Goal: Information Seeking & Learning: Learn about a topic

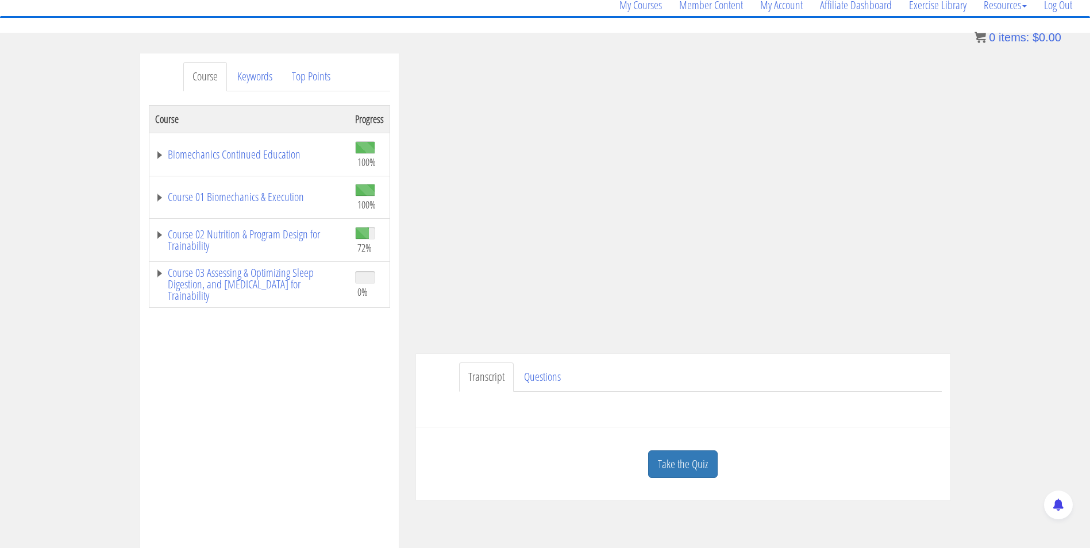
scroll to position [97, 0]
click at [678, 463] on link "Take the Quiz" at bounding box center [683, 465] width 70 height 28
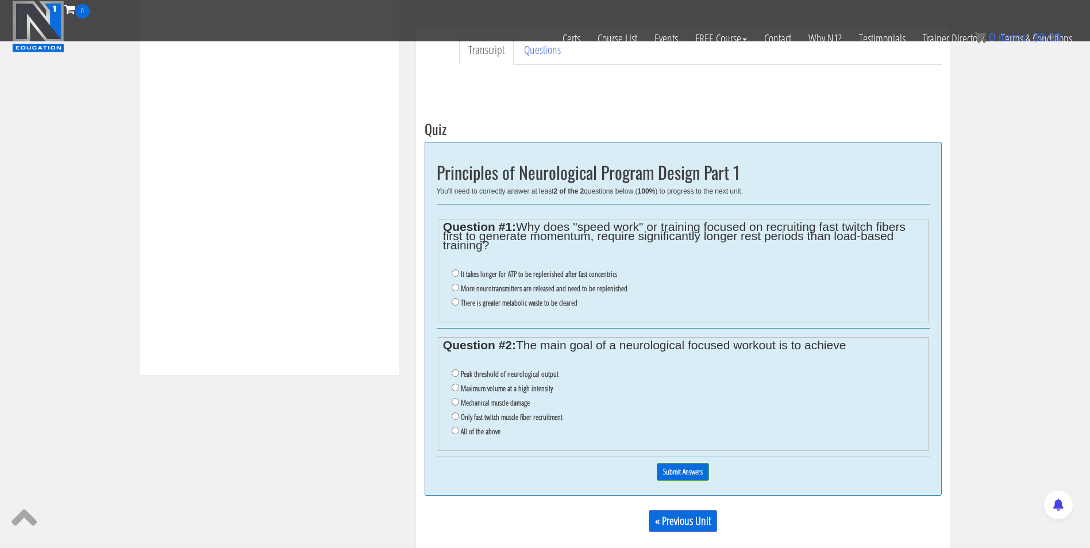
scroll to position [351, 0]
click at [455, 288] on input "More neurotransmitters are released and need to be replenished" at bounding box center [455, 287] width 7 height 7
radio input "true"
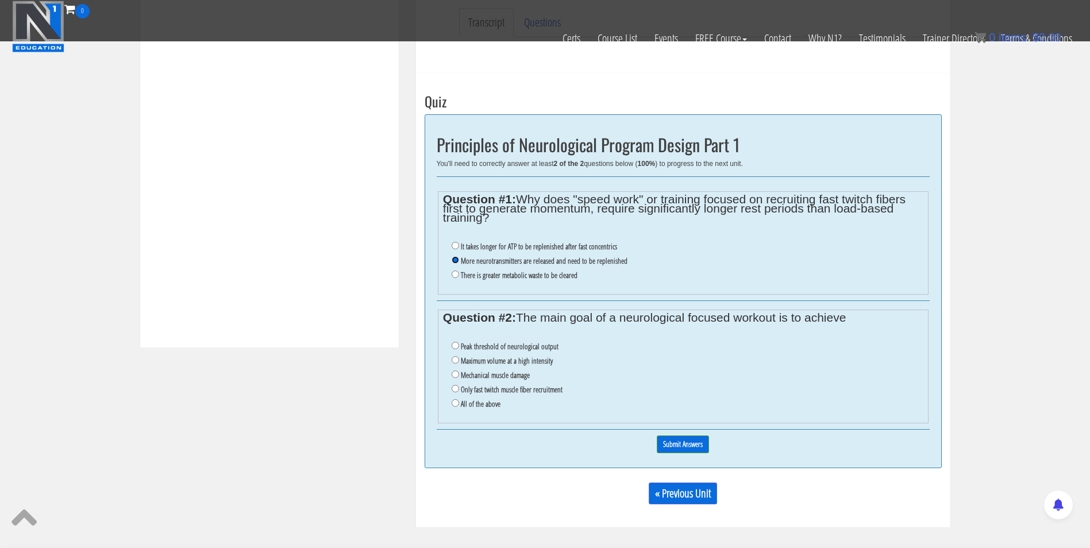
scroll to position [380, 0]
click at [453, 344] on input "Peak threshold of neurological output" at bounding box center [455, 344] width 7 height 7
radio input "true"
click at [681, 441] on input "Submit Answers" at bounding box center [683, 444] width 52 height 18
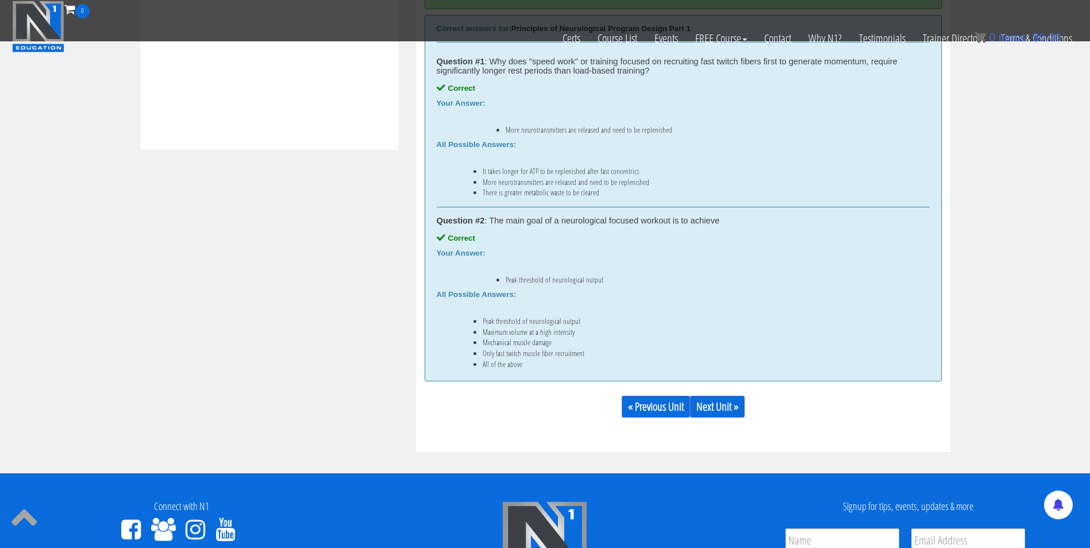
scroll to position [586, 0]
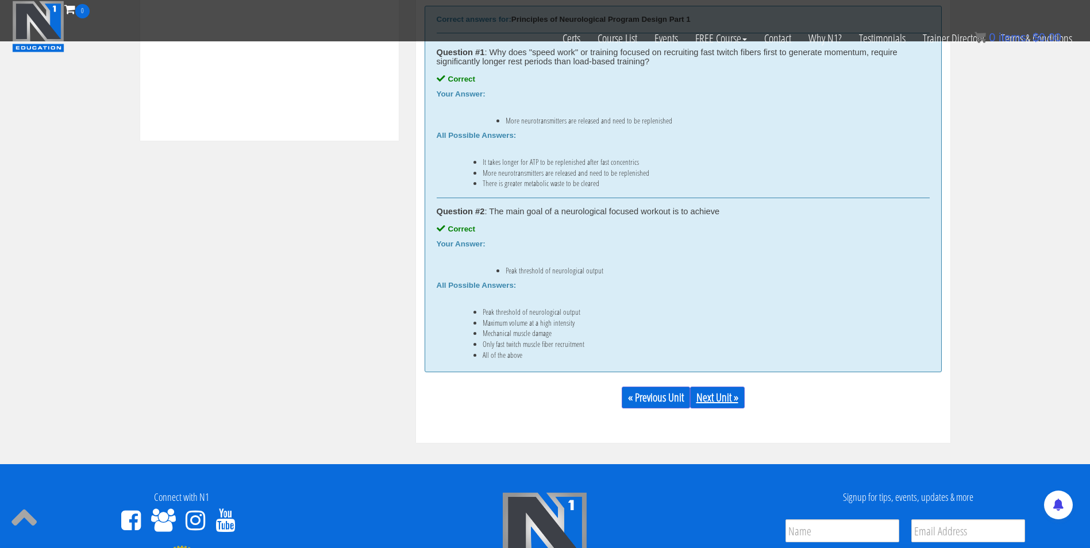
click at [729, 405] on link "Next Unit »" at bounding box center [717, 398] width 55 height 22
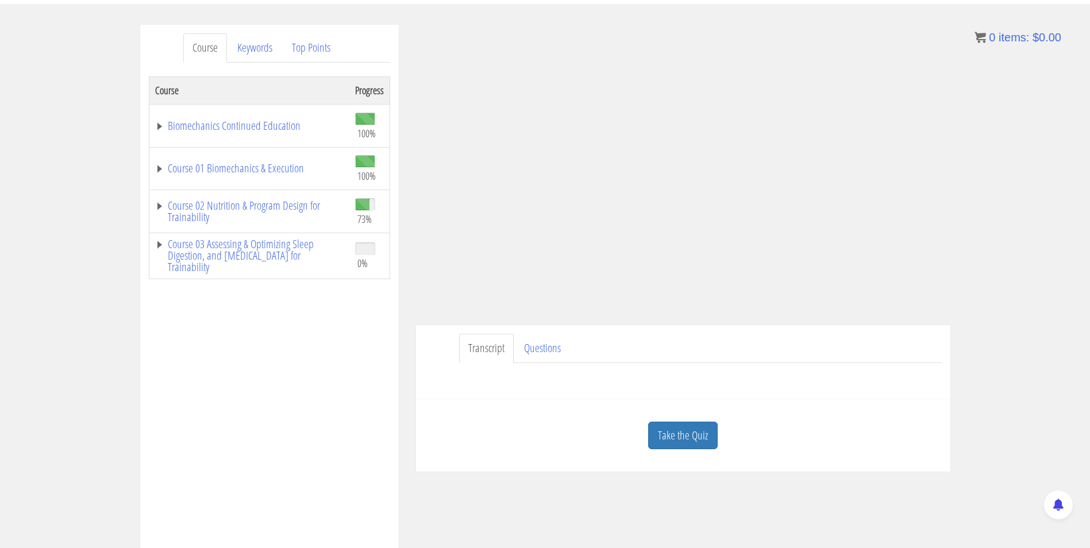
scroll to position [262, 0]
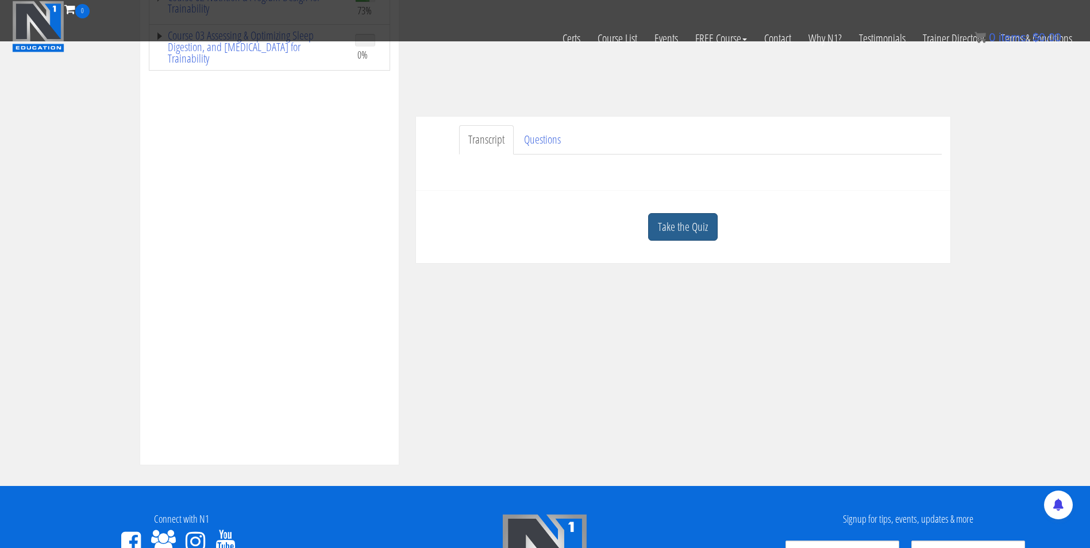
click at [702, 223] on link "Take the Quiz" at bounding box center [683, 227] width 70 height 28
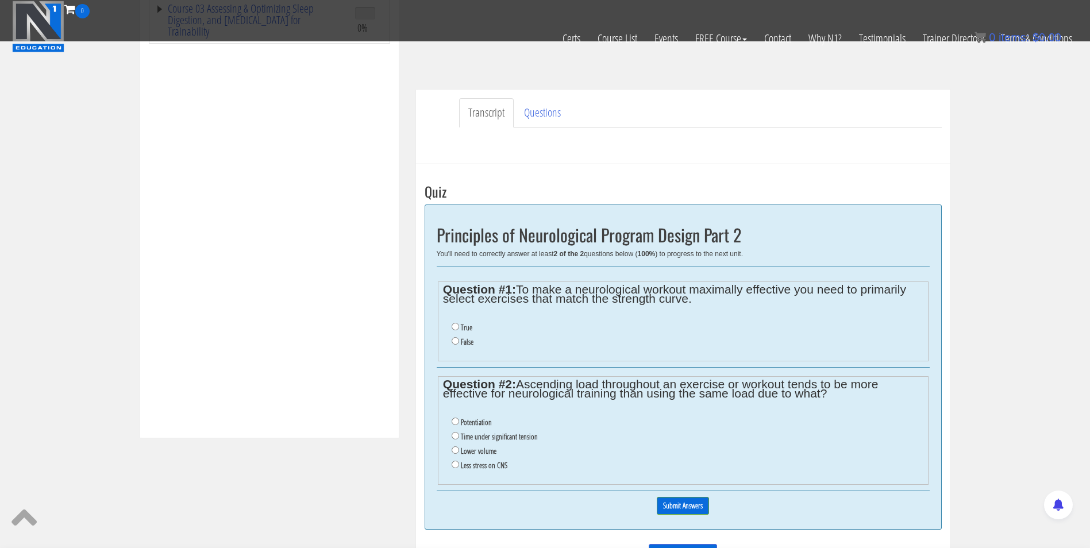
scroll to position [290, 0]
click at [453, 325] on input "True" at bounding box center [455, 325] width 7 height 7
radio input "true"
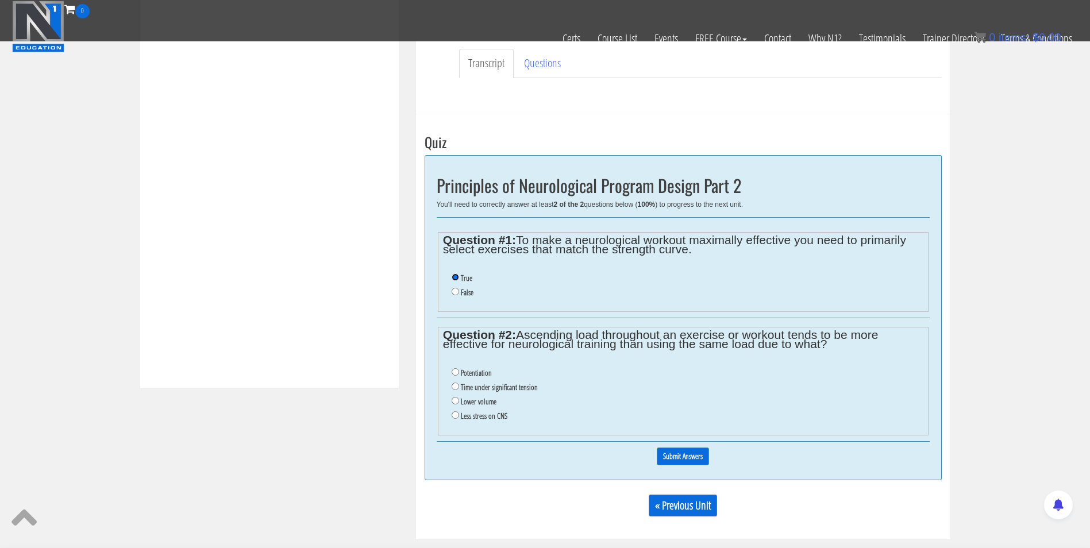
scroll to position [335, 0]
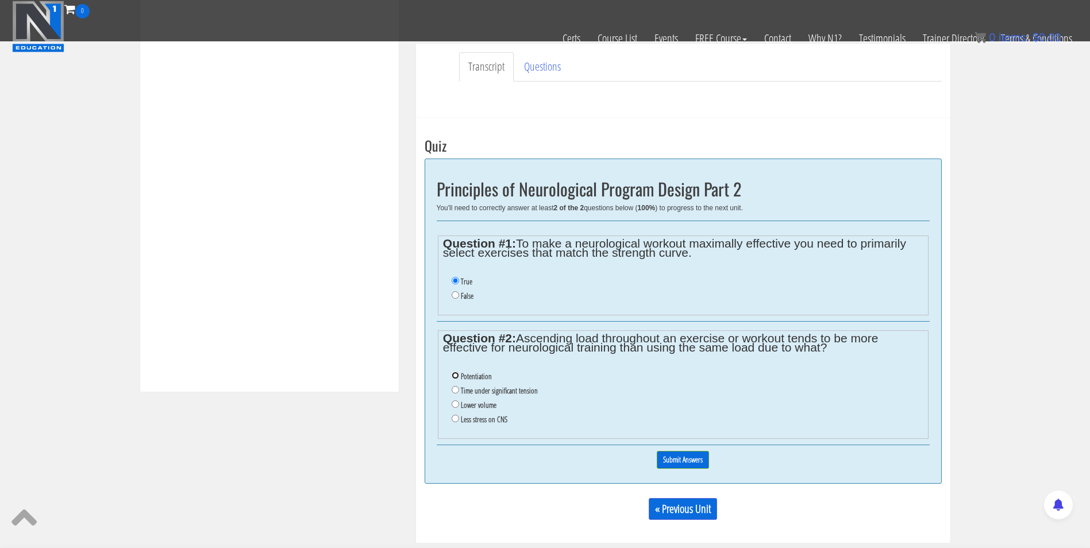
click at [453, 373] on input "Potentiation" at bounding box center [455, 375] width 7 height 7
radio input "true"
click at [686, 455] on input "Submit Answers" at bounding box center [683, 460] width 52 height 18
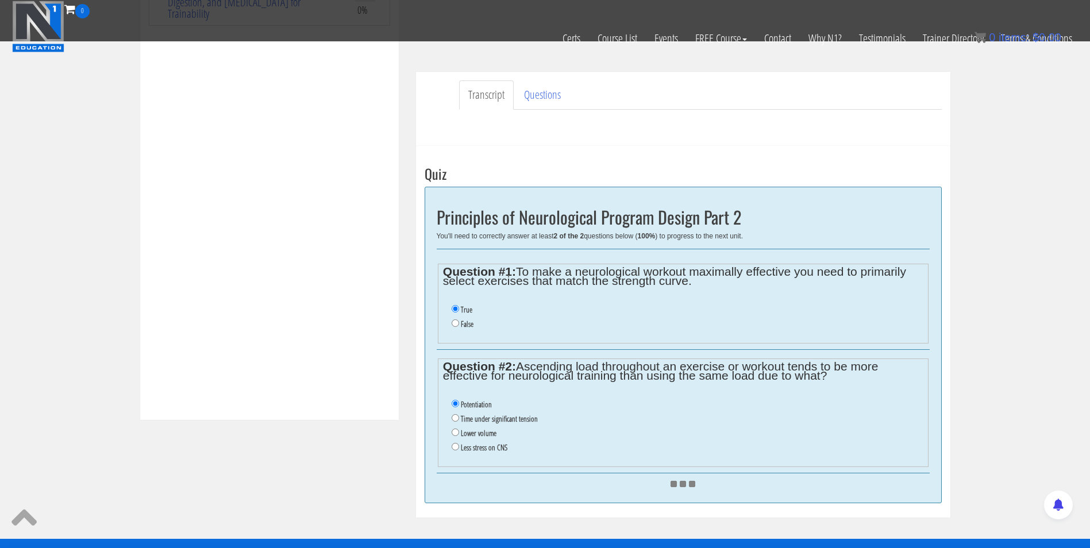
scroll to position [305, 0]
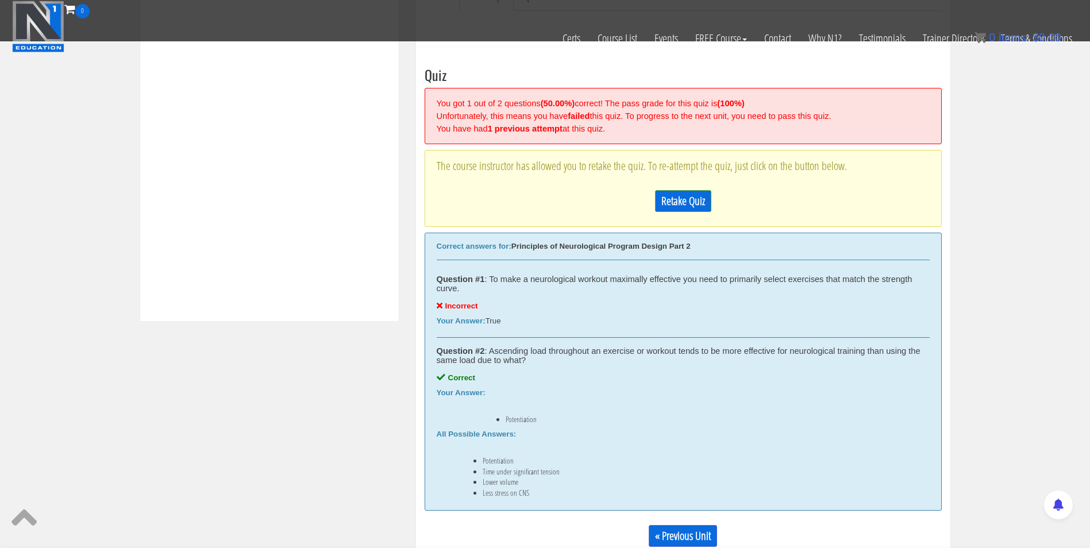
scroll to position [406, 0]
click at [682, 210] on link "Retake Quiz" at bounding box center [683, 201] width 56 height 22
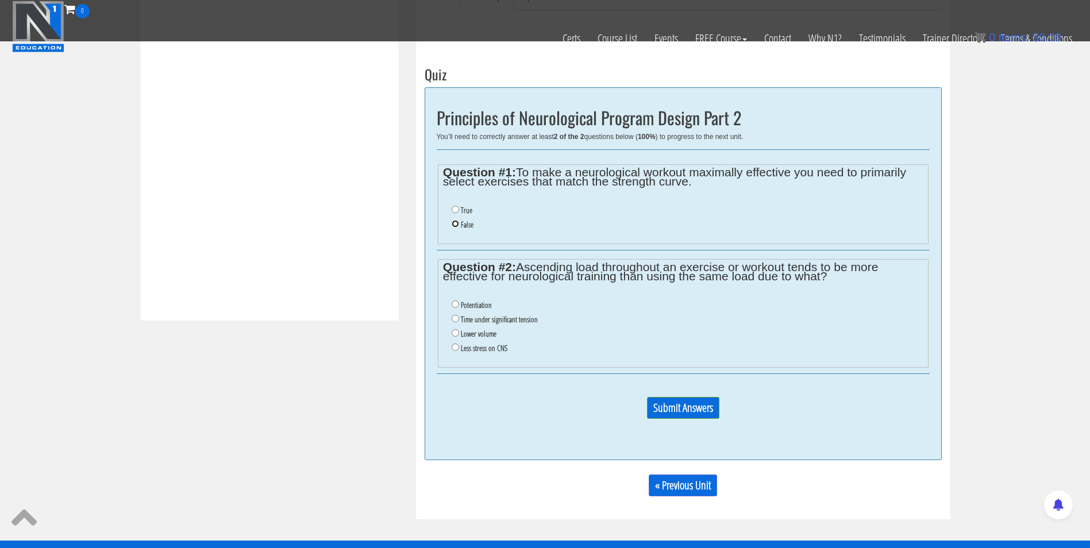
click at [455, 225] on input "False" at bounding box center [455, 223] width 7 height 7
radio input "true"
click at [452, 305] on input "Potentiation" at bounding box center [455, 304] width 7 height 7
radio input "true"
click at [701, 406] on input "Submit Answers" at bounding box center [683, 408] width 72 height 22
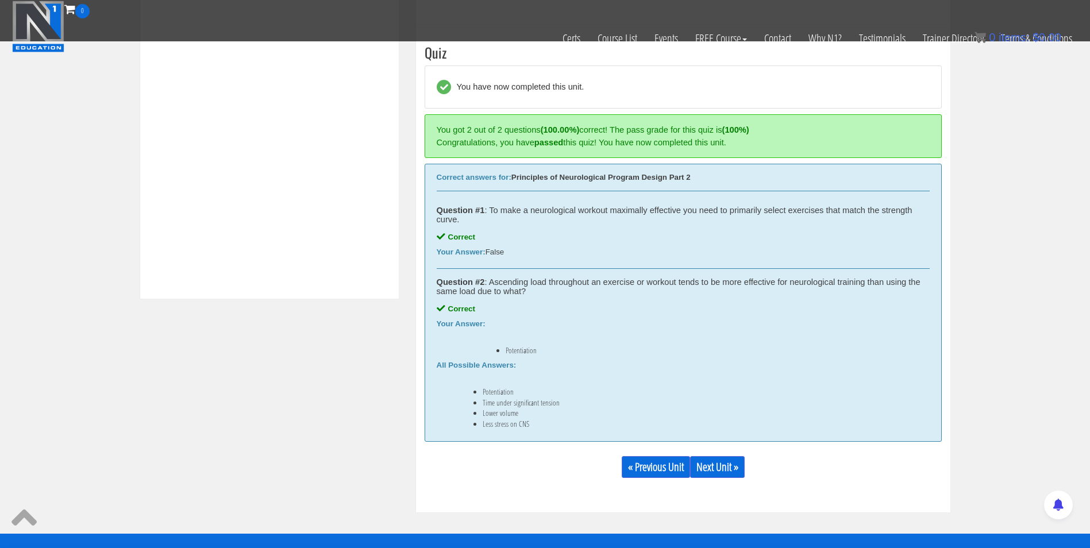
scroll to position [436, 0]
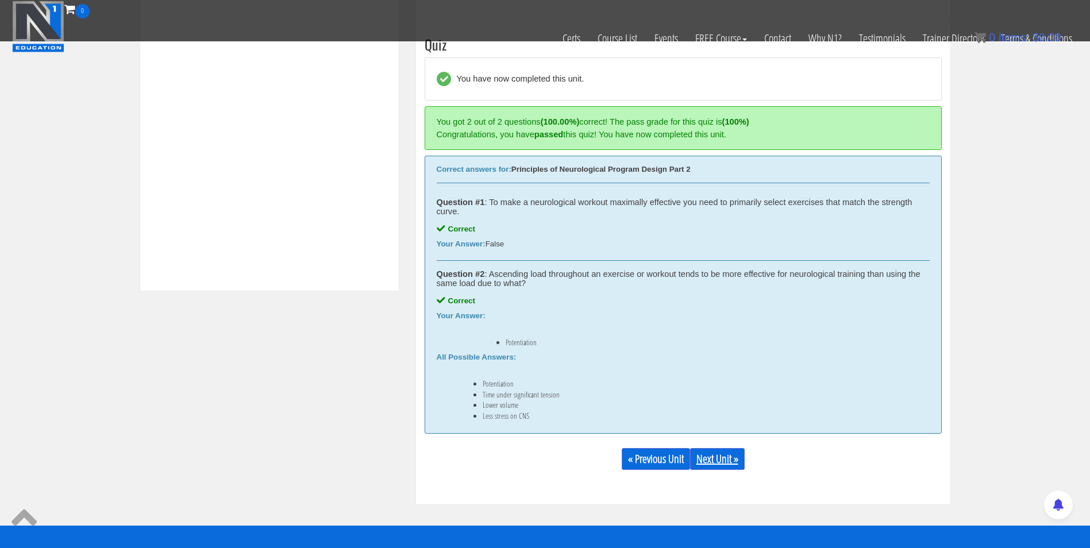
click at [715, 466] on link "Next Unit »" at bounding box center [717, 459] width 55 height 22
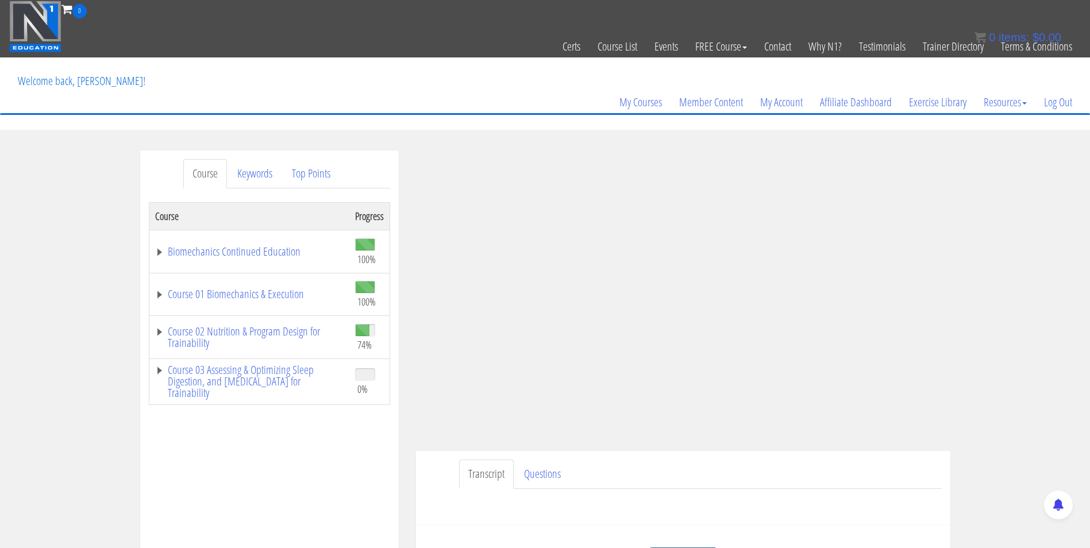
click at [498, 103] on div "My Courses Member Content My Account Affiliate Dashboard Exercise Library Resou…" at bounding box center [545, 85] width 1072 height 55
click at [393, 534] on div "Course Keywords Top Points Course Progress Biomechanics Continued Education 100…" at bounding box center [269, 475] width 259 height 649
click at [332, 463] on div "Course Progress Biomechanics Continued Education 100% Module 1 Continued Educat…" at bounding box center [269, 489] width 241 height 575
click at [310, 472] on div "Course Progress Biomechanics Continued Education 100% Module 1 Continued Educat…" at bounding box center [269, 489] width 241 height 575
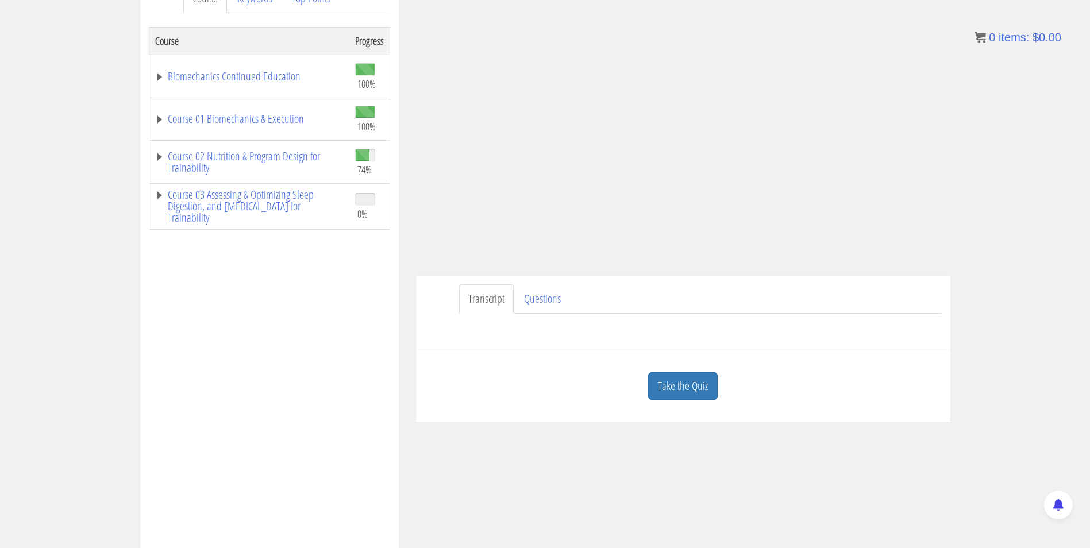
scroll to position [180, 0]
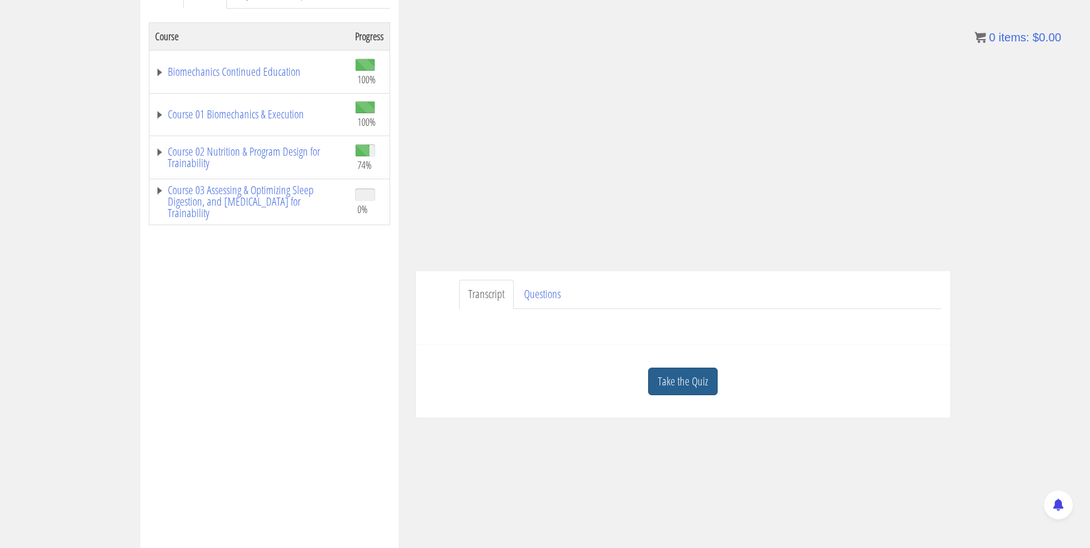
click at [691, 378] on link "Take the Quiz" at bounding box center [683, 382] width 70 height 28
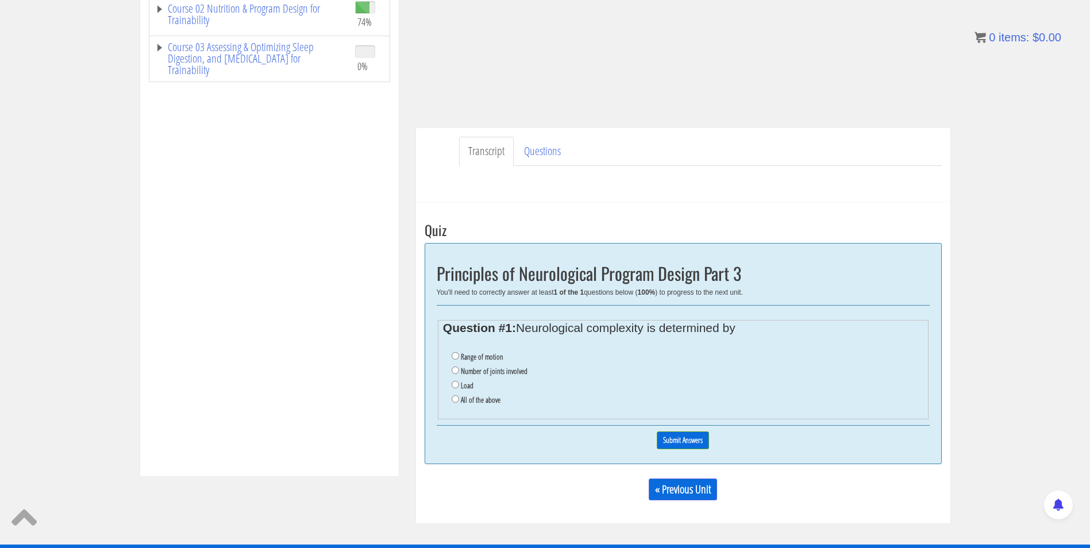
scroll to position [331, 0]
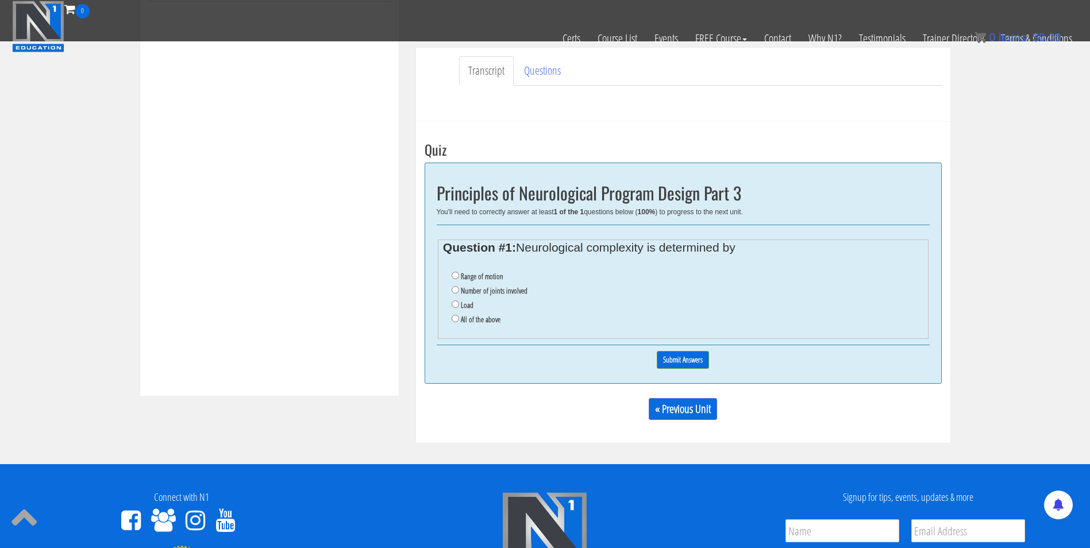
click at [478, 288] on label "Number of joints involved" at bounding box center [494, 290] width 67 height 9
click at [459, 288] on input "Number of joints involved" at bounding box center [455, 289] width 7 height 7
radio input "true"
click at [480, 319] on label "All of the above" at bounding box center [481, 319] width 40 height 9
click at [459, 319] on input "All of the above" at bounding box center [455, 318] width 7 height 7
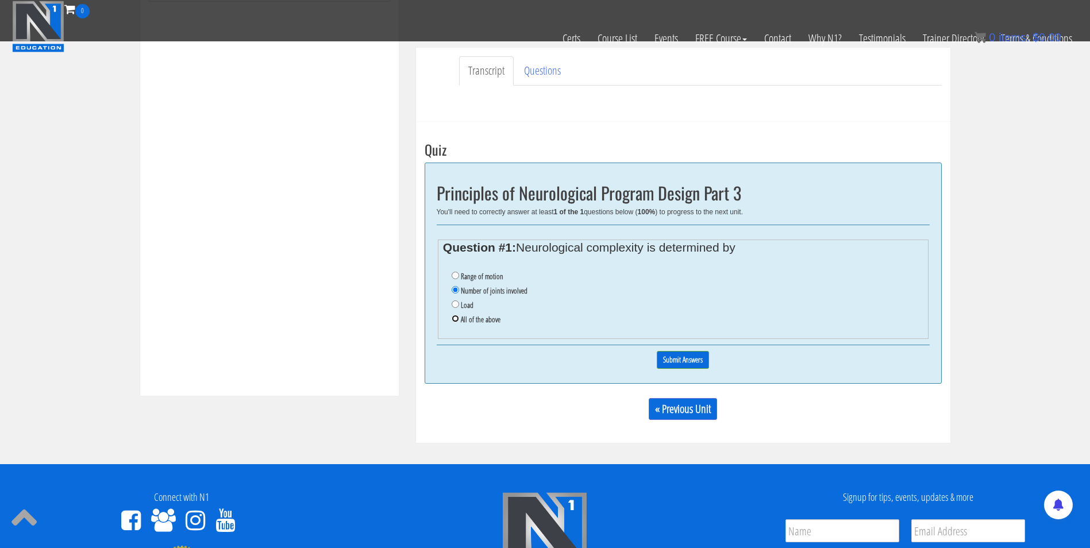
radio input "true"
click at [678, 366] on input "Submit Answers" at bounding box center [683, 360] width 52 height 18
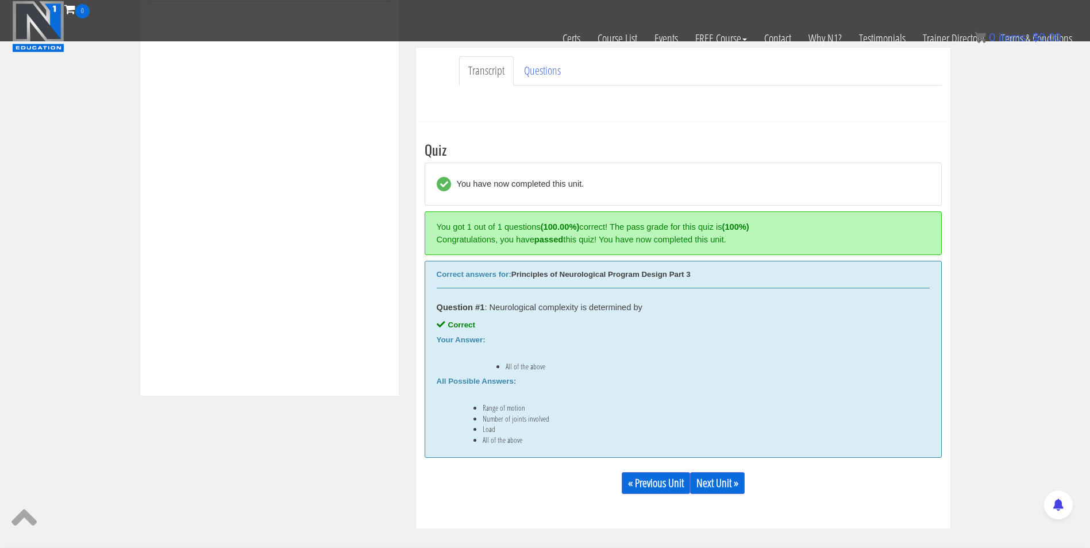
scroll to position [436, 0]
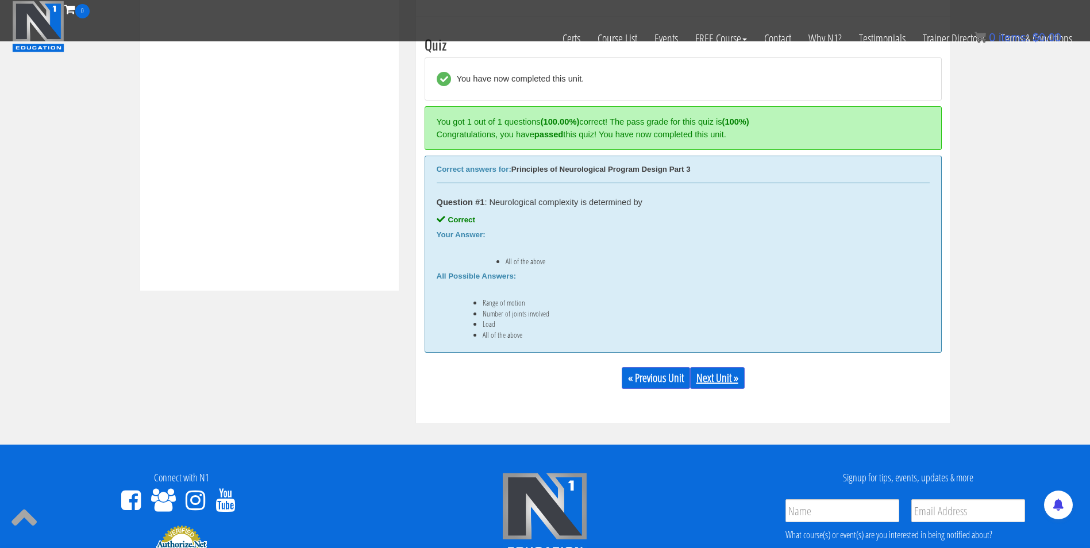
click at [717, 374] on link "Next Unit »" at bounding box center [717, 378] width 55 height 22
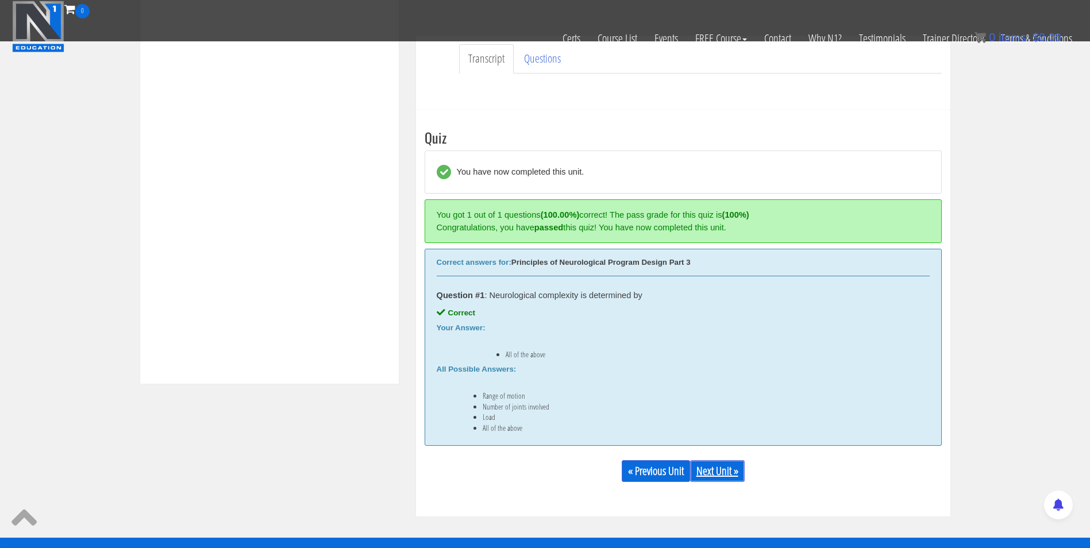
scroll to position [351, 0]
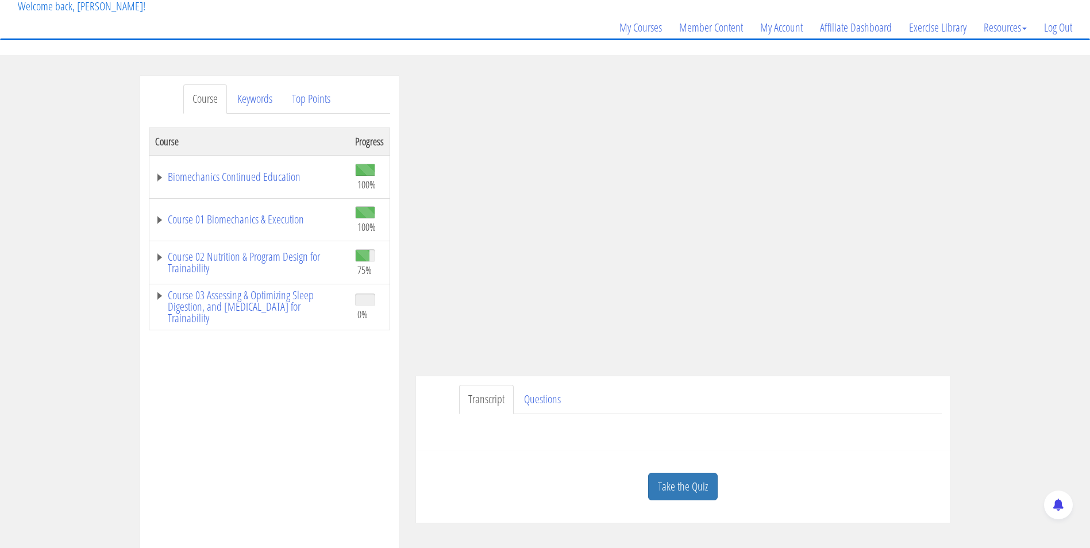
scroll to position [74, 0]
click at [1016, 250] on div "Course Keywords Top Points Course Progress Biomechanics Continued Education 100…" at bounding box center [545, 400] width 1090 height 649
click at [889, 422] on div "Have a question on this unit? Please submit it here: Name * First Last Email * *" at bounding box center [683, 429] width 517 height 28
click at [1006, 200] on div "Course Keywords Top Points Course Progress Biomechanics Continued Education 100…" at bounding box center [545, 400] width 1090 height 649
click at [690, 490] on link "Take the Quiz" at bounding box center [683, 488] width 70 height 28
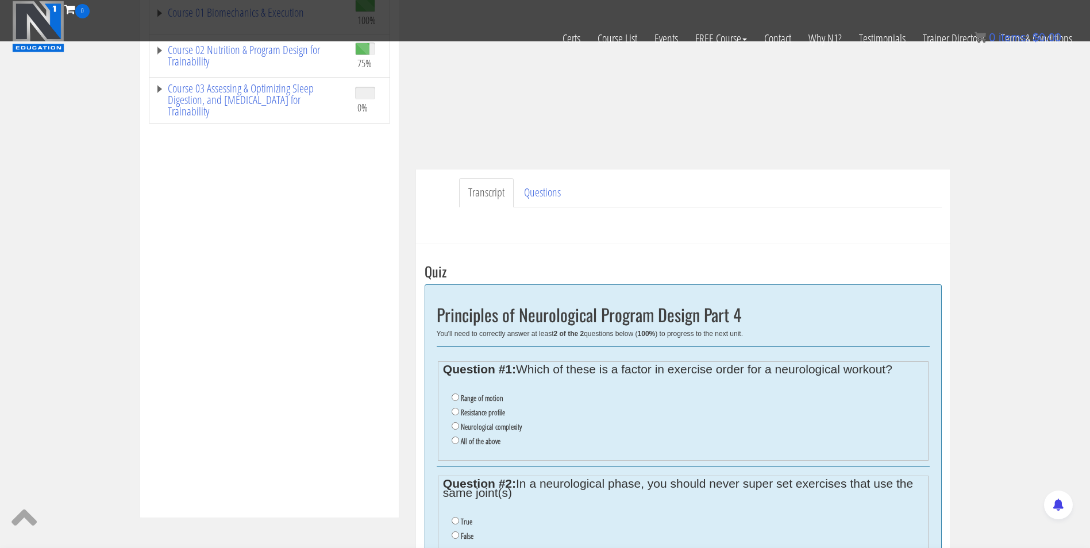
scroll to position [307, 0]
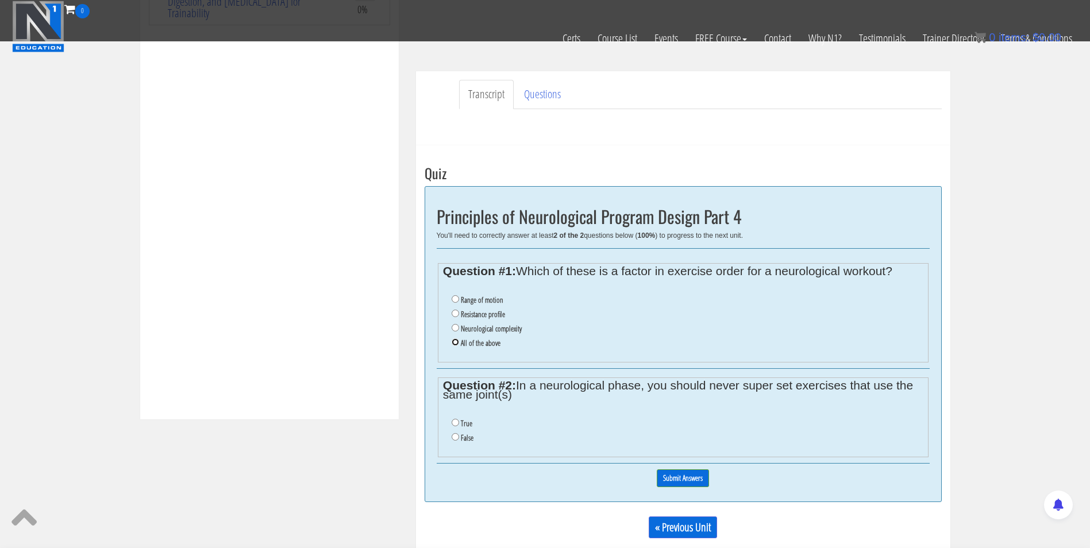
click at [452, 344] on input "All of the above" at bounding box center [455, 342] width 7 height 7
radio input "true"
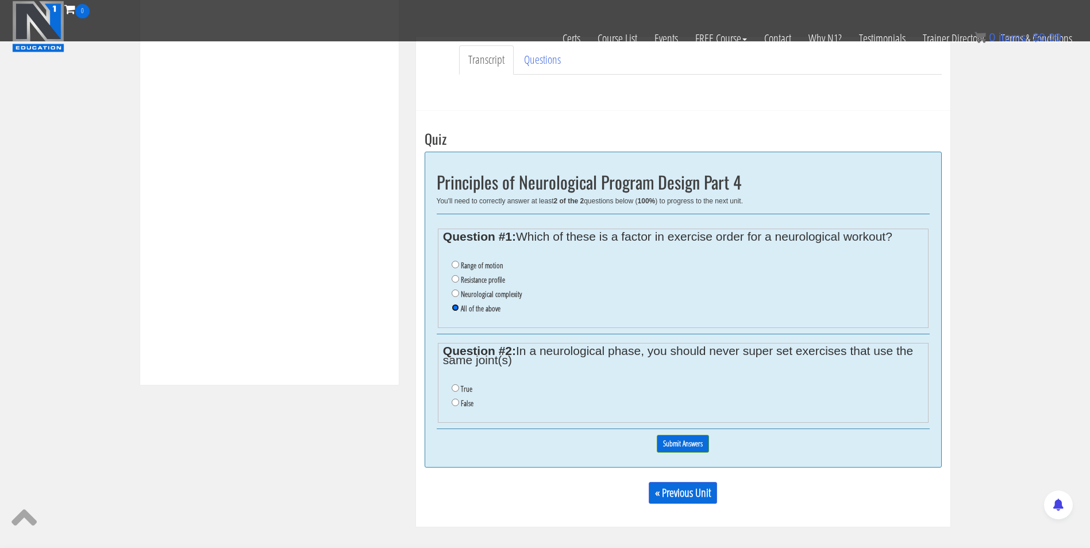
scroll to position [342, 0]
click at [456, 403] on input "False" at bounding box center [455, 402] width 7 height 7
radio input "true"
click at [682, 444] on input "Submit Answers" at bounding box center [683, 444] width 52 height 18
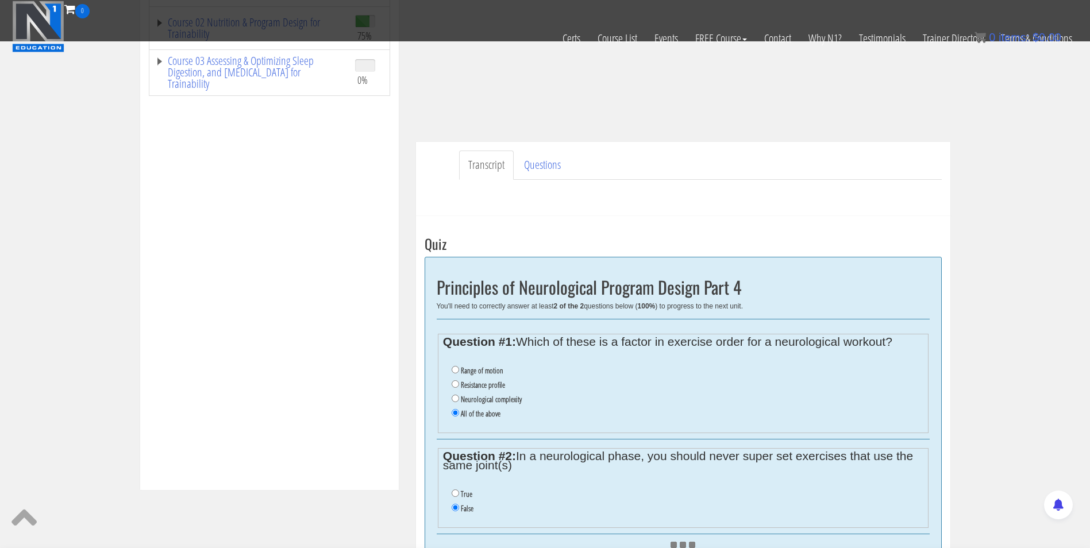
scroll to position [236, 0]
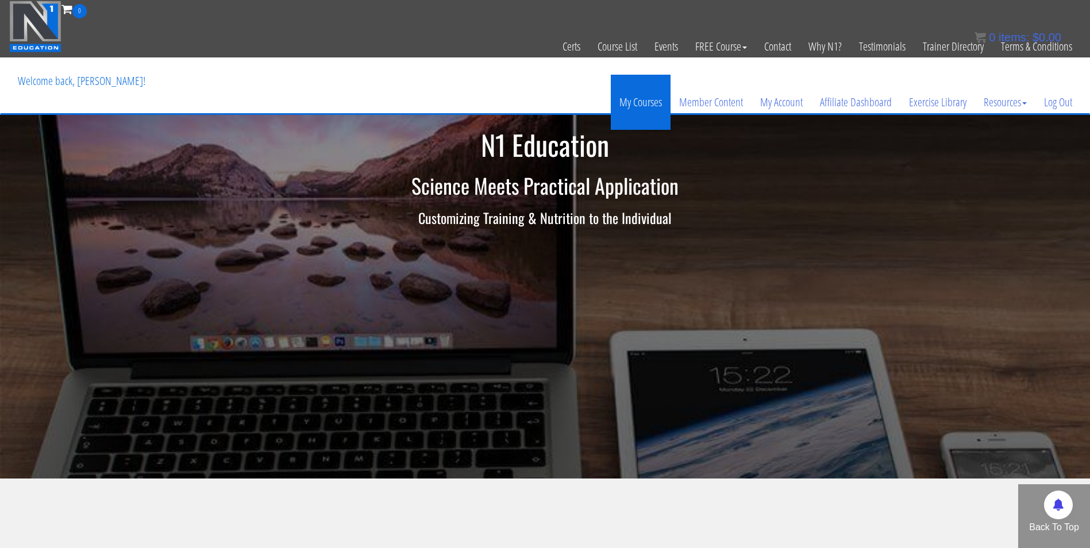
click at [635, 103] on link "My Courses" at bounding box center [641, 102] width 60 height 55
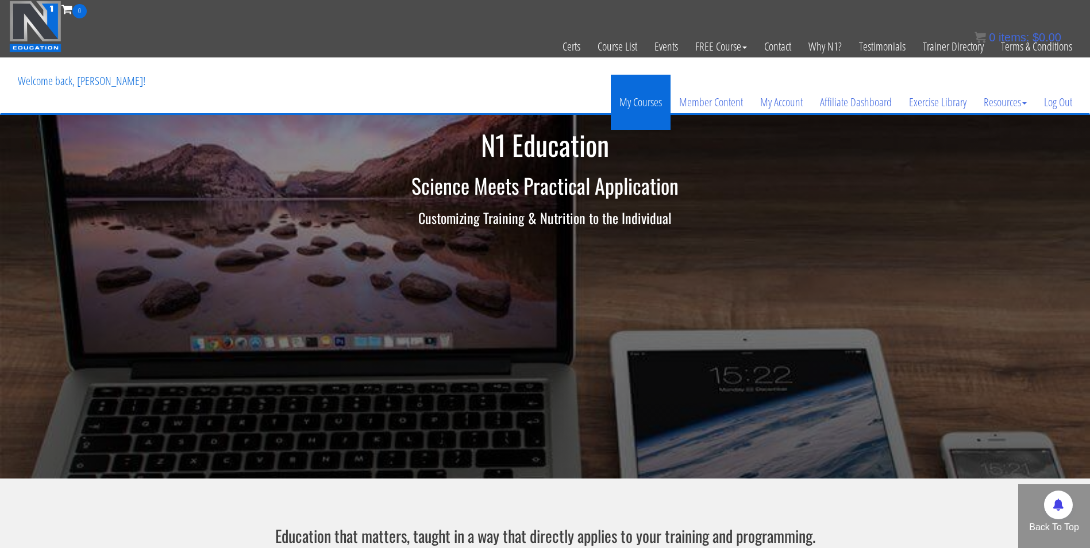
click at [643, 105] on link "My Courses" at bounding box center [641, 102] width 60 height 55
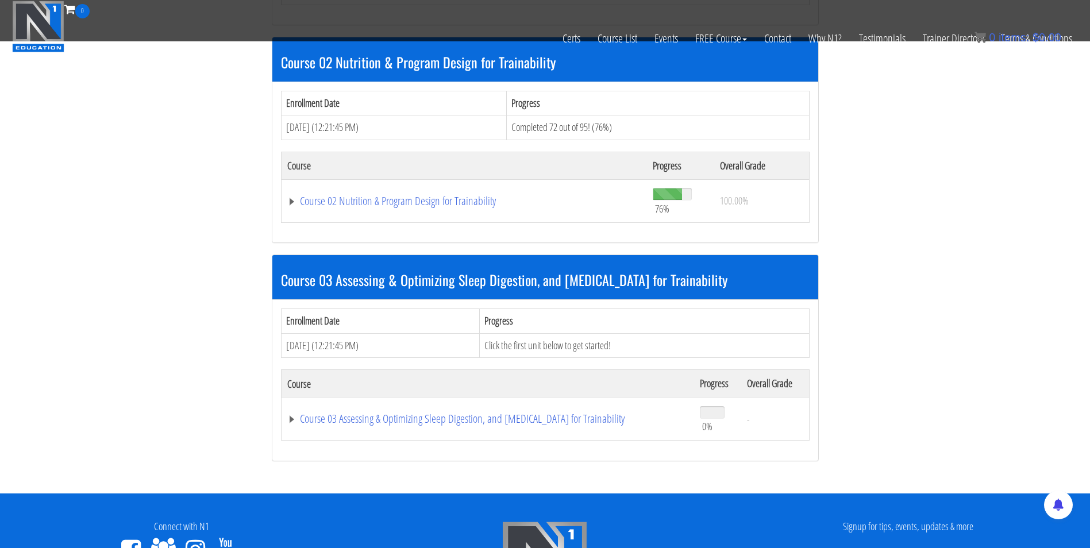
scroll to position [517, 0]
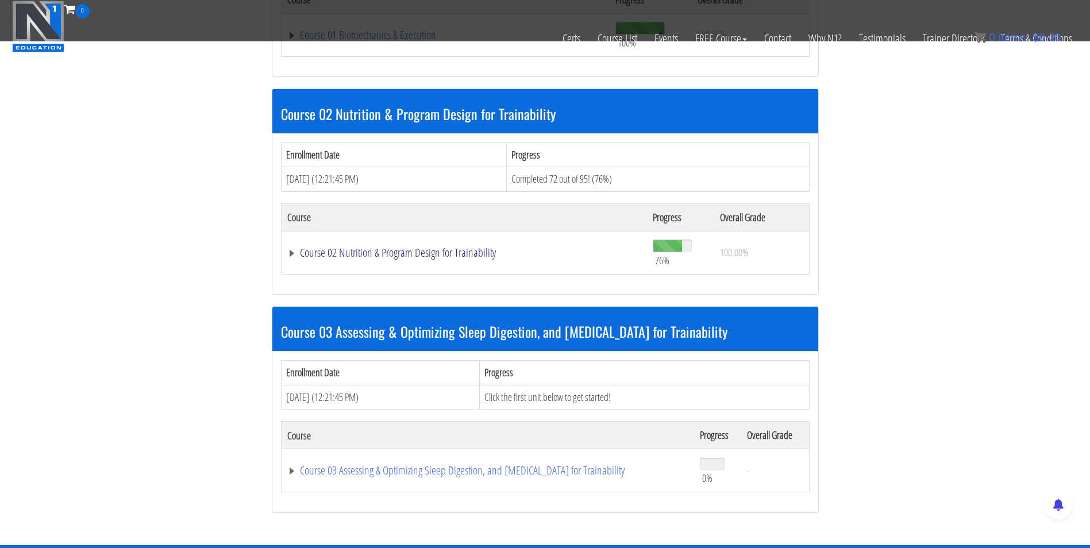
click at [463, 252] on link "Course 02 Nutrition & Program Design for Trainability" at bounding box center [464, 252] width 355 height 11
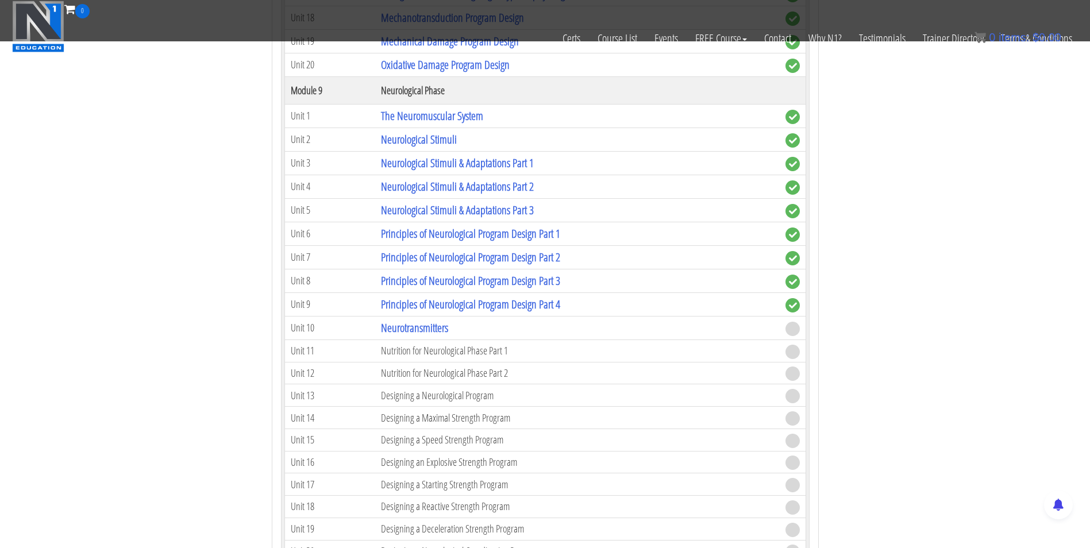
scroll to position [2487, 0]
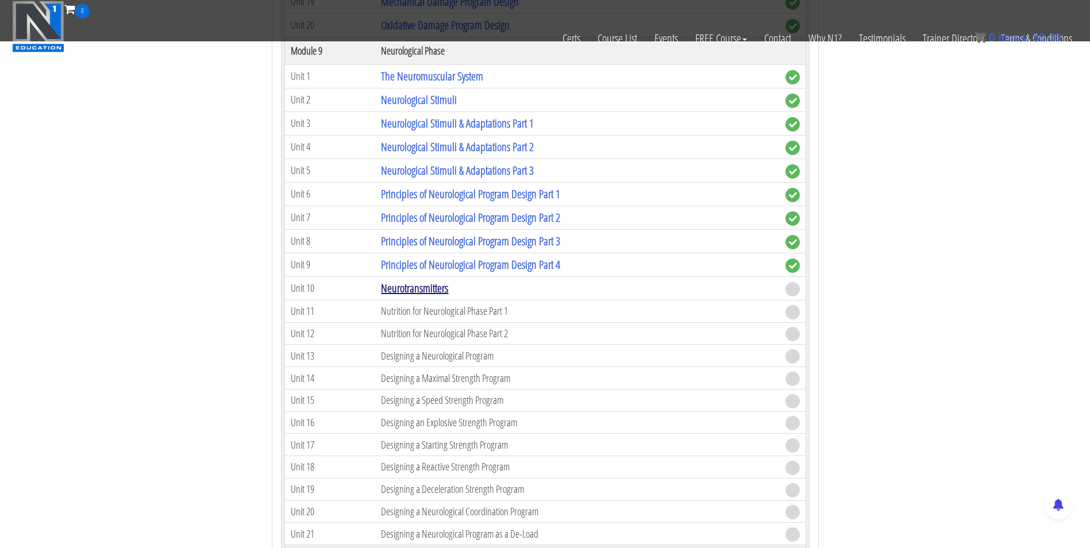
click at [405, 286] on link "Neurotransmitters" at bounding box center [414, 288] width 67 height 16
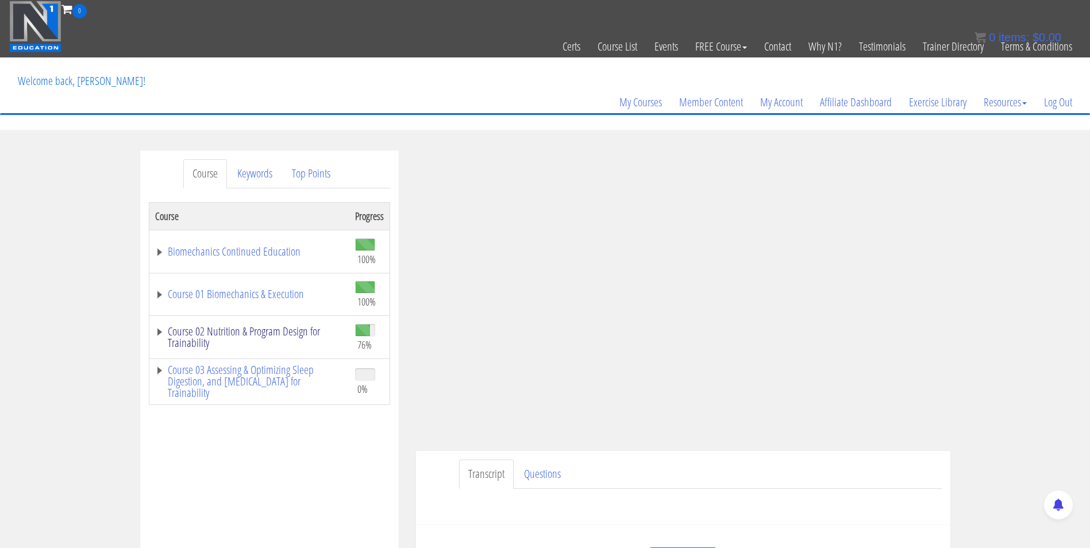
click at [309, 332] on link "Course 02 Nutrition & Program Design for Trainability" at bounding box center [249, 337] width 189 height 23
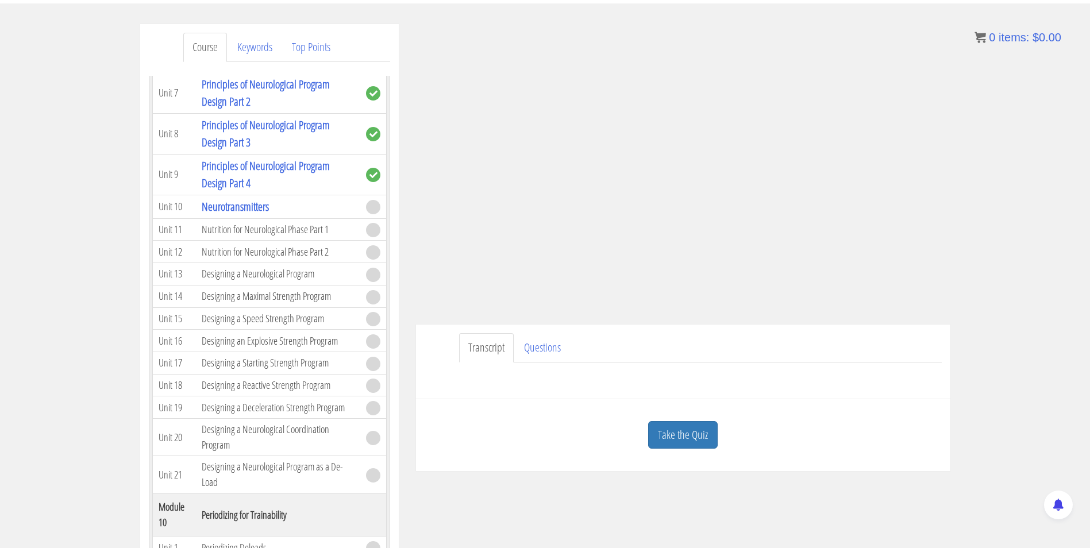
scroll to position [184, 0]
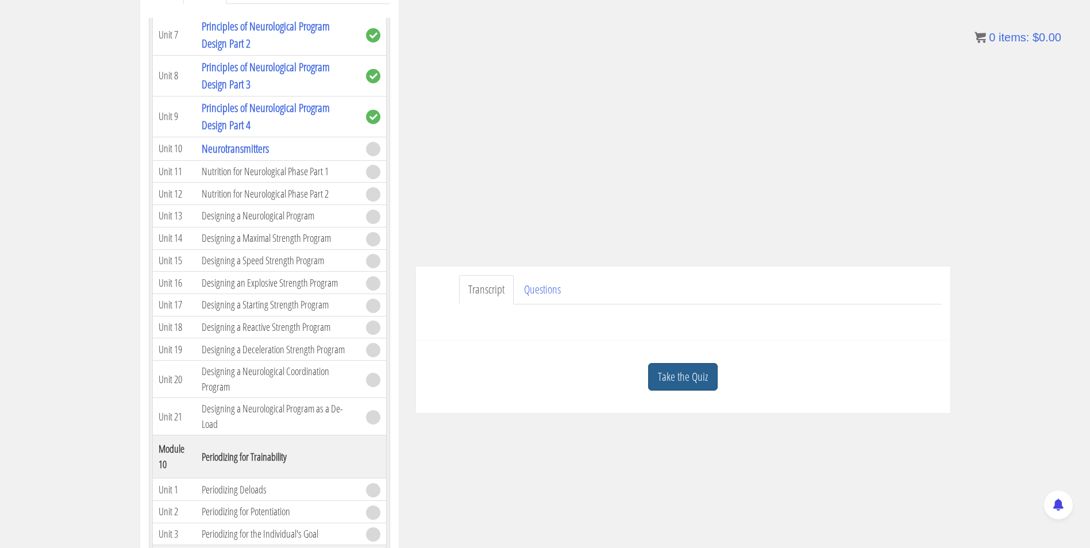
click at [694, 381] on link "Take the Quiz" at bounding box center [683, 377] width 70 height 28
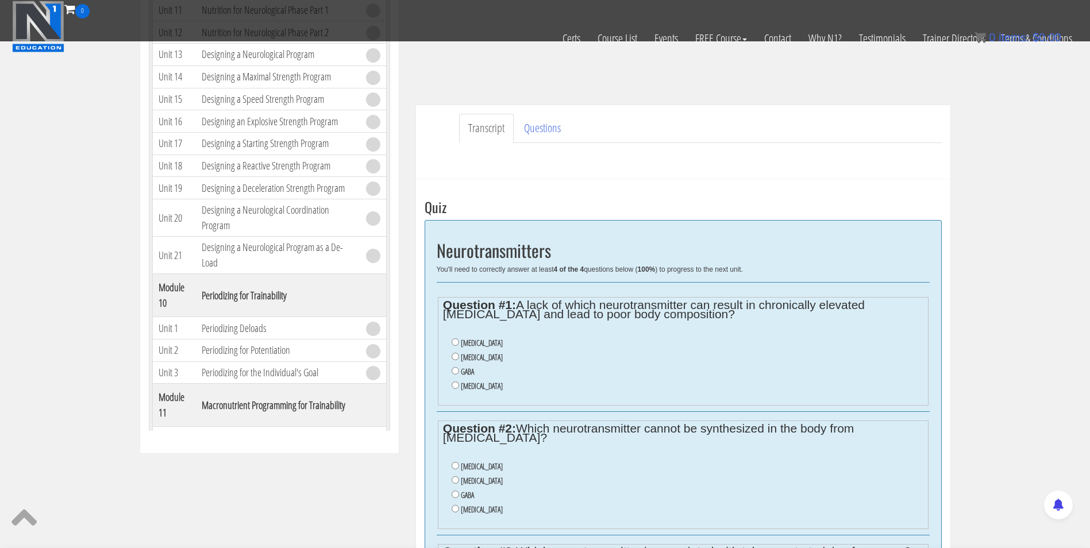
scroll to position [324, 0]
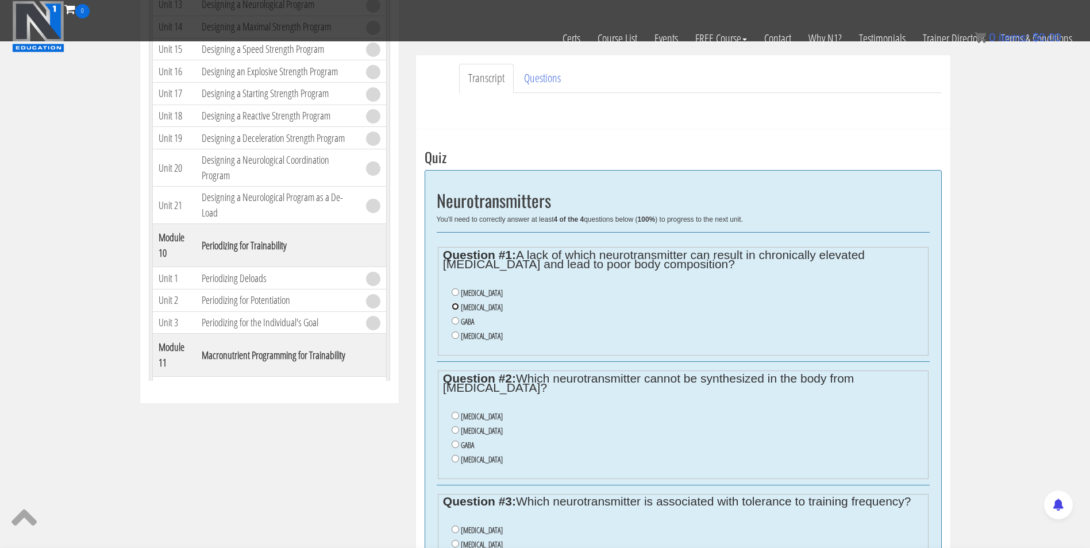
click at [456, 307] on input "Dopamine" at bounding box center [455, 306] width 7 height 7
radio input "true"
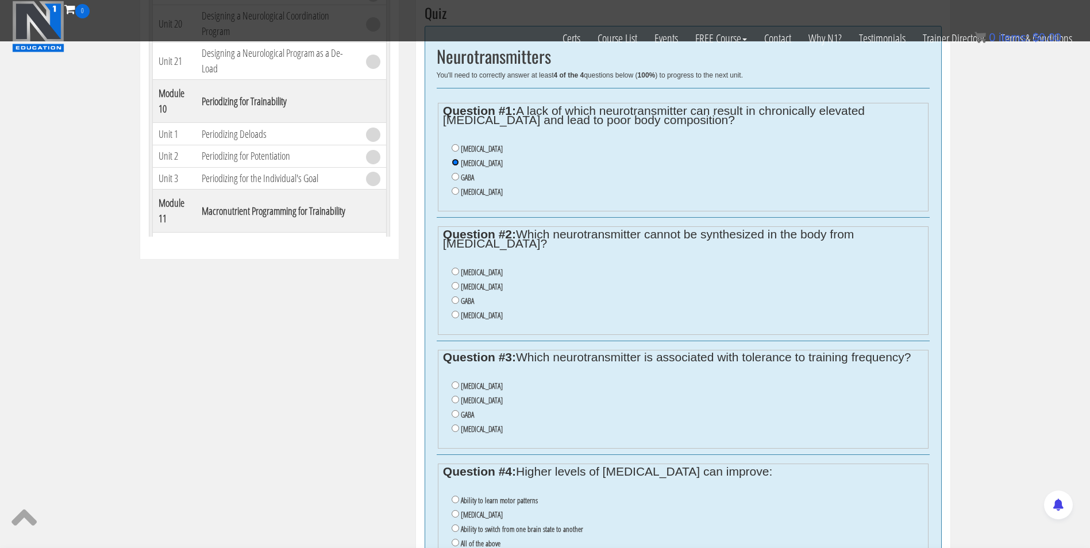
scroll to position [511, 0]
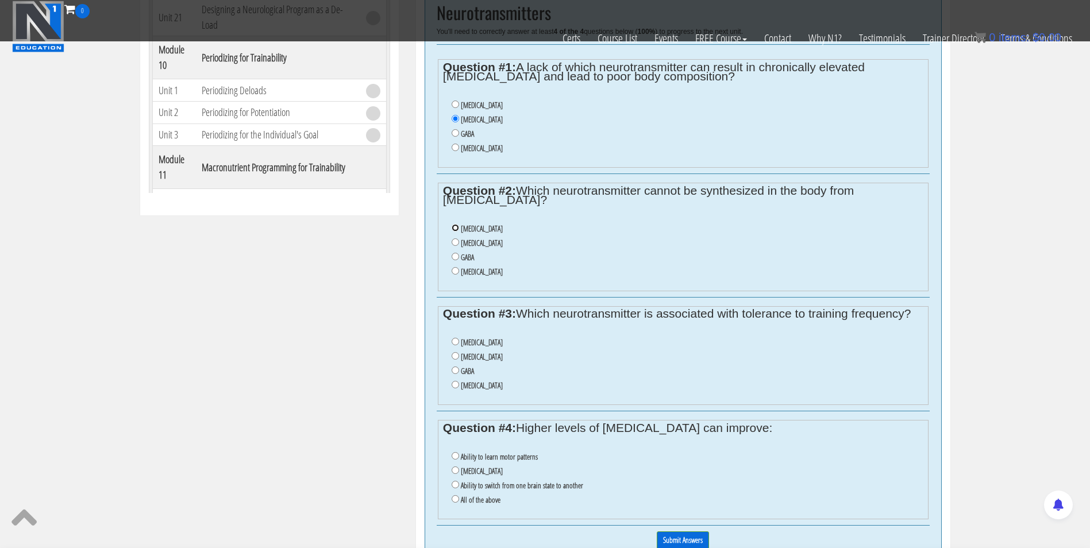
click at [456, 227] on input "Acetylcholine" at bounding box center [455, 227] width 7 height 7
radio input "true"
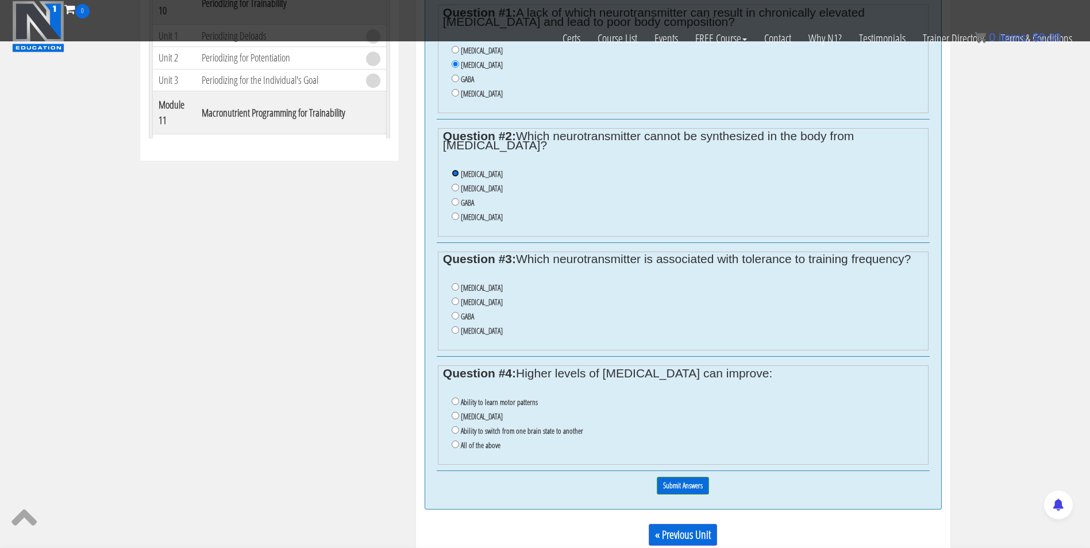
scroll to position [567, 0]
click at [454, 284] on input "Acetylcholine" at bounding box center [455, 286] width 7 height 7
radio input "true"
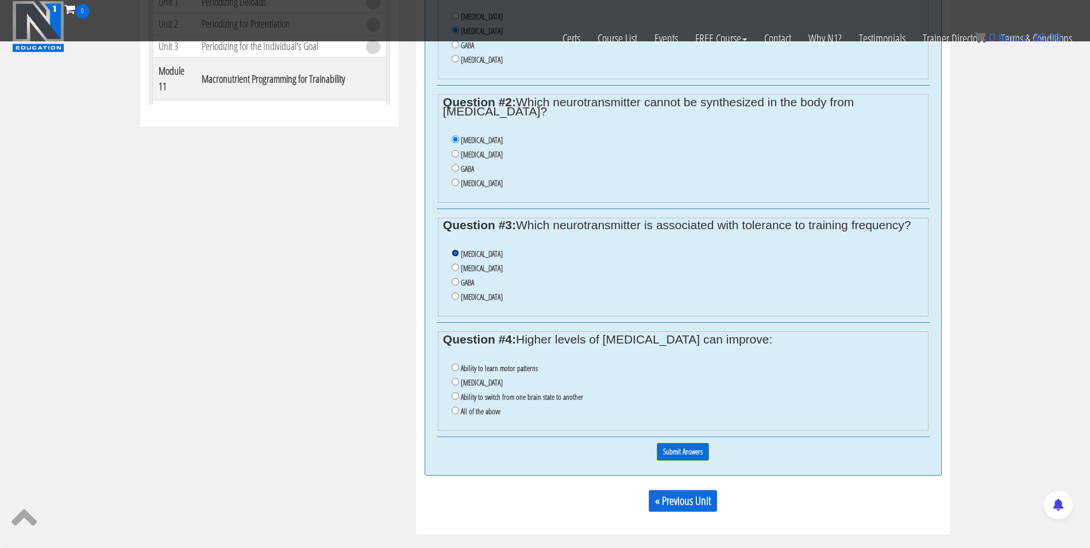
scroll to position [599, 0]
click at [452, 408] on input "All of the above" at bounding box center [455, 410] width 7 height 7
radio input "true"
click at [669, 452] on input "Submit Answers" at bounding box center [683, 453] width 52 height 18
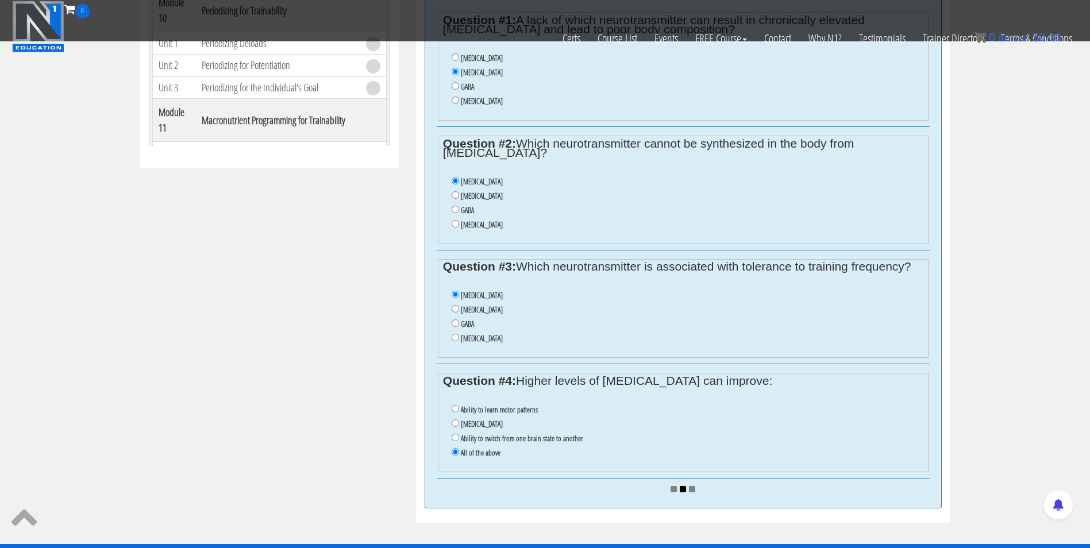
scroll to position [558, 0]
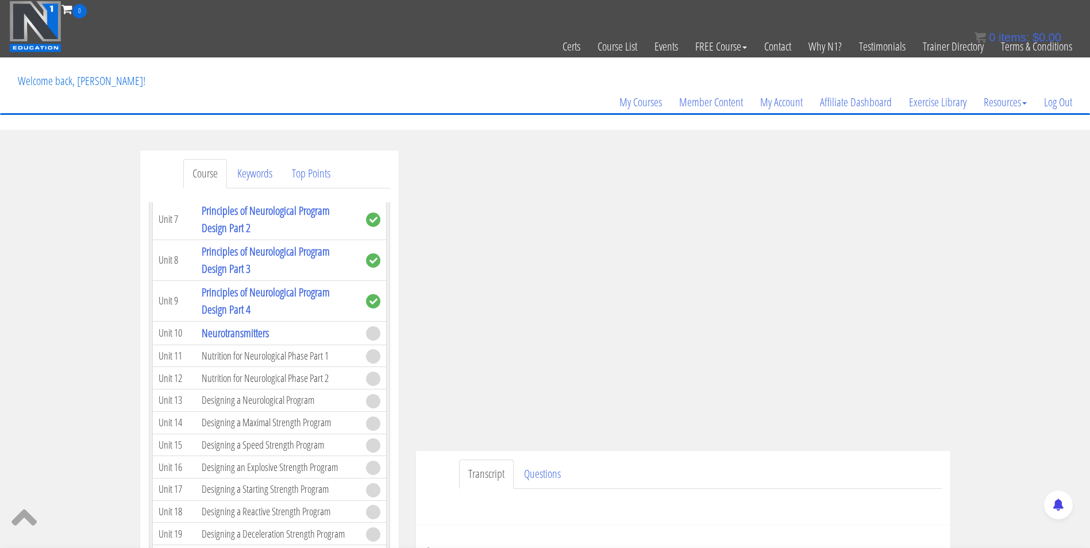
click at [34, 22] on img at bounding box center [35, 27] width 52 height 52
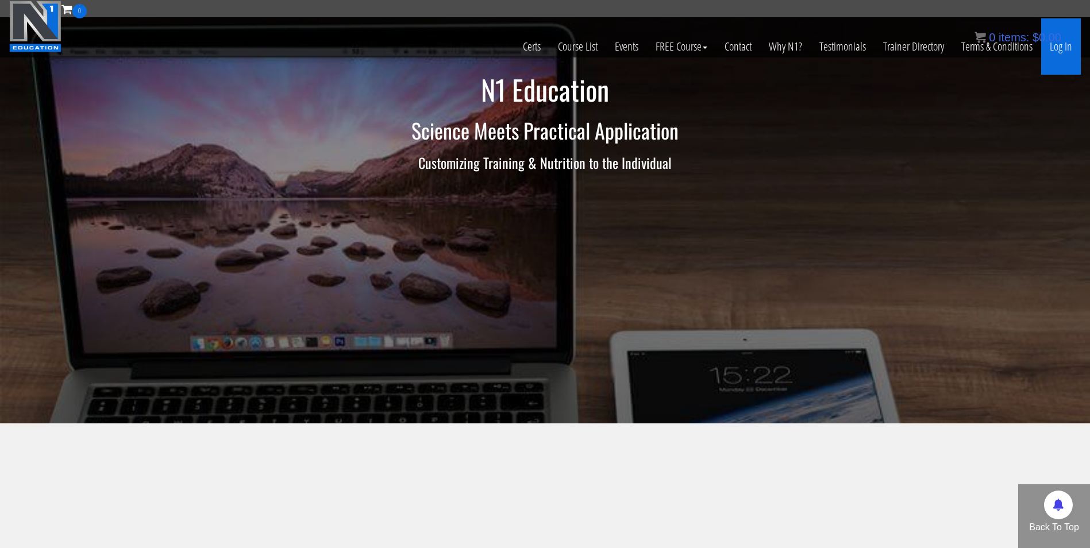
click at [1060, 51] on link "Log In" at bounding box center [1061, 46] width 40 height 56
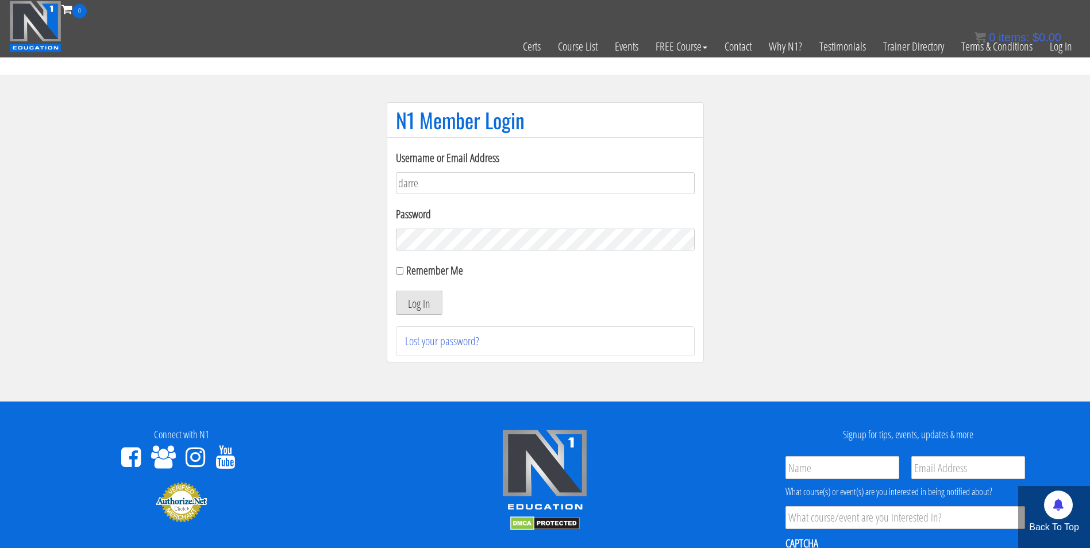
type input "[EMAIL_ADDRESS][DOMAIN_NAME]"
click at [396, 291] on button "Log In" at bounding box center [419, 303] width 47 height 24
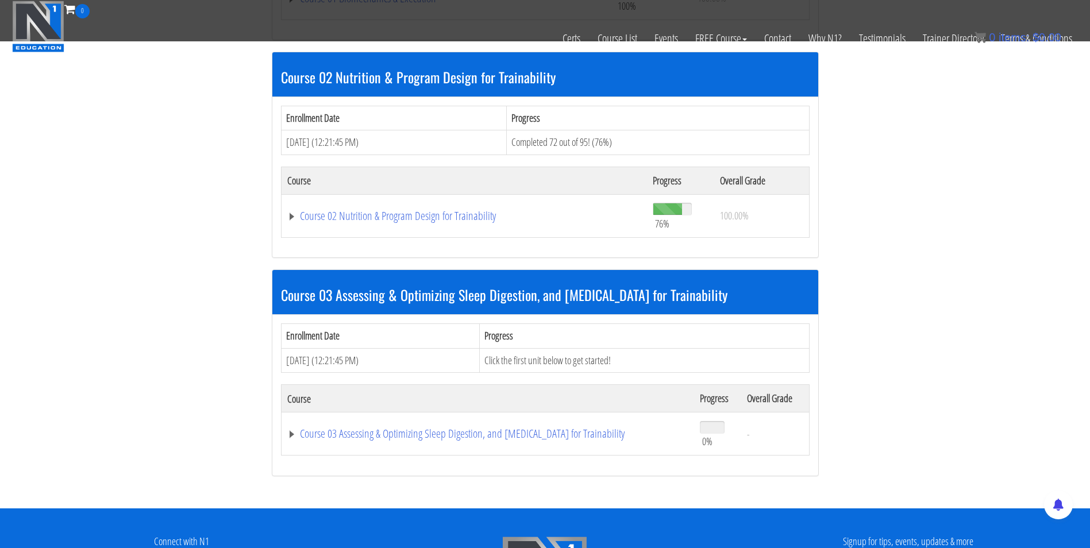
scroll to position [553, 0]
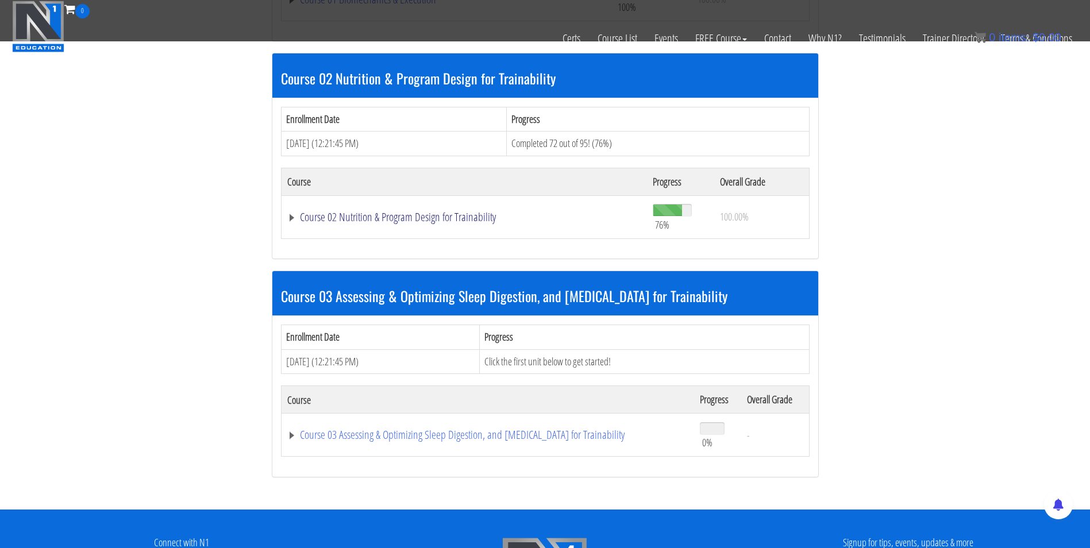
click at [426, 220] on link "Course 02 Nutrition & Program Design for Trainability" at bounding box center [464, 216] width 355 height 11
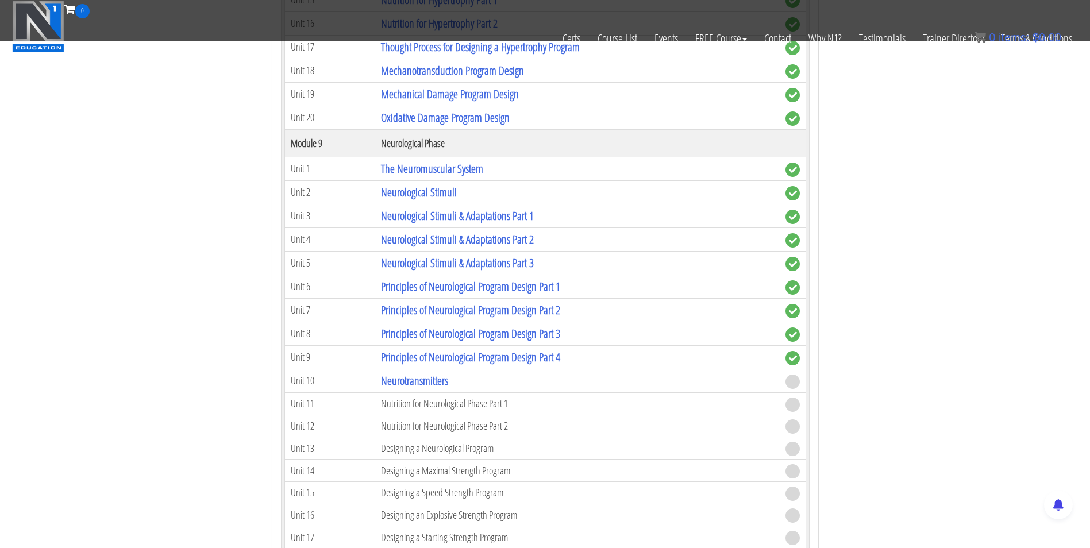
scroll to position [2468, 0]
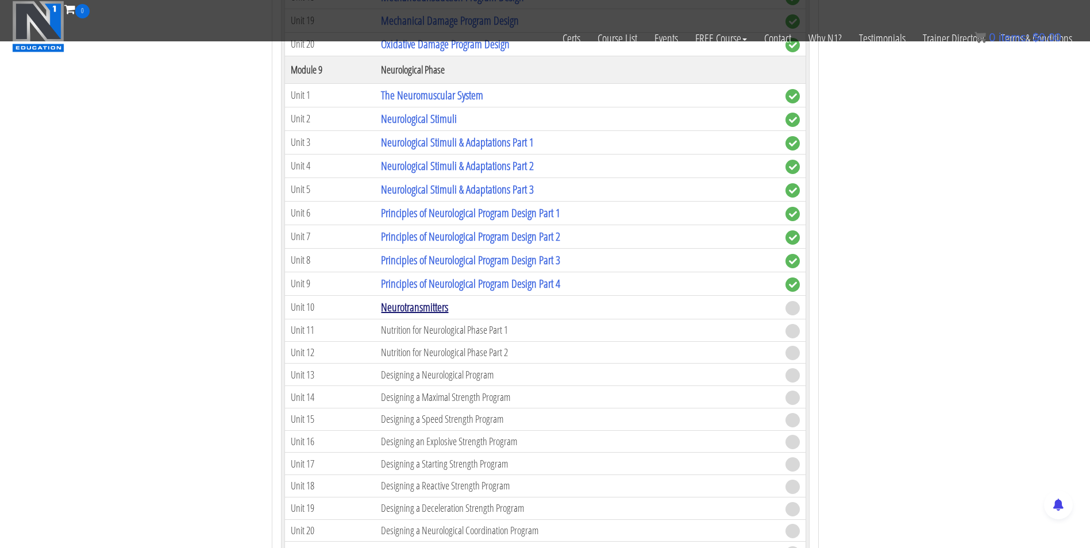
click at [390, 306] on link "Neurotransmitters" at bounding box center [414, 307] width 67 height 16
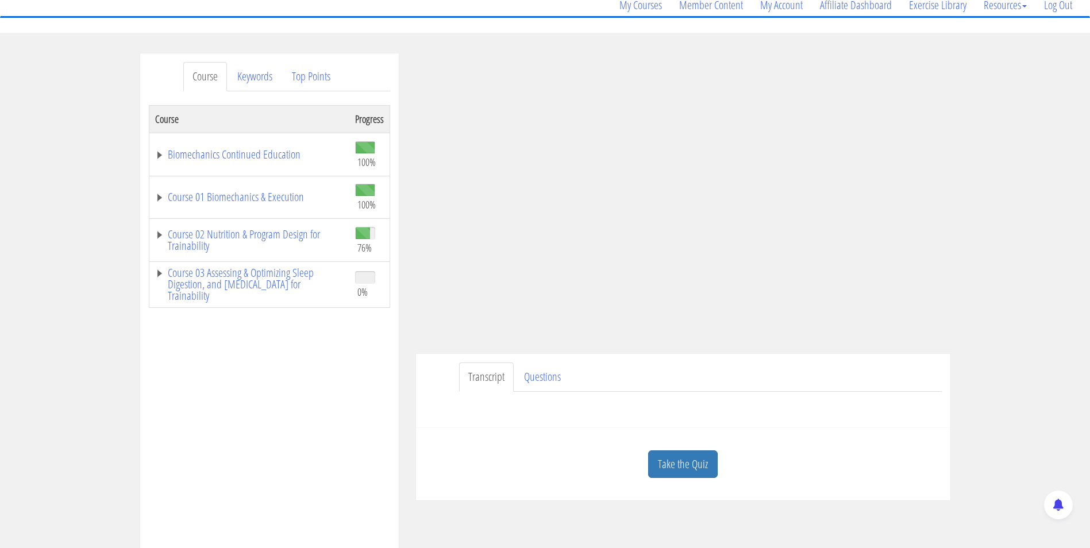
scroll to position [161, 0]
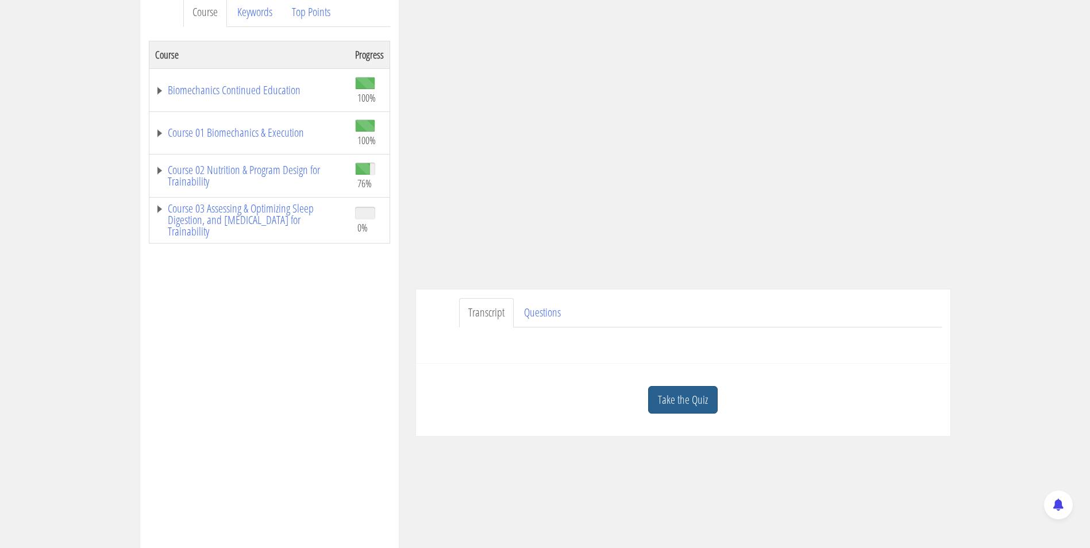
click at [674, 399] on link "Take the Quiz" at bounding box center [683, 400] width 70 height 28
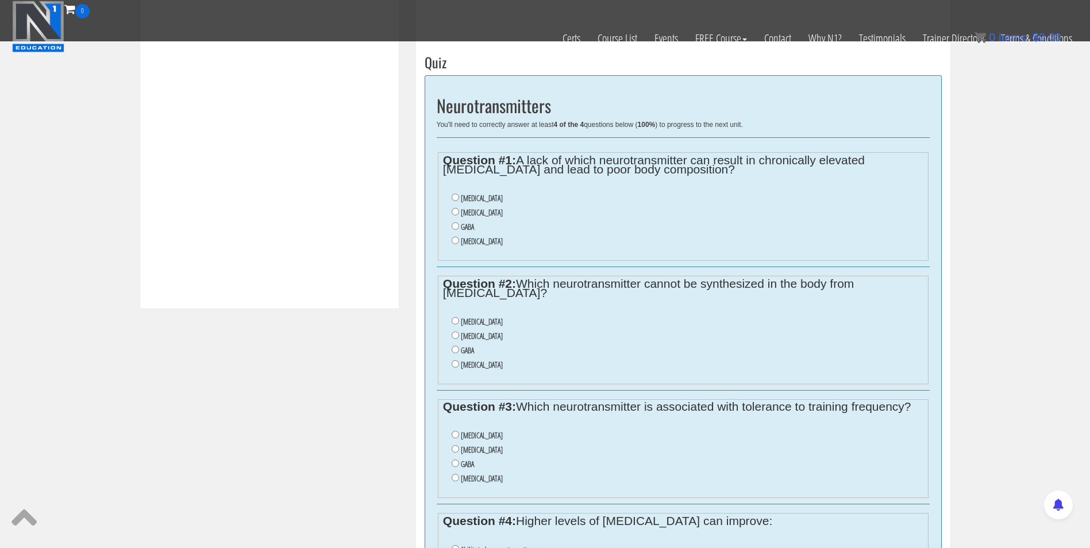
scroll to position [419, 0]
click at [451, 209] on ul "[MEDICAL_DATA] [MEDICAL_DATA] GABA [MEDICAL_DATA]" at bounding box center [683, 219] width 480 height 69
click at [452, 209] on input "[MEDICAL_DATA]" at bounding box center [455, 210] width 7 height 7
radio input "true"
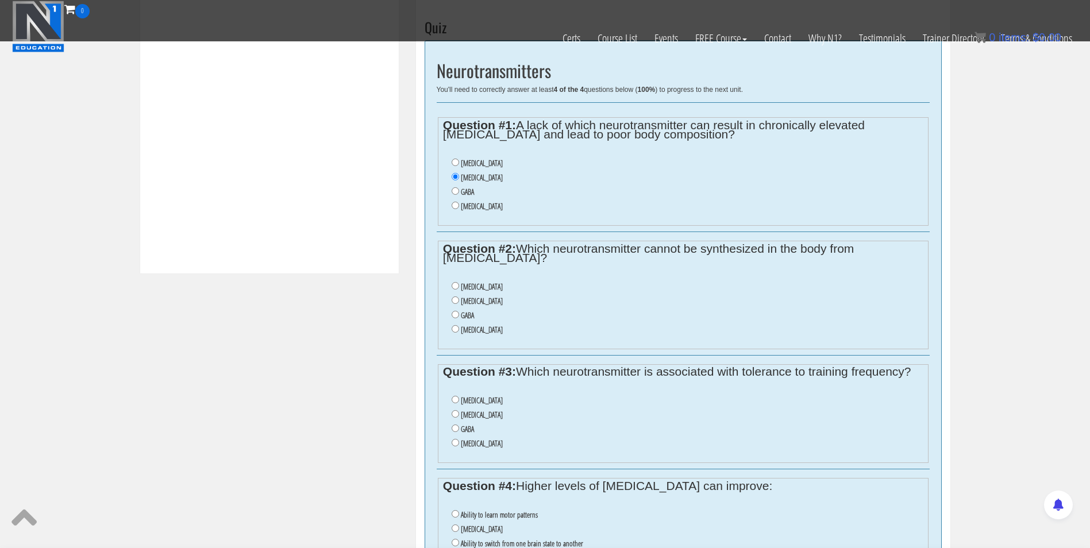
click at [490, 295] on li "[MEDICAL_DATA]" at bounding box center [687, 301] width 471 height 14
click at [459, 285] on li "[MEDICAL_DATA]" at bounding box center [687, 287] width 471 height 14
click at [454, 285] on input "[MEDICAL_DATA]" at bounding box center [455, 285] width 7 height 7
radio input "true"
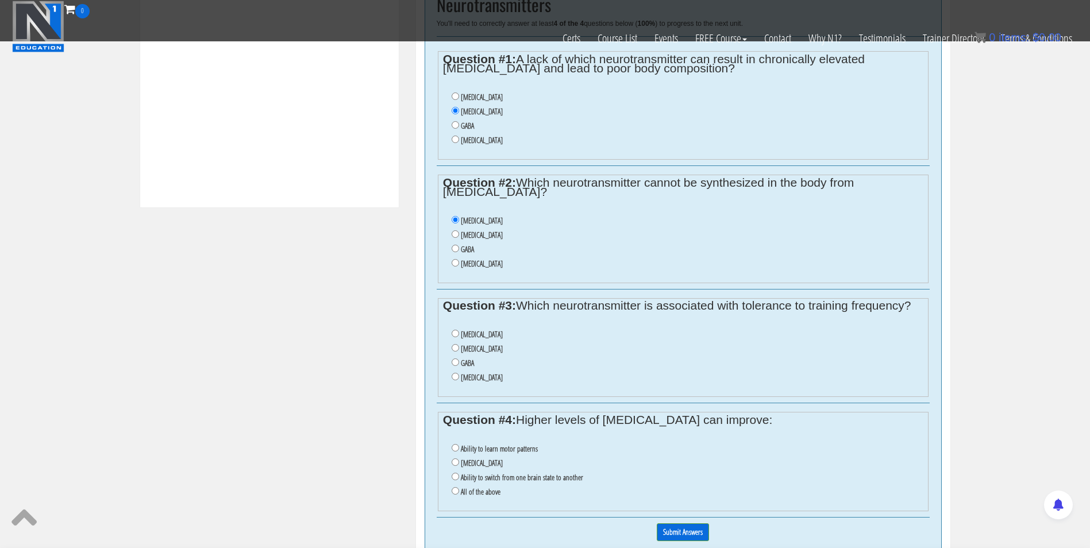
click at [483, 338] on label "Acetylcholine" at bounding box center [482, 334] width 42 height 9
click at [459, 337] on input "Acetylcholine" at bounding box center [455, 333] width 7 height 7
radio input "true"
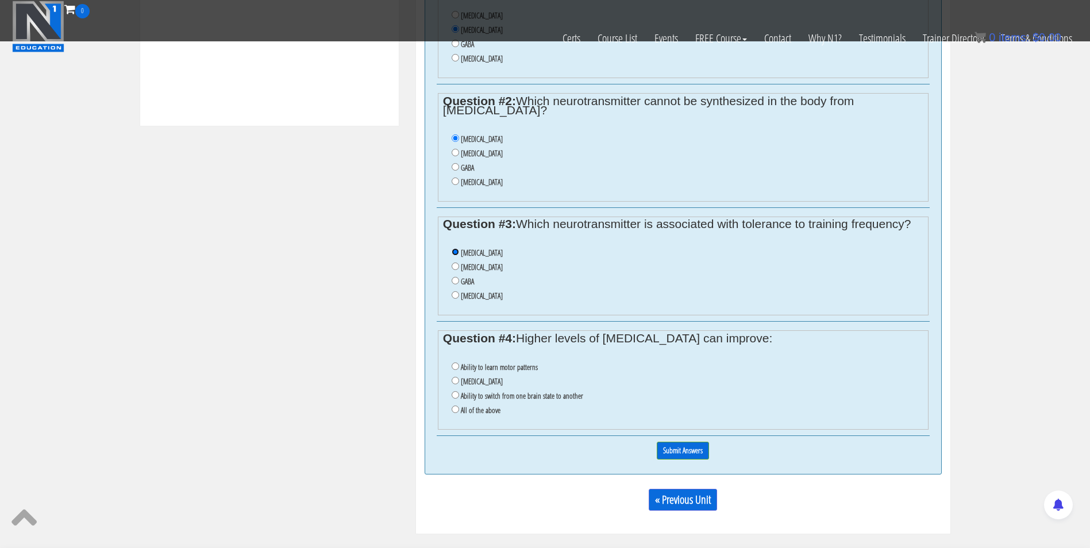
scroll to position [602, 0]
click at [457, 407] on input "All of the above" at bounding box center [455, 408] width 7 height 7
radio input "true"
click at [670, 445] on input "Submit Answers" at bounding box center [683, 450] width 52 height 18
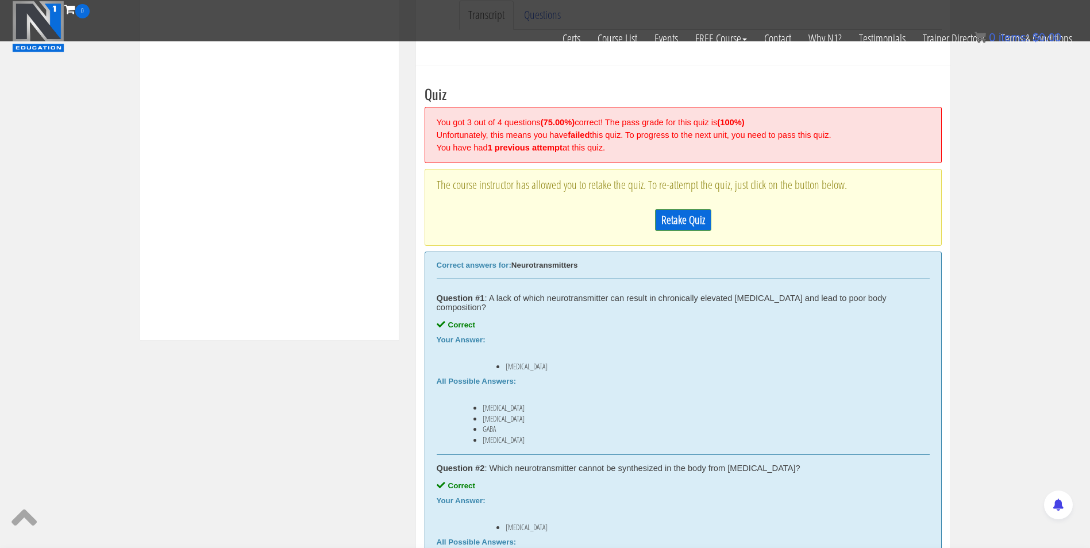
scroll to position [386, 0]
click at [691, 225] on link "Retake Quiz" at bounding box center [683, 221] width 56 height 22
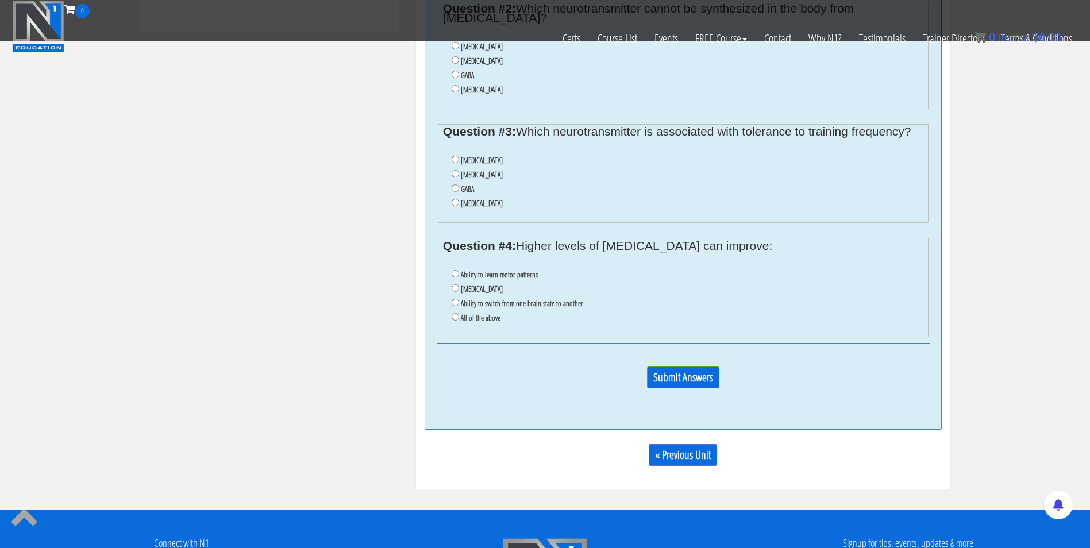
scroll to position [580, 0]
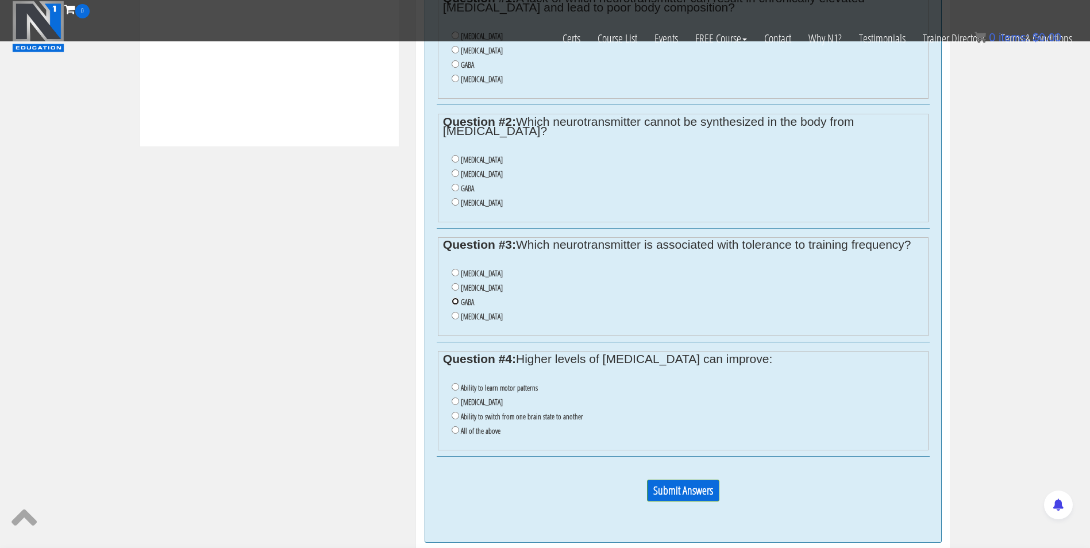
click at [453, 302] on input "GABA" at bounding box center [455, 301] width 7 height 7
radio input "true"
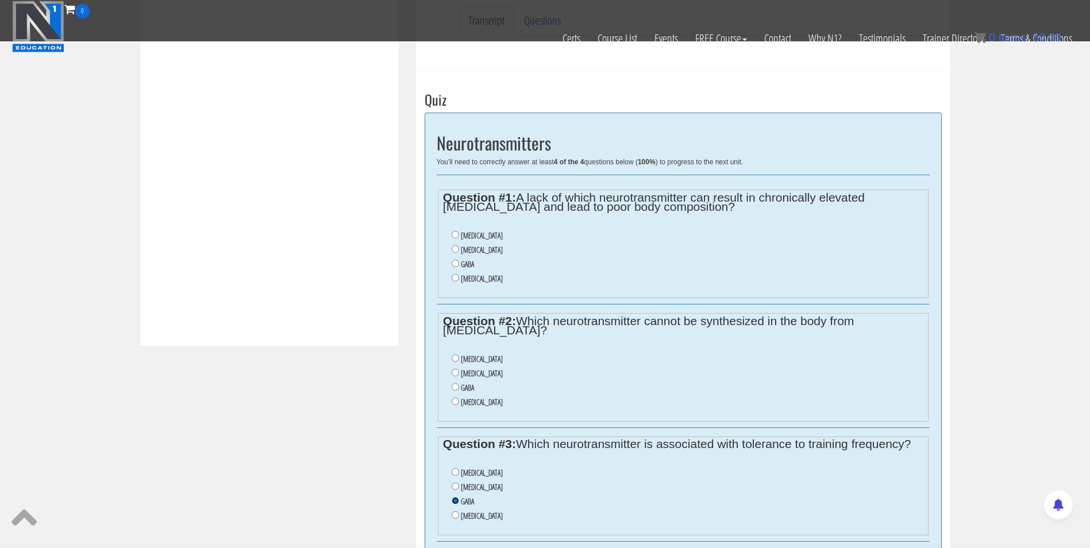
scroll to position [380, 0]
click at [452, 235] on input "Acetylcholine" at bounding box center [455, 235] width 7 height 7
radio input "true"
click at [453, 251] on input "Dopamine" at bounding box center [455, 249] width 7 height 7
radio input "true"
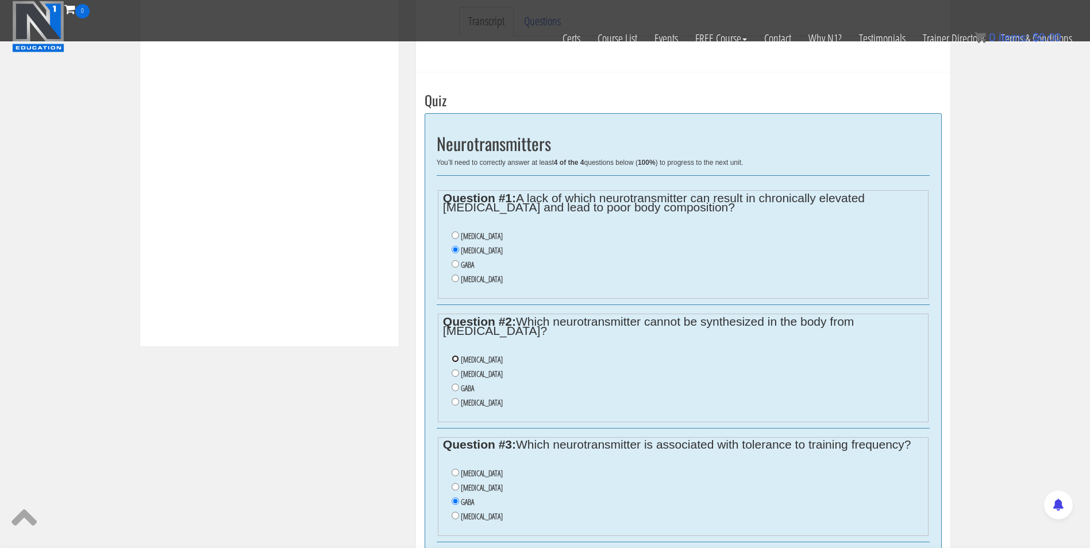
click at [455, 360] on input "Acetylcholine" at bounding box center [455, 358] width 7 height 7
radio input "true"
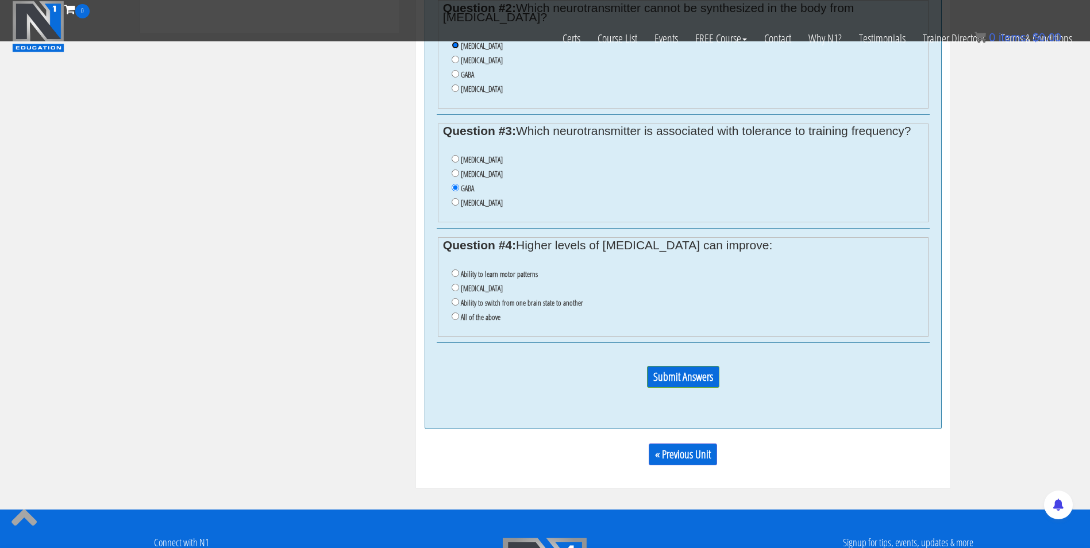
scroll to position [721, 0]
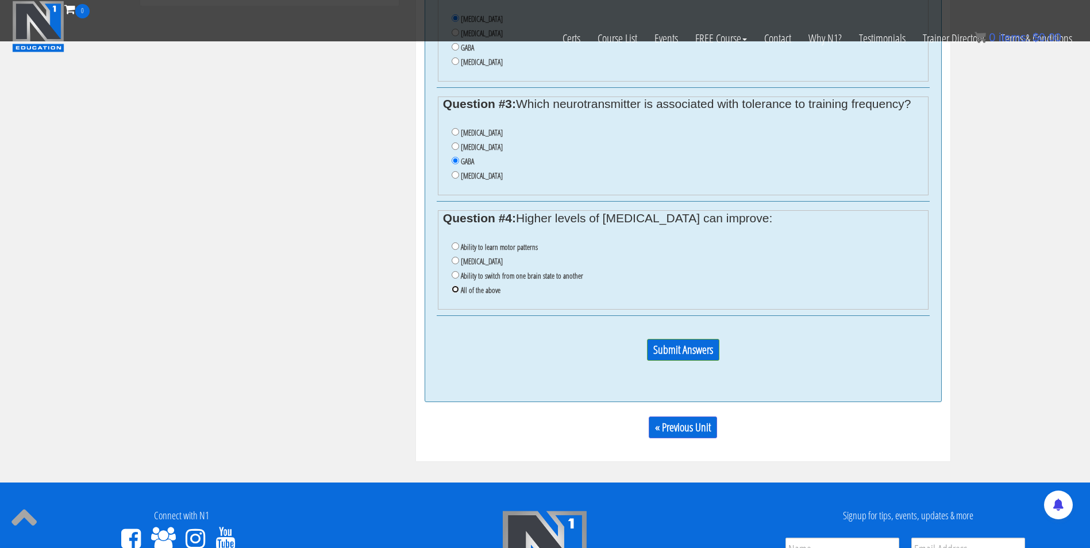
click at [454, 289] on input "All of the above" at bounding box center [455, 289] width 7 height 7
radio input "true"
click at [666, 355] on input "Submit Answers" at bounding box center [683, 350] width 72 height 22
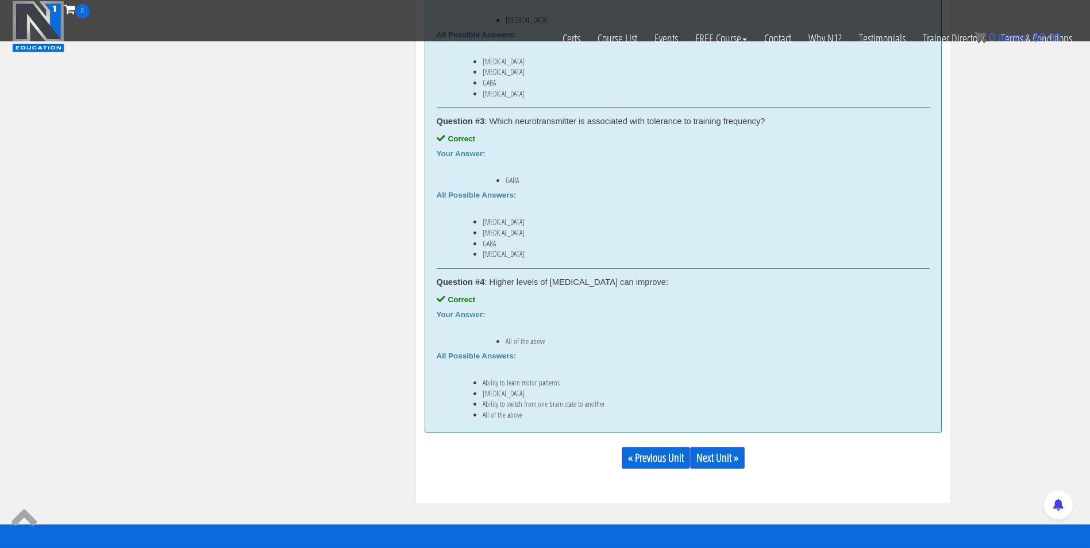
scroll to position [848, 0]
click at [734, 453] on link "Next Unit »" at bounding box center [717, 458] width 55 height 22
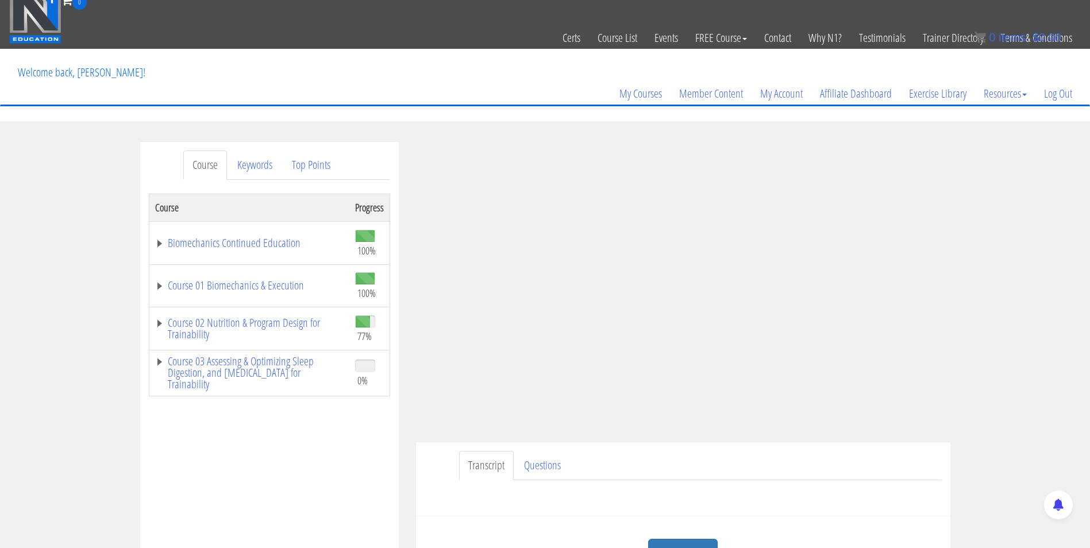
scroll to position [90, 0]
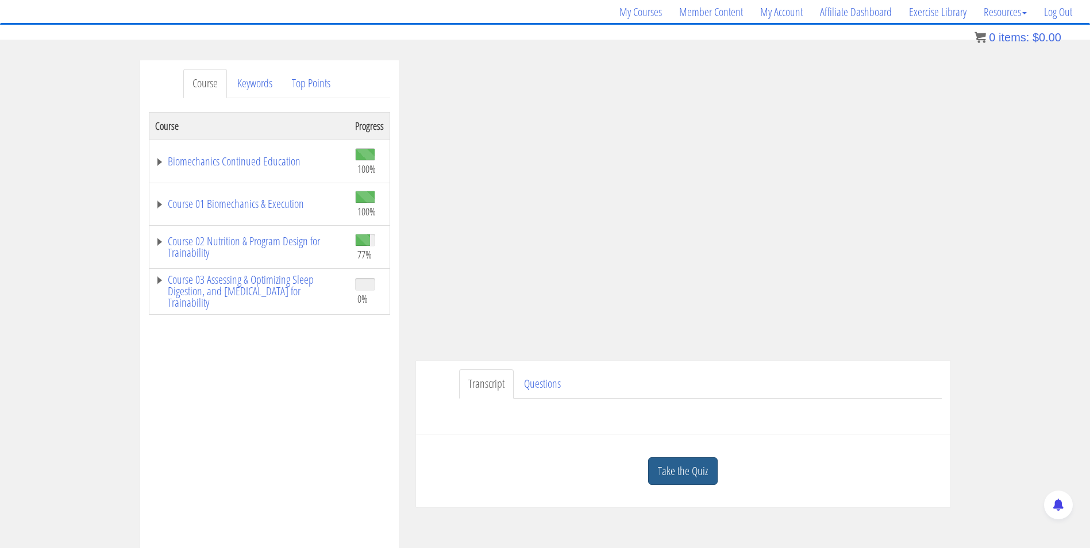
click at [704, 472] on link "Take the Quiz" at bounding box center [683, 471] width 70 height 28
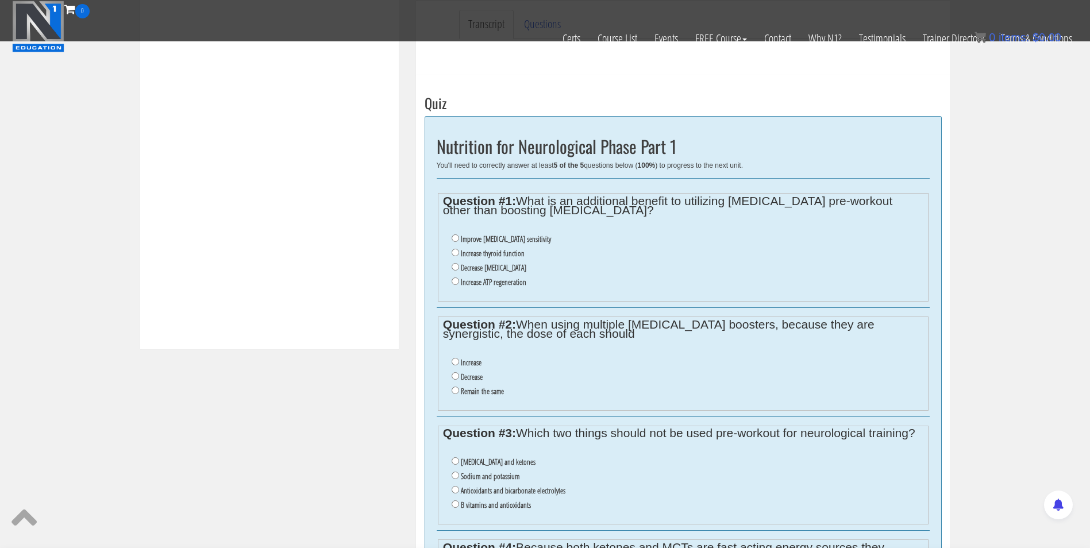
scroll to position [377, 0]
click at [476, 290] on li "Increase ATP regeneration" at bounding box center [687, 283] width 471 height 14
click at [463, 281] on label "Increase ATP regeneration" at bounding box center [494, 282] width 66 height 9
click at [459, 281] on input "Increase ATP regeneration" at bounding box center [455, 281] width 7 height 7
radio input "true"
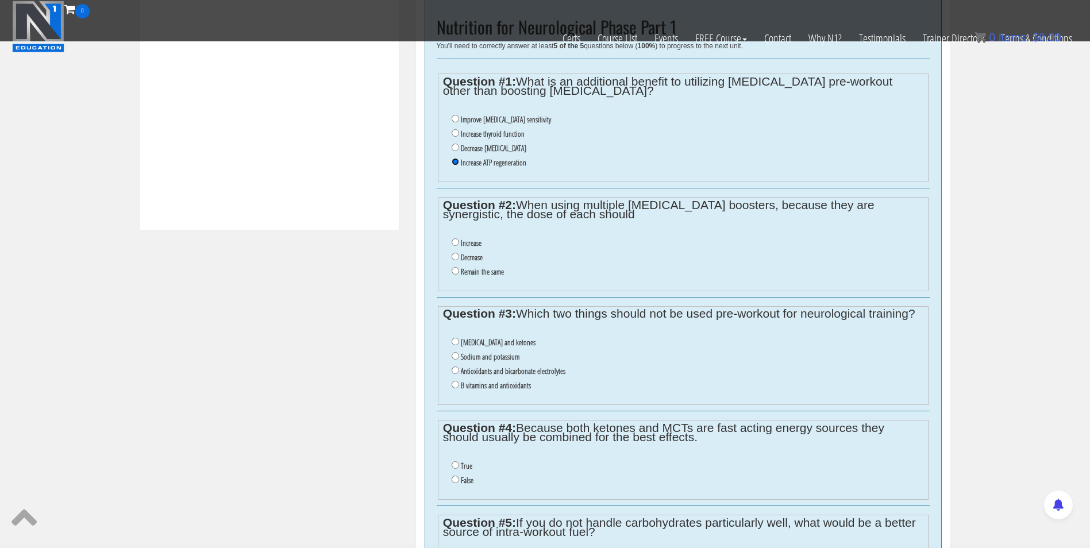
scroll to position [497, 0]
click at [456, 259] on input "Decrease" at bounding box center [455, 256] width 7 height 7
radio input "true"
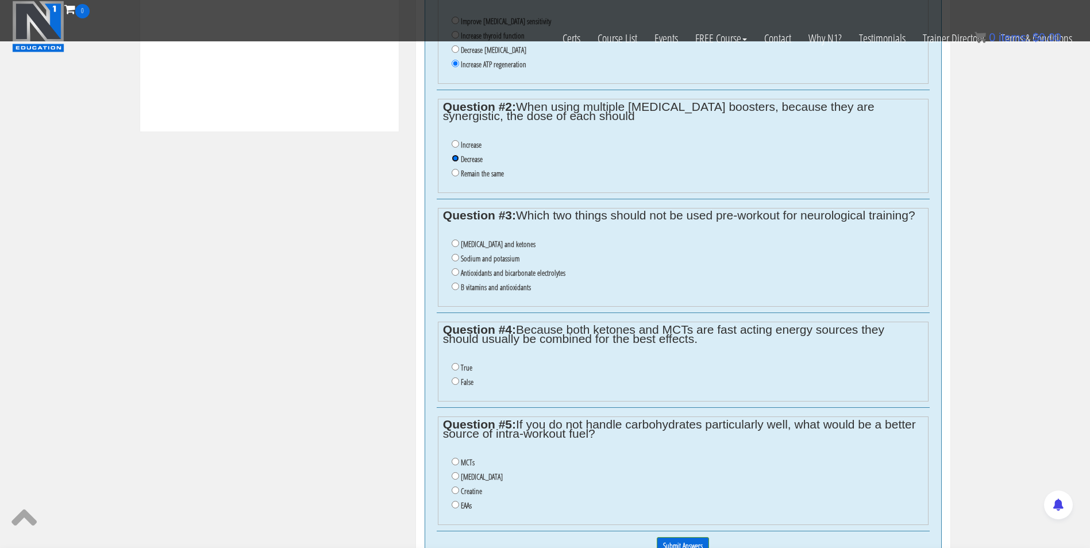
scroll to position [596, 0]
click at [454, 272] on input "Antioxidants and bicarbonate electrolytes" at bounding box center [455, 271] width 7 height 7
radio input "true"
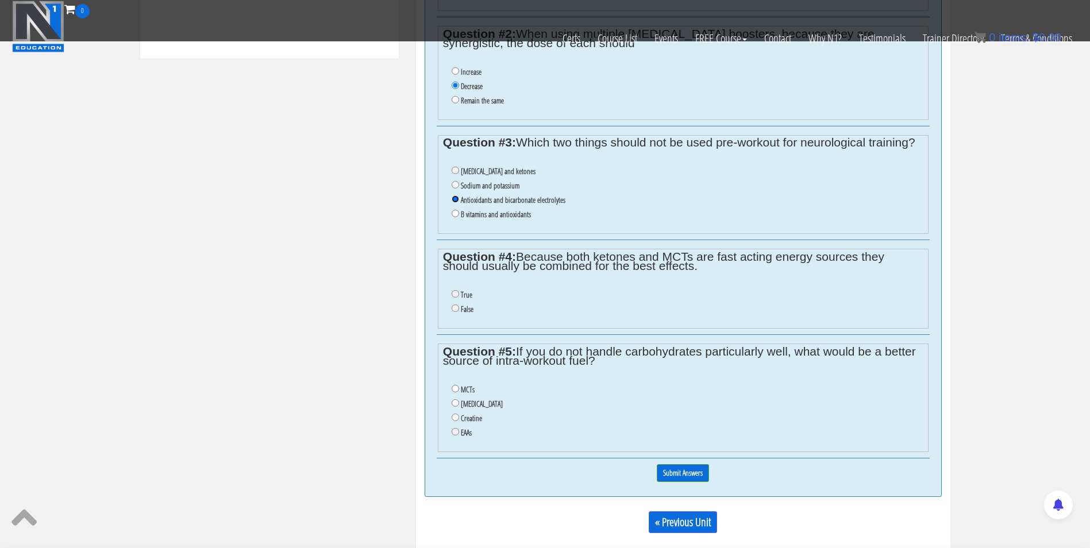
scroll to position [668, 0]
click at [454, 310] on input "False" at bounding box center [455, 308] width 7 height 7
radio input "true"
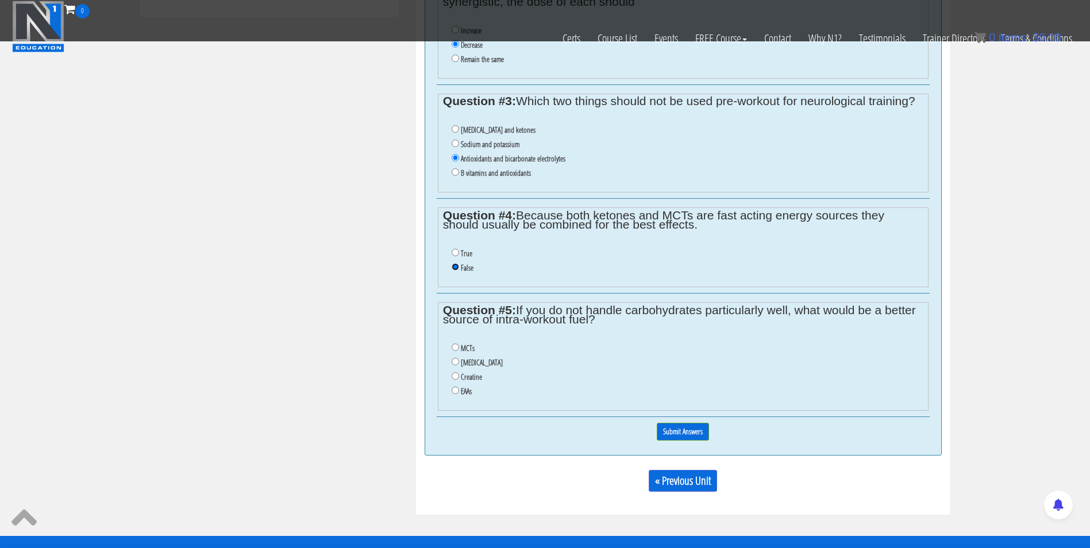
scroll to position [709, 0]
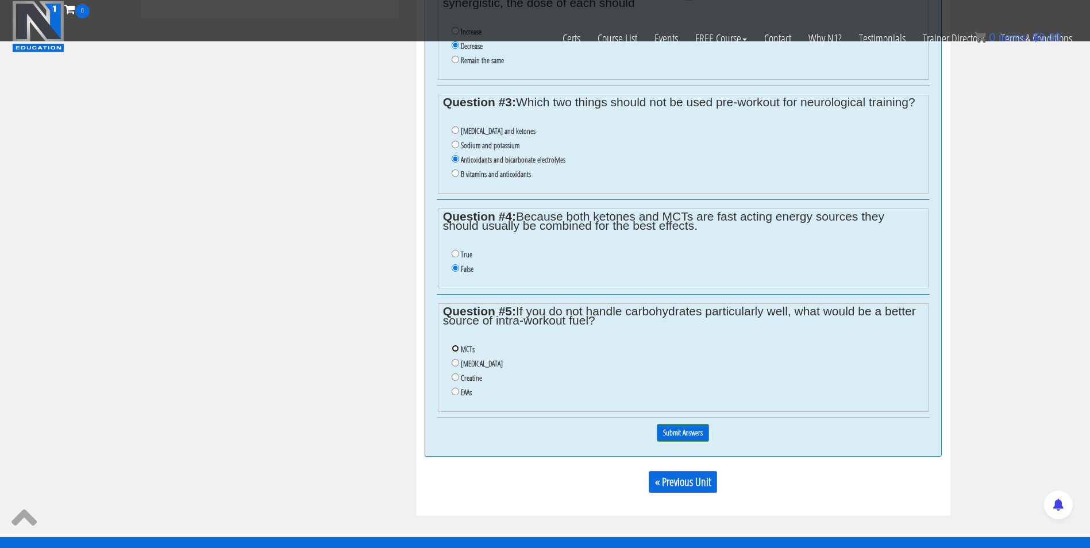
click at [459, 351] on input "MCTs" at bounding box center [455, 348] width 7 height 7
radio input "true"
click at [672, 427] on input "Submit Answers" at bounding box center [683, 433] width 52 height 18
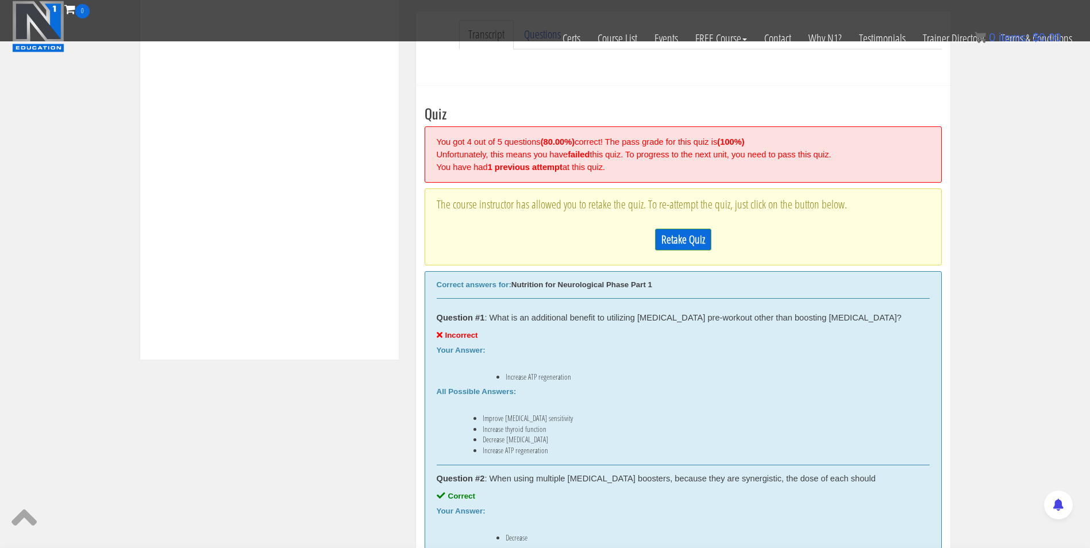
scroll to position [347, 0]
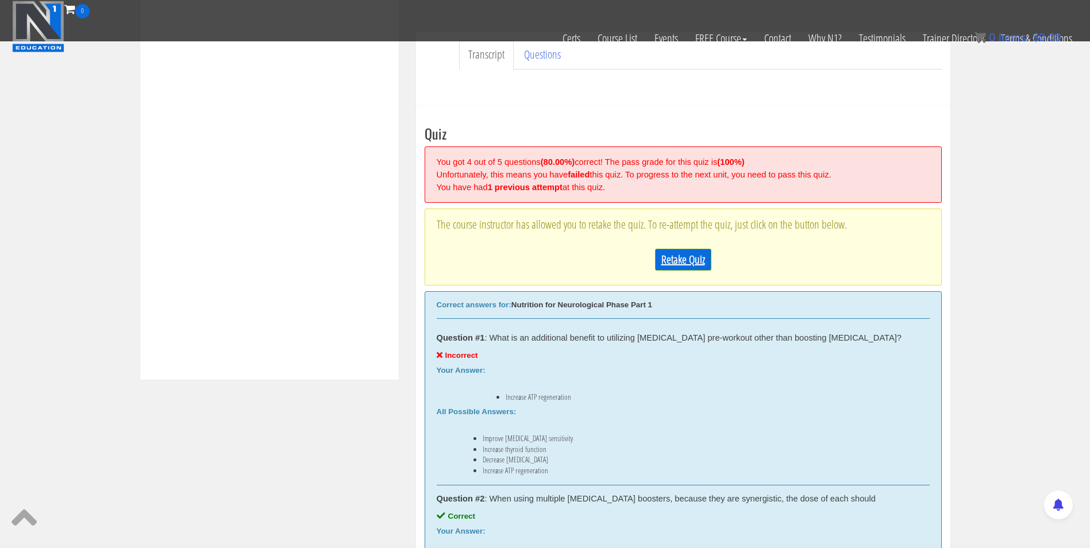
click at [675, 253] on link "Retake Quiz" at bounding box center [683, 260] width 56 height 22
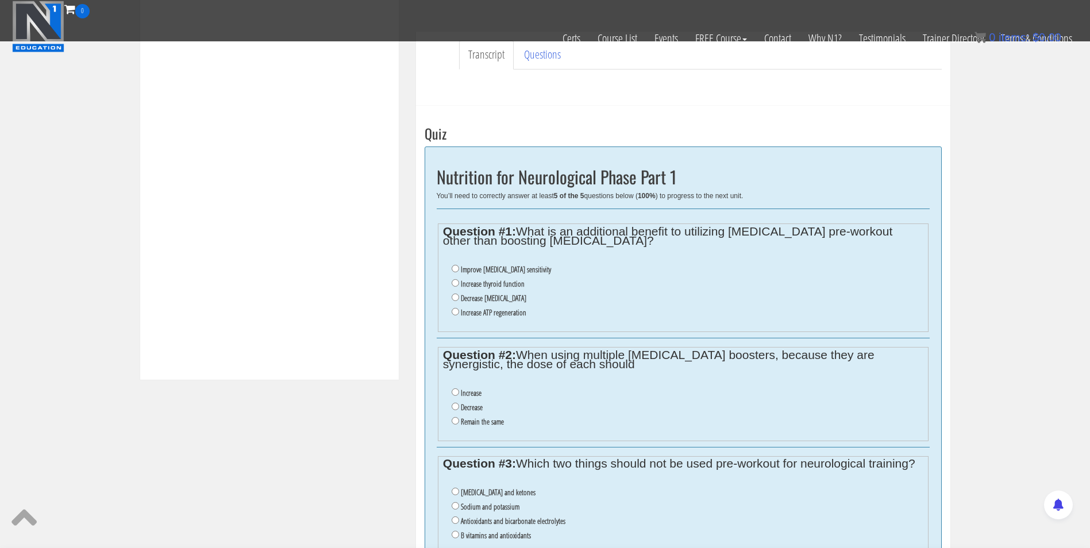
click at [480, 299] on label "Decrease oxidative stress" at bounding box center [494, 298] width 66 height 9
click at [459, 299] on input "Decrease oxidative stress" at bounding box center [455, 297] width 7 height 7
radio input "true"
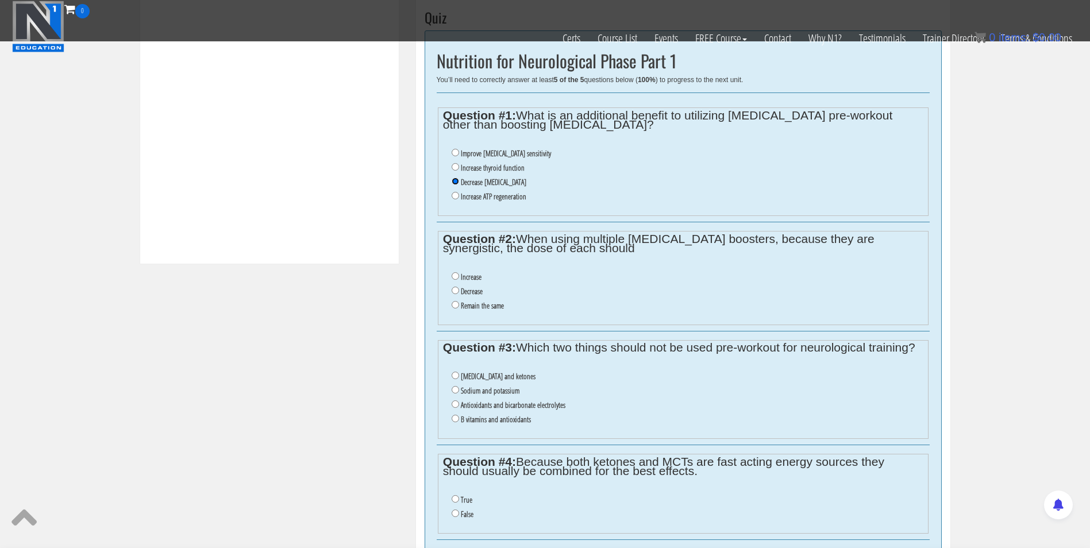
scroll to position [462, 0]
click at [455, 289] on input "Decrease" at bounding box center [455, 291] width 7 height 7
radio input "true"
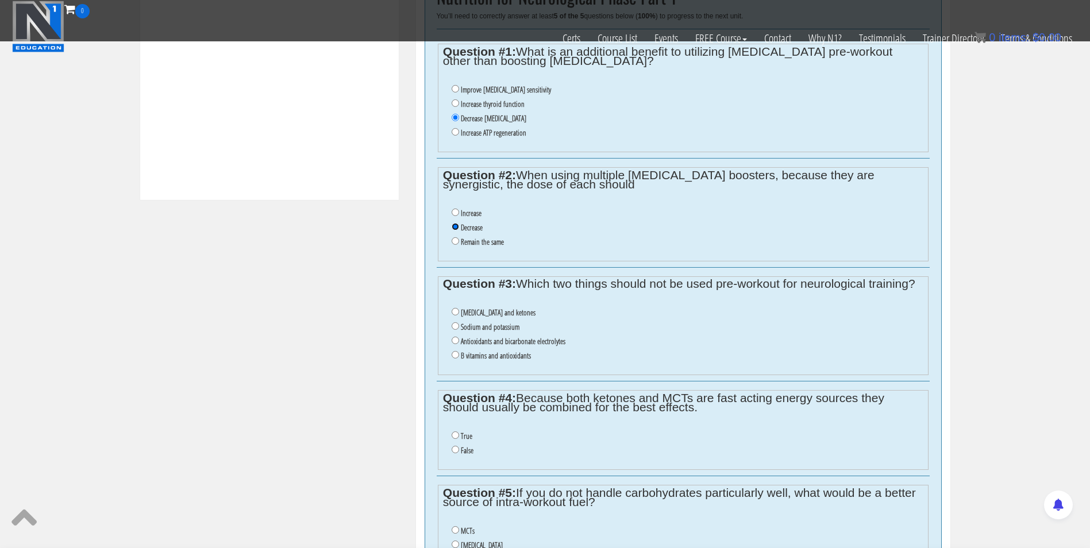
scroll to position [566, 0]
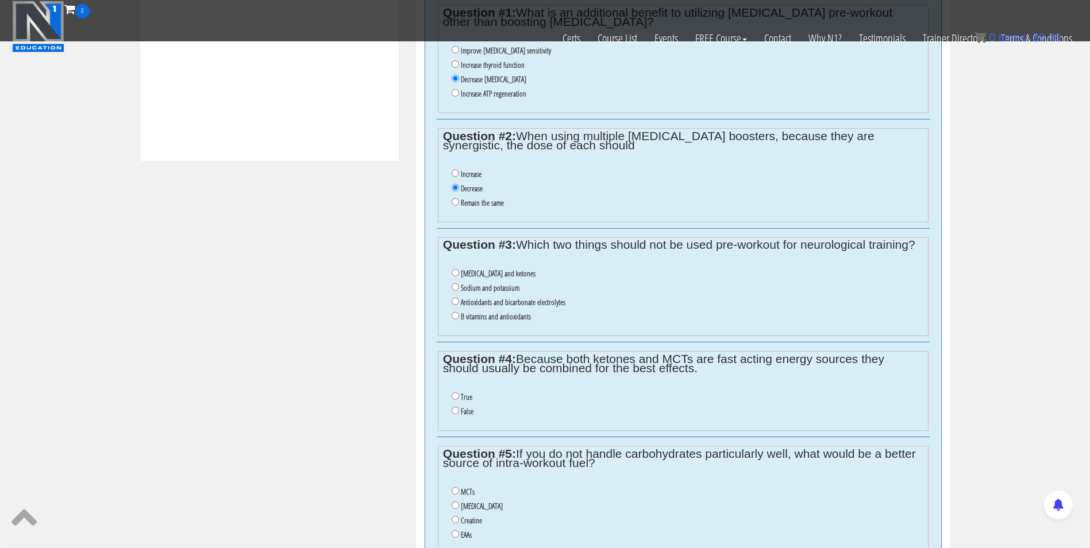
click at [478, 301] on label "Antioxidants and bicarbonate electrolytes" at bounding box center [513, 302] width 105 height 9
click at [459, 301] on input "Antioxidants and bicarbonate electrolytes" at bounding box center [455, 301] width 7 height 7
radio input "true"
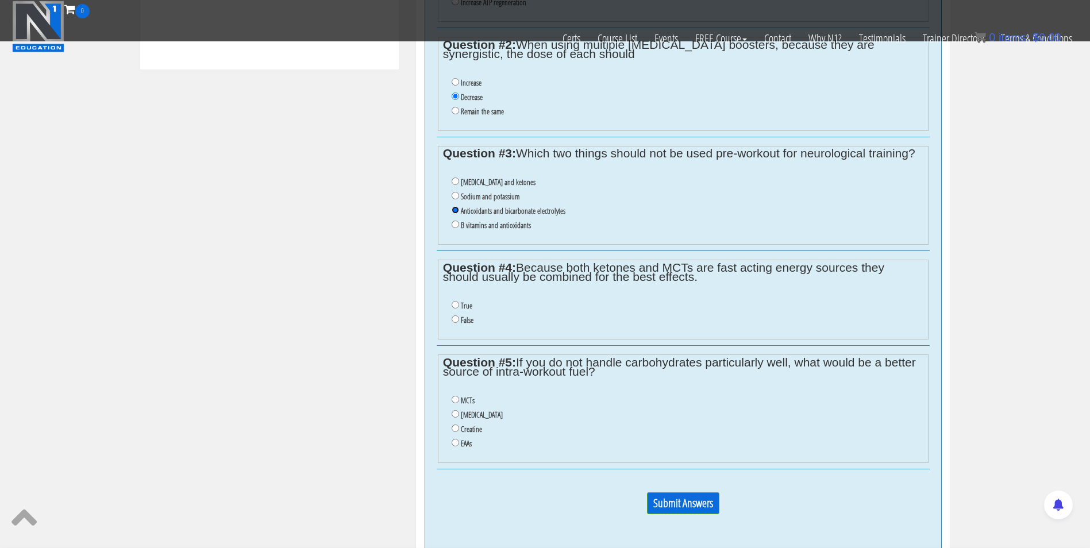
scroll to position [656, 0]
click at [455, 322] on input "False" at bounding box center [455, 320] width 7 height 7
radio input "true"
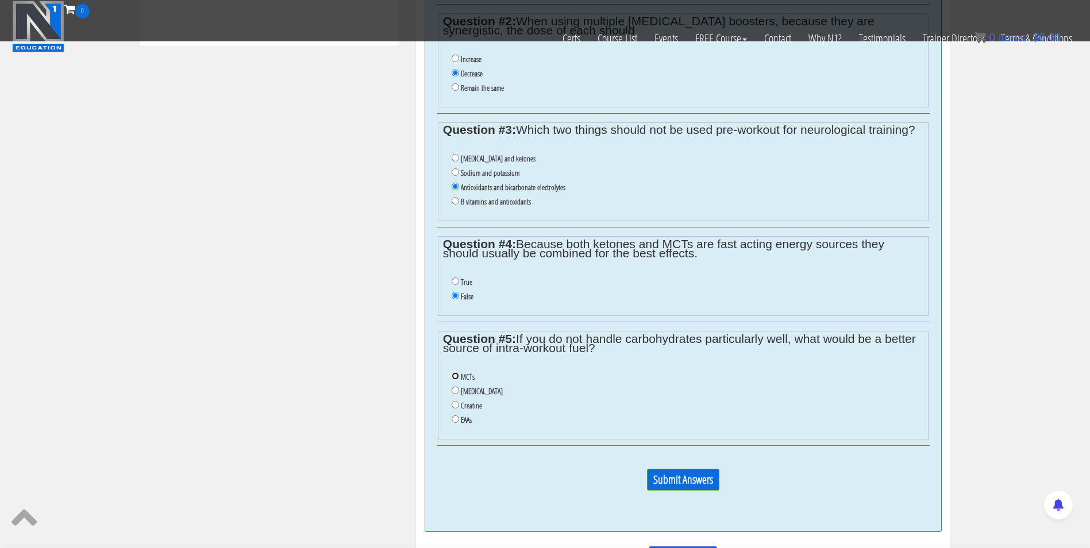
click at [456, 378] on input "MCTs" at bounding box center [455, 375] width 7 height 7
radio input "true"
click at [671, 473] on input "Submit Answers" at bounding box center [683, 480] width 72 height 22
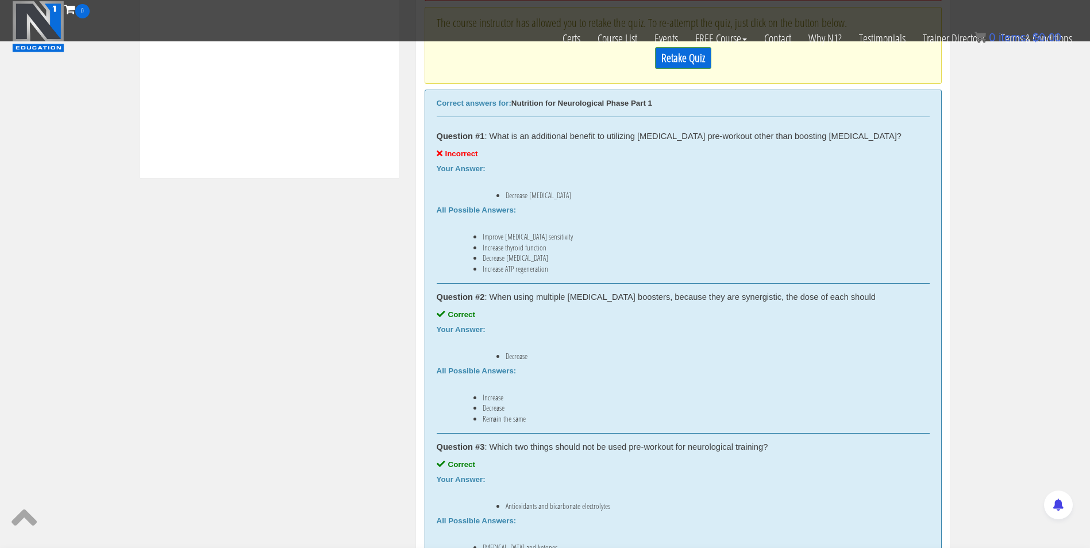
scroll to position [436, 0]
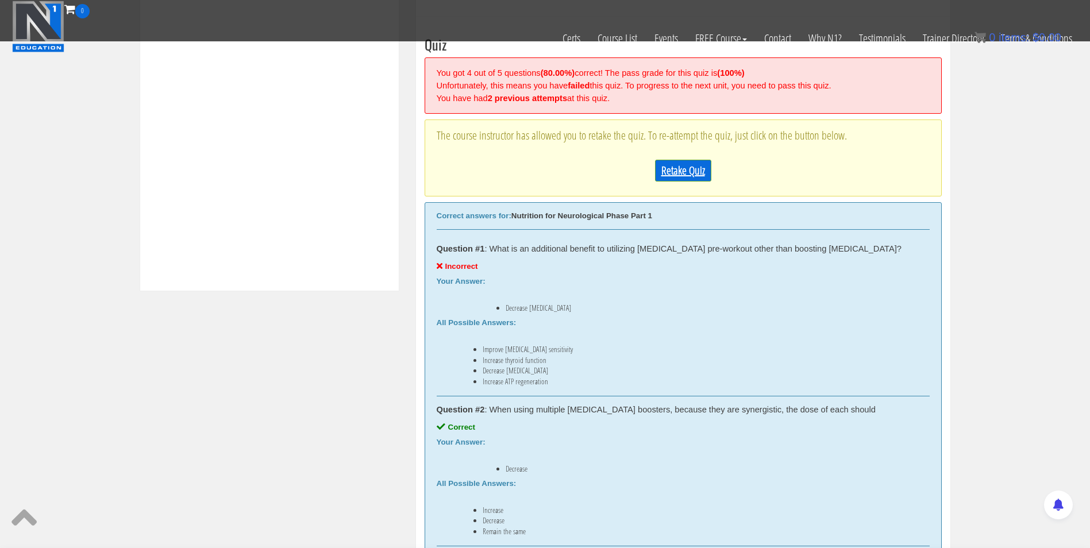
click at [679, 163] on link "Retake Quiz" at bounding box center [683, 171] width 56 height 22
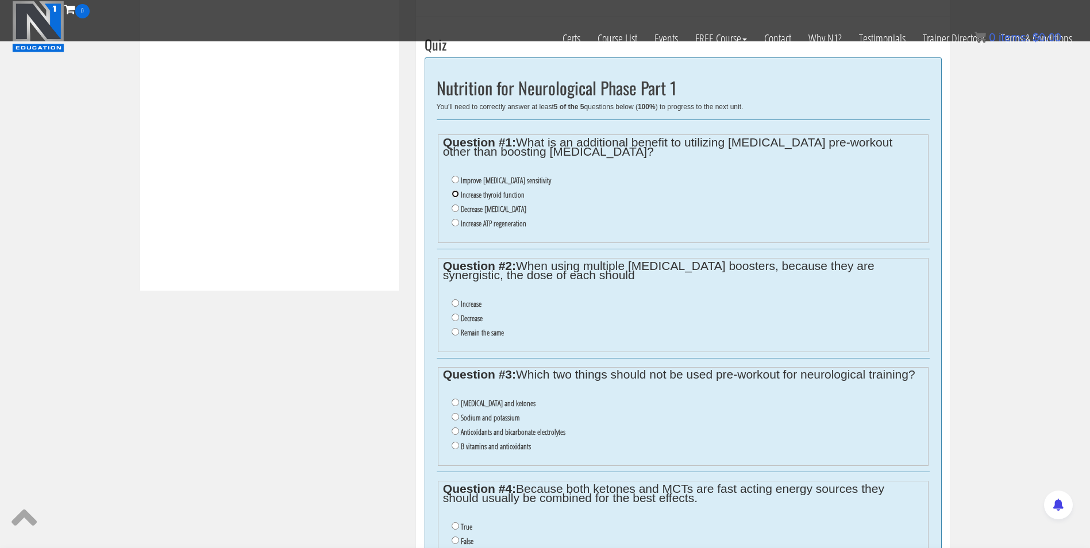
click at [458, 194] on input "Increase thyroid function" at bounding box center [455, 193] width 7 height 7
radio input "true"
click at [461, 320] on label "Decrease" at bounding box center [472, 318] width 22 height 9
click at [459, 320] on input "Decrease" at bounding box center [455, 317] width 7 height 7
radio input "true"
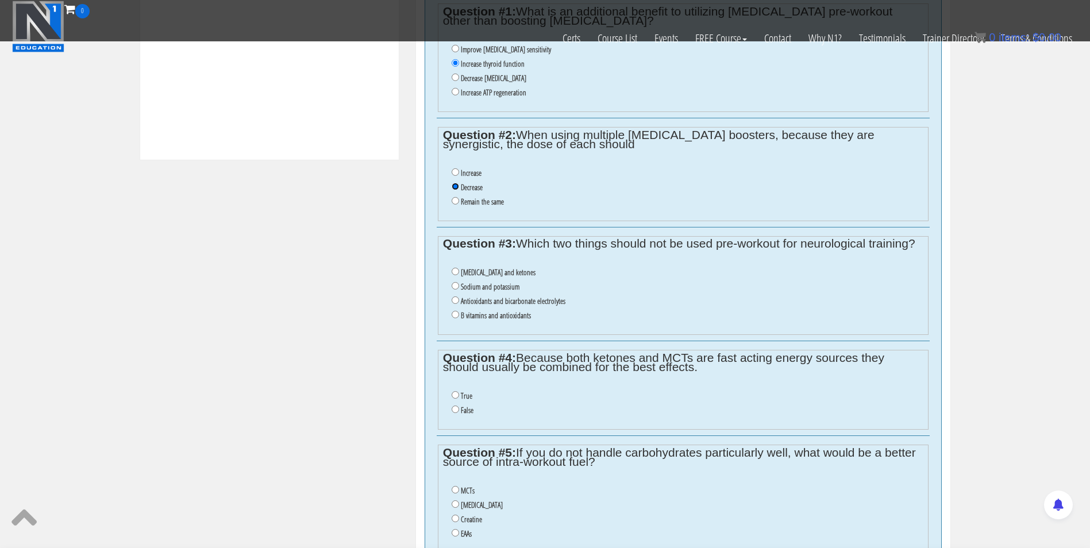
scroll to position [568, 0]
click at [456, 303] on input "Antioxidants and bicarbonate electrolytes" at bounding box center [455, 299] width 7 height 7
radio input "true"
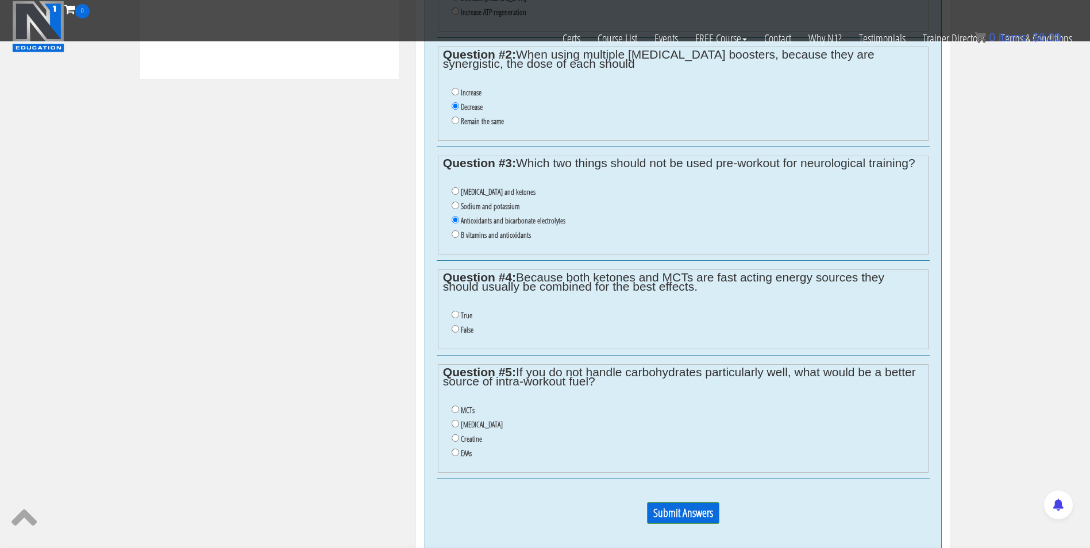
click at [456, 303] on ul "True False" at bounding box center [683, 323] width 480 height 40
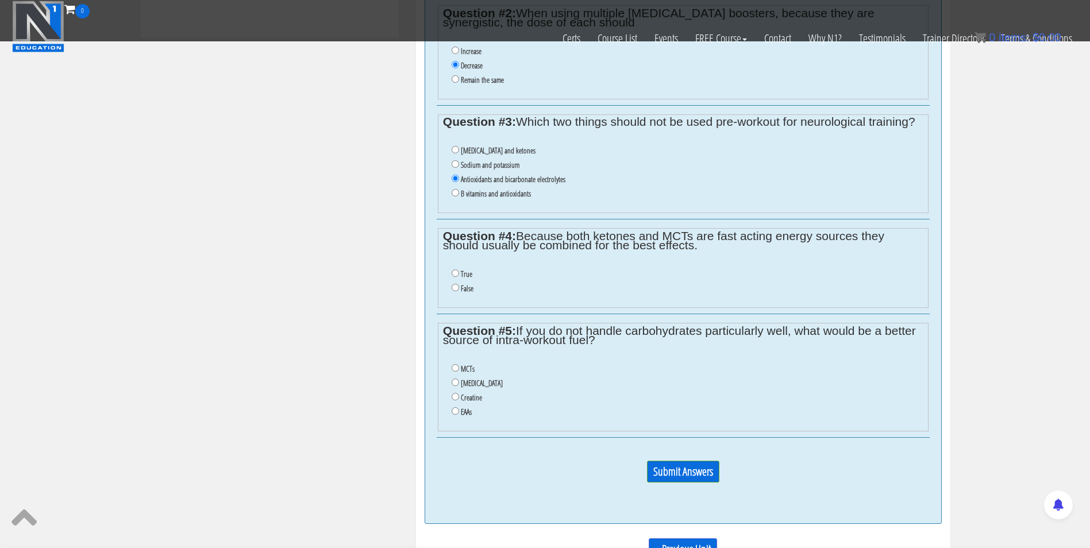
click at [456, 294] on li "False" at bounding box center [687, 289] width 471 height 14
click at [455, 287] on input "False" at bounding box center [455, 287] width 7 height 7
radio input "true"
click at [456, 372] on li "MCTs" at bounding box center [687, 369] width 471 height 14
click at [454, 367] on input "MCTs" at bounding box center [455, 367] width 7 height 7
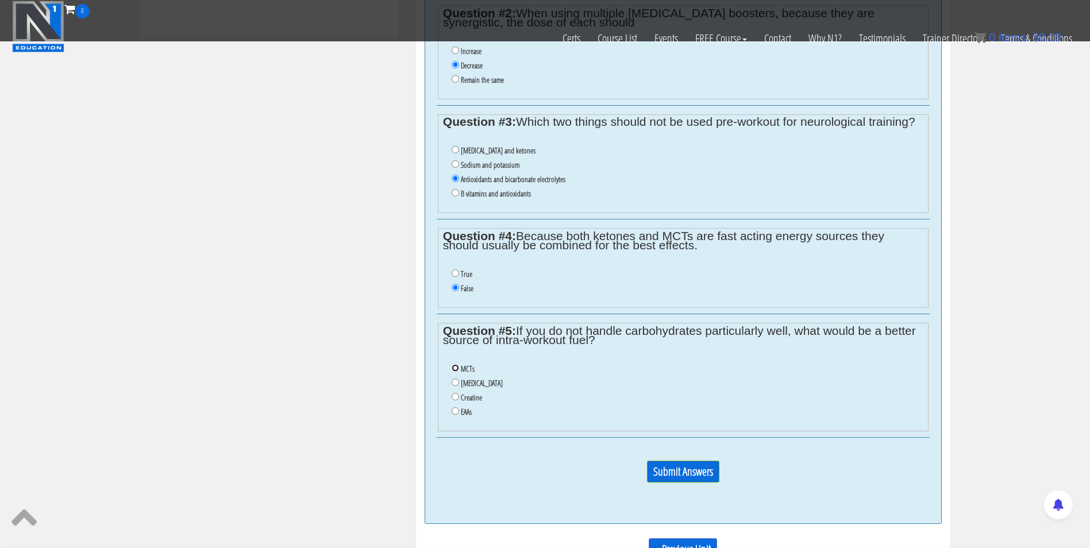
radio input "true"
click at [693, 481] on input "Submit Answers" at bounding box center [683, 472] width 72 height 22
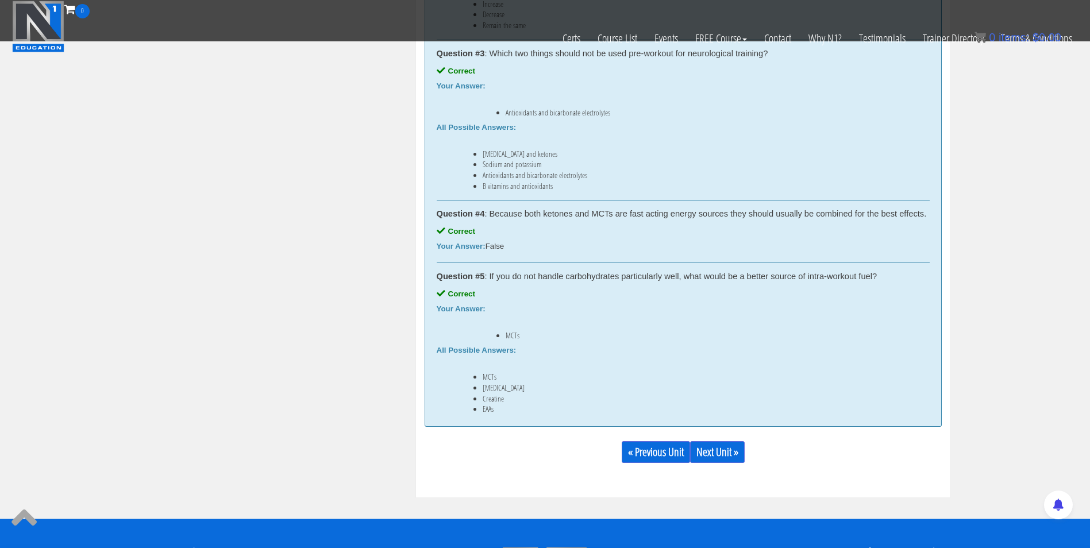
scroll to position [897, 0]
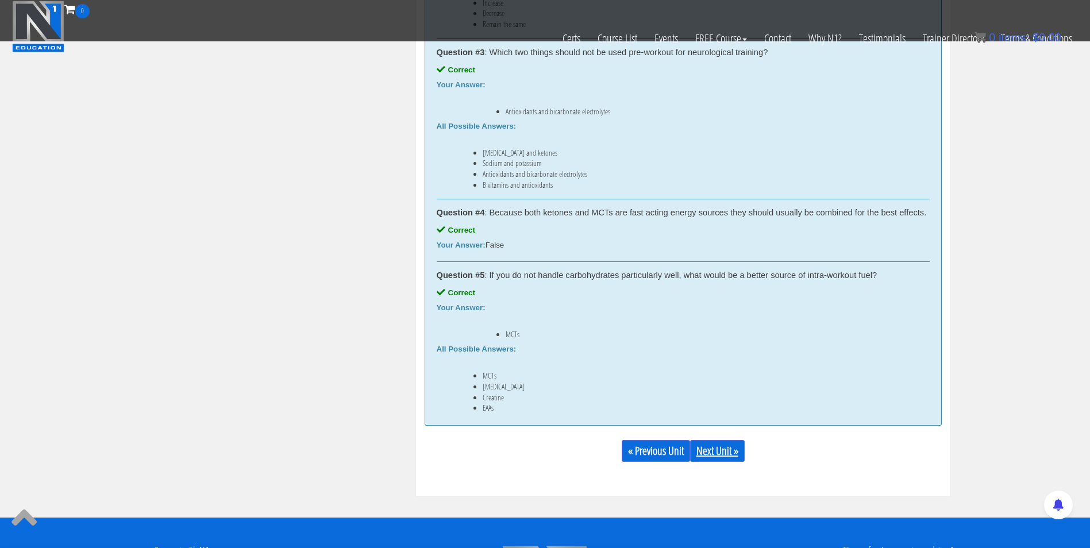
click at [728, 448] on link "Next Unit »" at bounding box center [717, 451] width 55 height 22
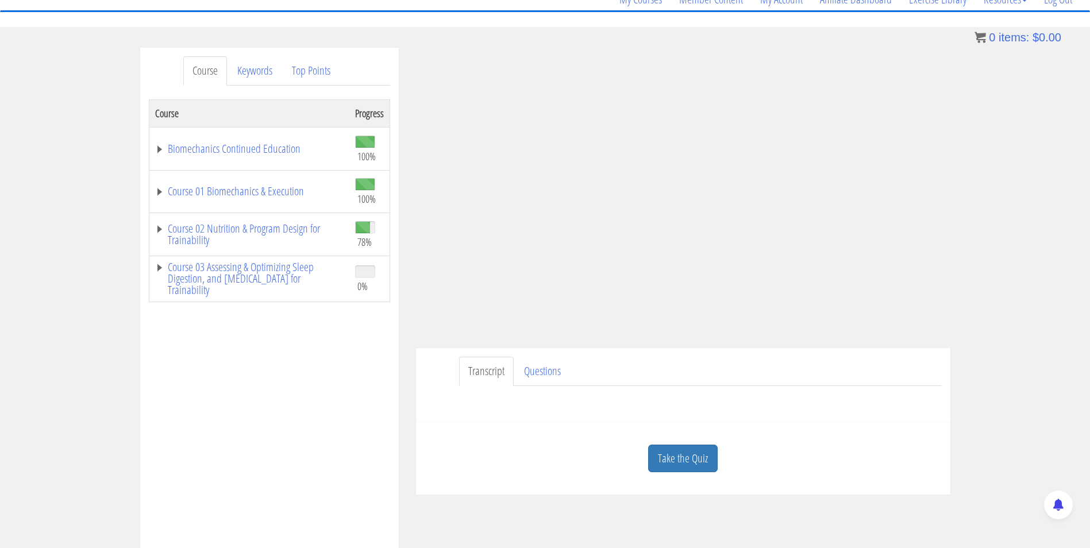
scroll to position [101, 0]
drag, startPoint x: 671, startPoint y: 414, endPoint x: 629, endPoint y: 378, distance: 55.0
click at [629, 378] on ul "Transcript Questions" at bounding box center [700, 373] width 483 height 29
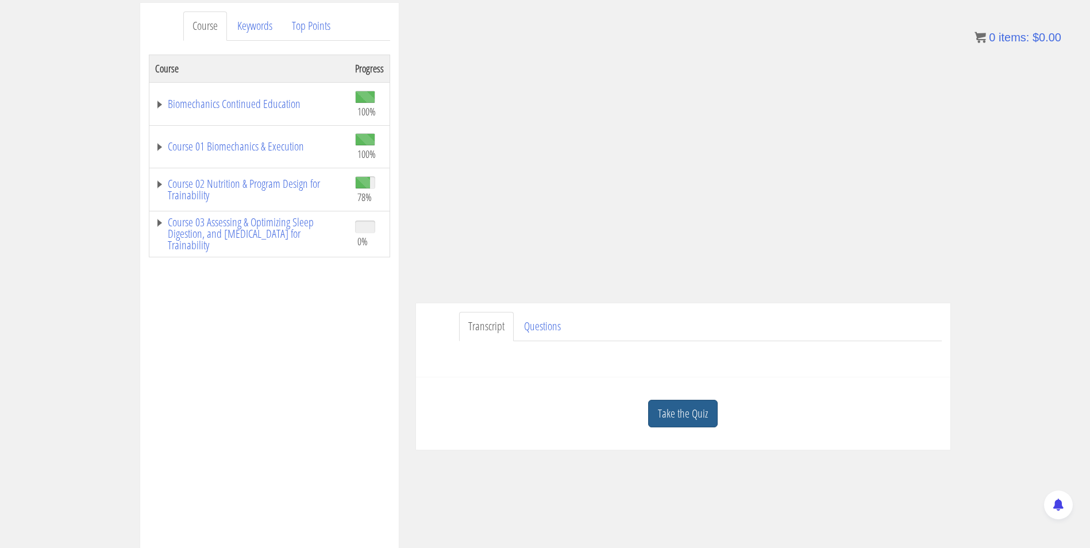
click at [690, 412] on link "Take the Quiz" at bounding box center [683, 414] width 70 height 28
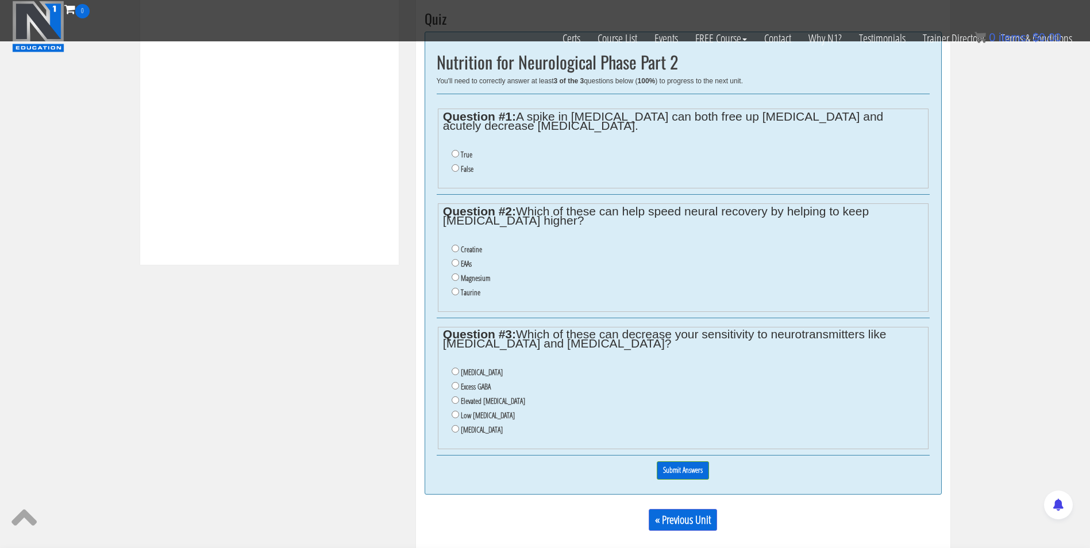
scroll to position [463, 0]
click at [452, 155] on input "True" at bounding box center [455, 152] width 7 height 7
radio input "true"
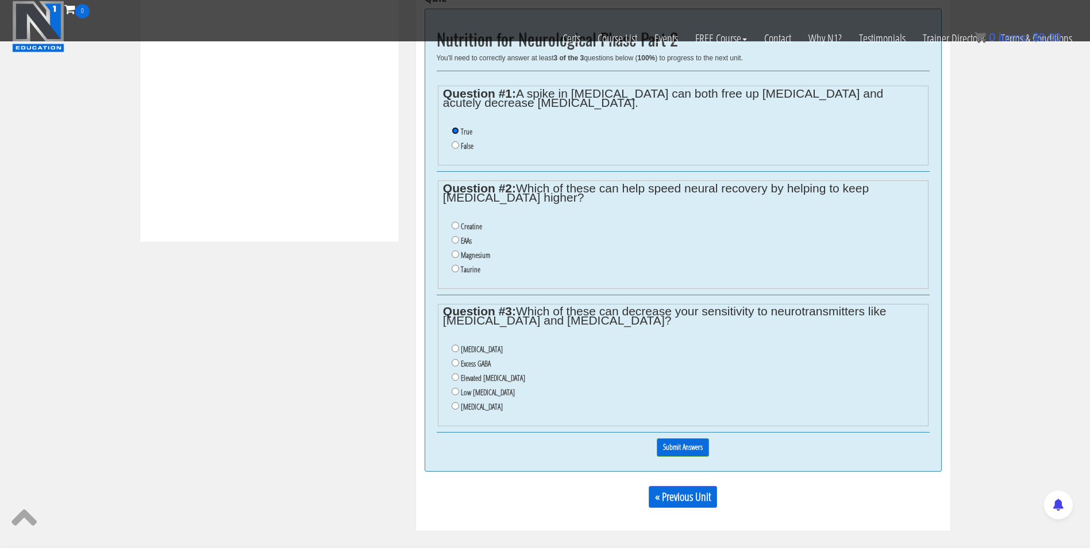
scroll to position [484, 0]
click at [453, 227] on input "Creatine" at bounding box center [455, 225] width 7 height 7
radio input "true"
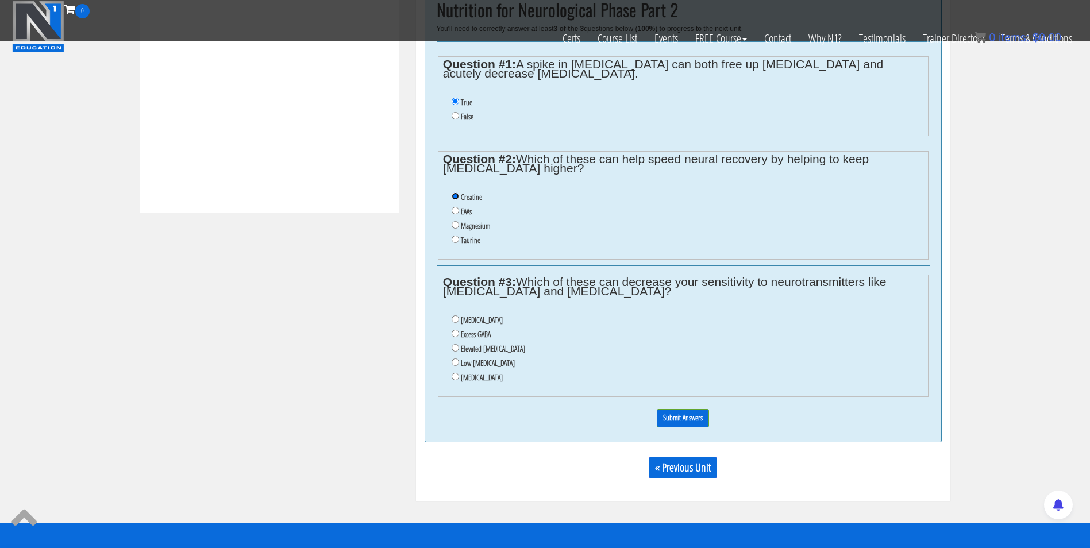
scroll to position [514, 0]
click at [470, 319] on label "[MEDICAL_DATA]" at bounding box center [482, 320] width 42 height 9
click at [459, 319] on input "[MEDICAL_DATA]" at bounding box center [455, 319] width 7 height 7
radio input "true"
click at [688, 410] on div "0% Submit Answers" at bounding box center [683, 417] width 493 height 29
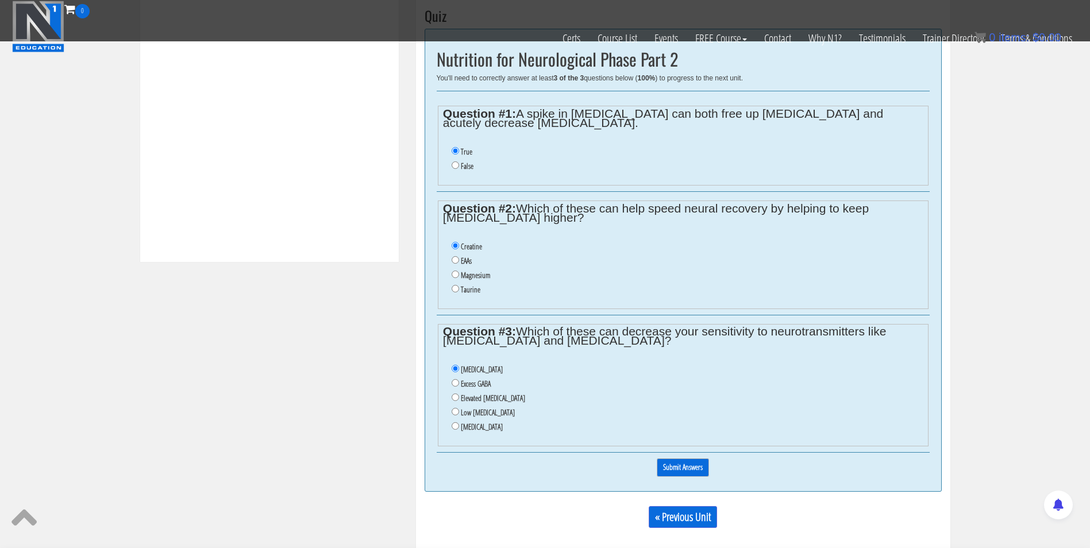
scroll to position [466, 0]
click at [678, 476] on input "Submit Answers" at bounding box center [683, 467] width 52 height 18
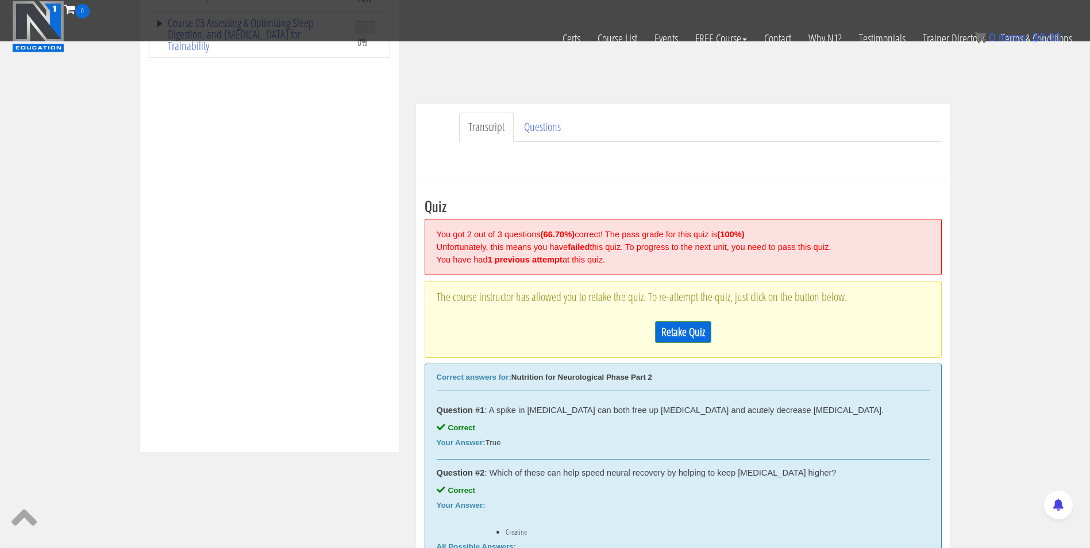
scroll to position [274, 0]
click at [695, 329] on link "Retake Quiz" at bounding box center [683, 333] width 56 height 22
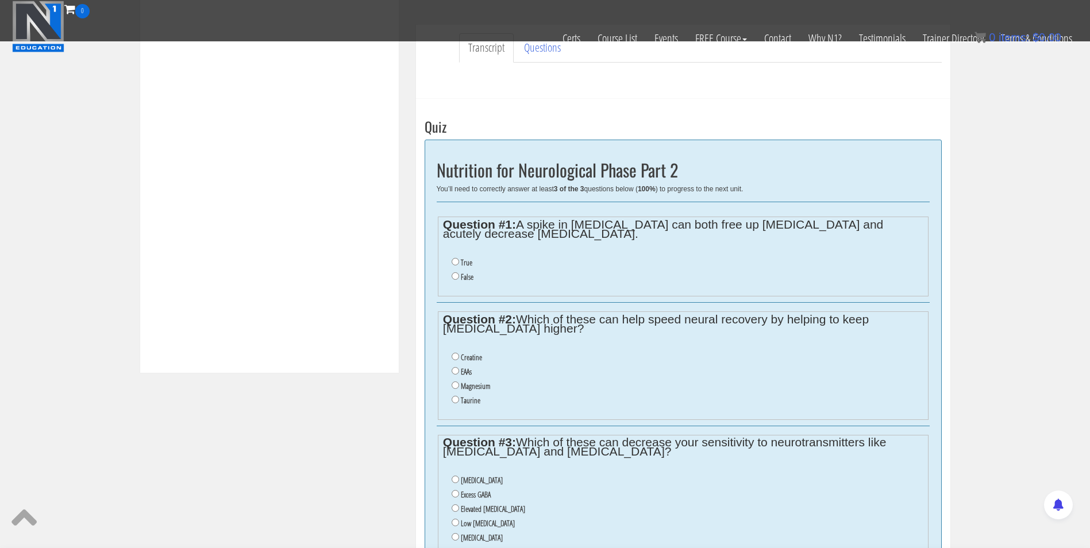
scroll to position [355, 0]
click at [456, 259] on input "True" at bounding box center [455, 260] width 7 height 7
radio input "true"
click at [455, 356] on input "Creatine" at bounding box center [455, 355] width 7 height 7
radio input "true"
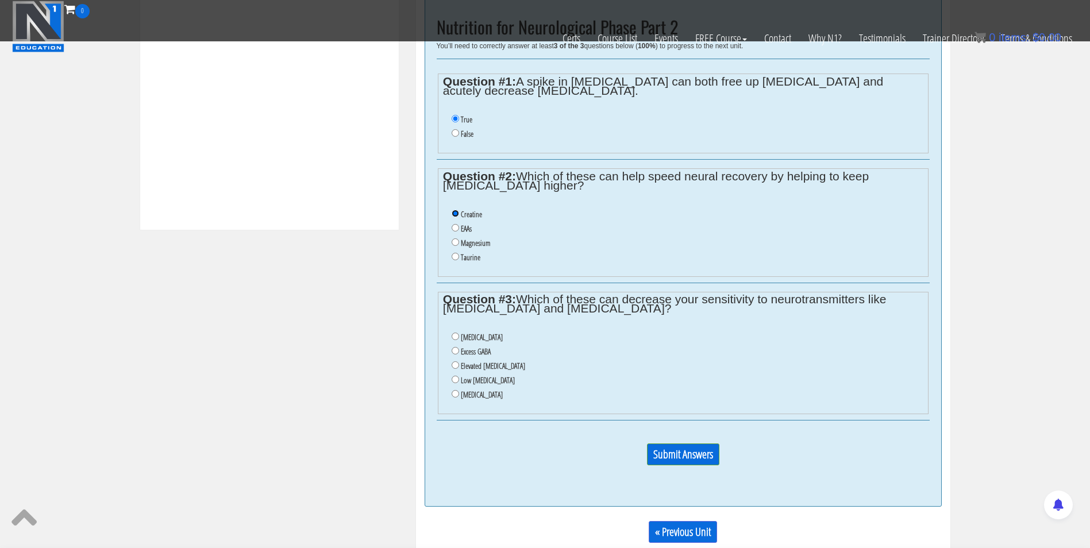
scroll to position [498, 0]
click at [455, 349] on input "Excess GABA" at bounding box center [455, 350] width 7 height 7
radio input "true"
click at [686, 455] on input "Submit Answers" at bounding box center [683, 454] width 72 height 22
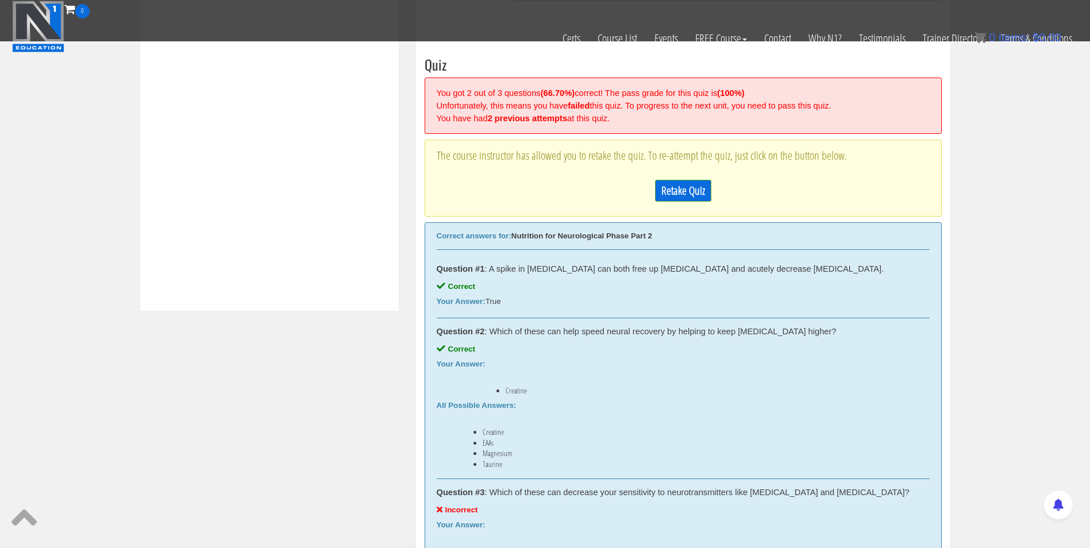
scroll to position [416, 0]
click at [684, 197] on link "Retake Quiz" at bounding box center [683, 191] width 56 height 22
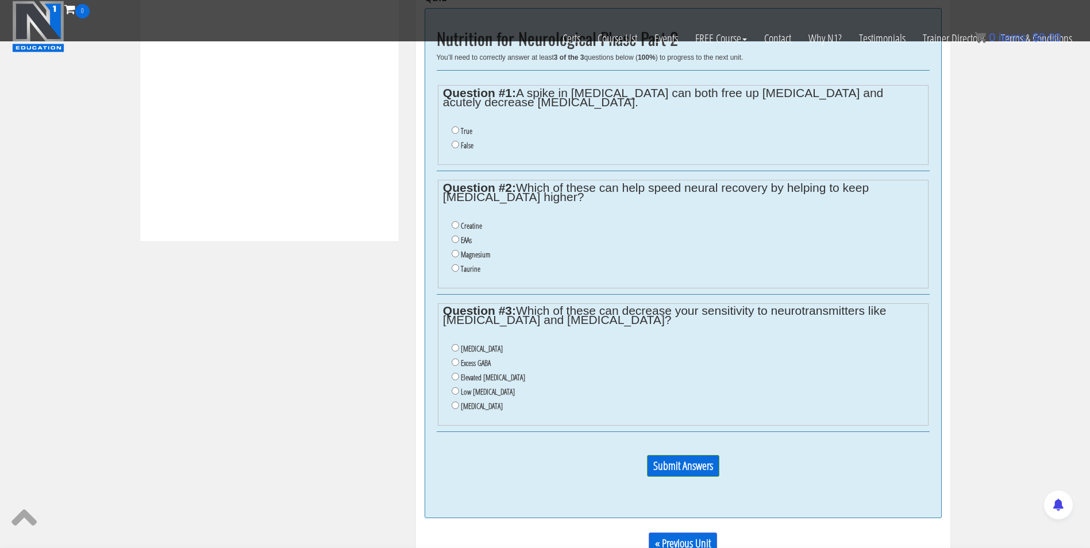
scroll to position [485, 0]
click at [456, 133] on input "True" at bounding box center [455, 130] width 7 height 7
radio input "true"
click at [453, 225] on input "Creatine" at bounding box center [455, 225] width 7 height 7
radio input "true"
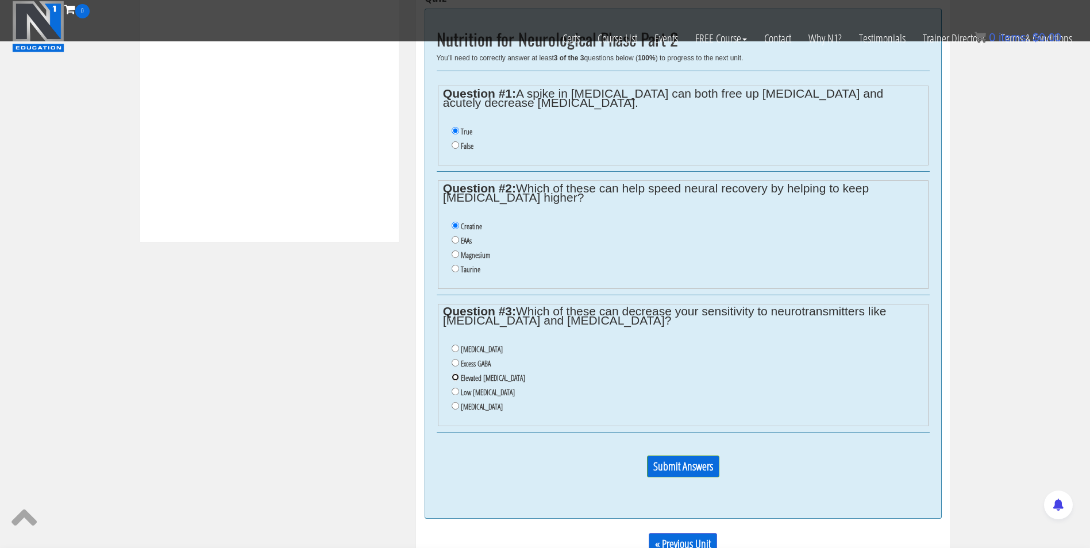
click at [456, 378] on input "Elevated [MEDICAL_DATA]" at bounding box center [455, 377] width 7 height 7
radio input "true"
click at [670, 467] on input "Submit Answers" at bounding box center [683, 467] width 72 height 22
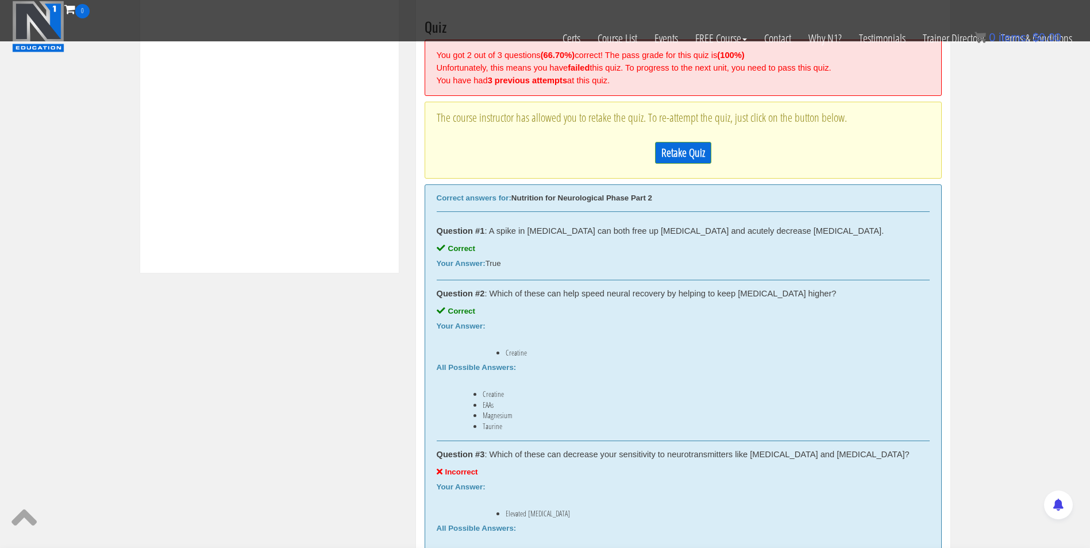
scroll to position [436, 0]
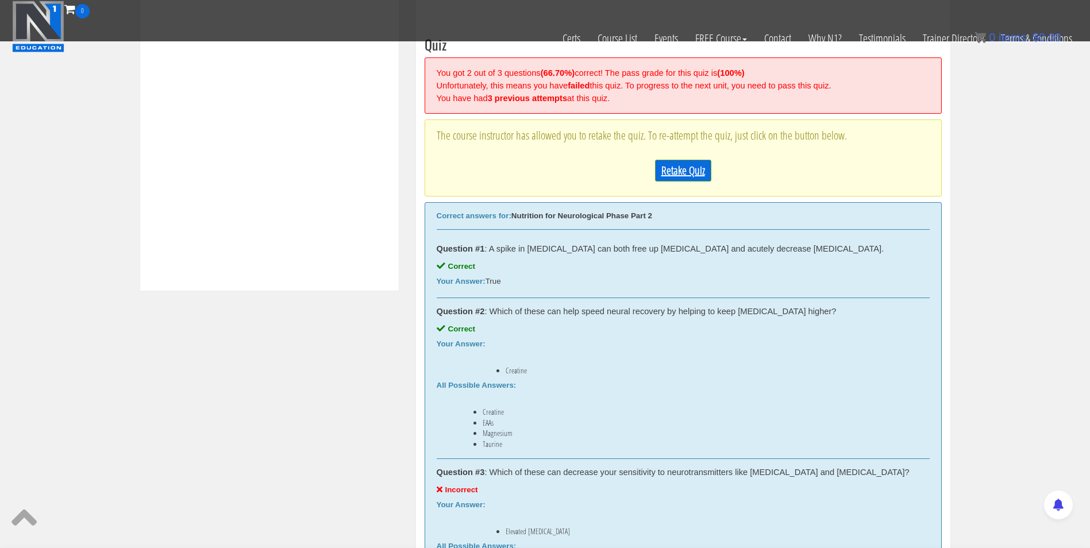
click at [669, 167] on link "Retake Quiz" at bounding box center [683, 171] width 56 height 22
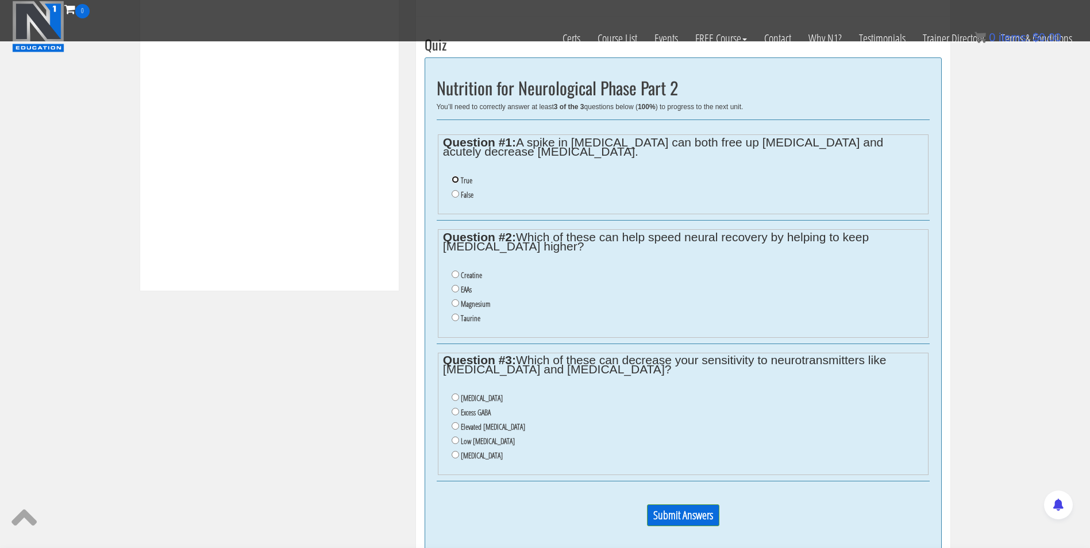
click at [454, 180] on input "True" at bounding box center [455, 179] width 7 height 7
radio input "true"
click at [456, 272] on input "Creatine" at bounding box center [455, 274] width 7 height 7
radio input "true"
click at [457, 440] on input "Low serotonin" at bounding box center [455, 440] width 7 height 7
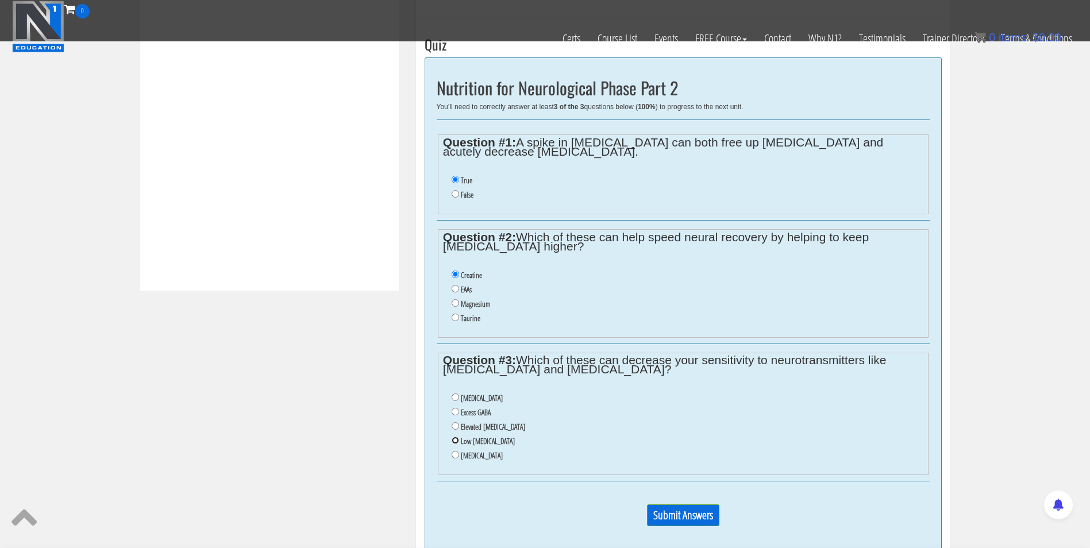
radio input "true"
click at [699, 505] on p "Submit Answers" at bounding box center [683, 520] width 493 height 31
click at [689, 512] on input "Submit Answers" at bounding box center [683, 516] width 72 height 22
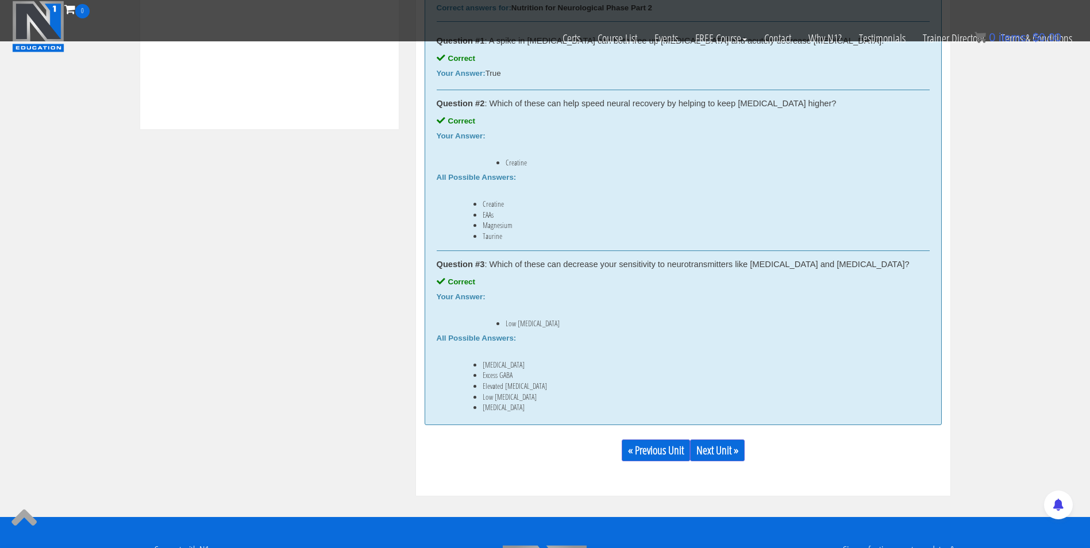
scroll to position [617, 0]
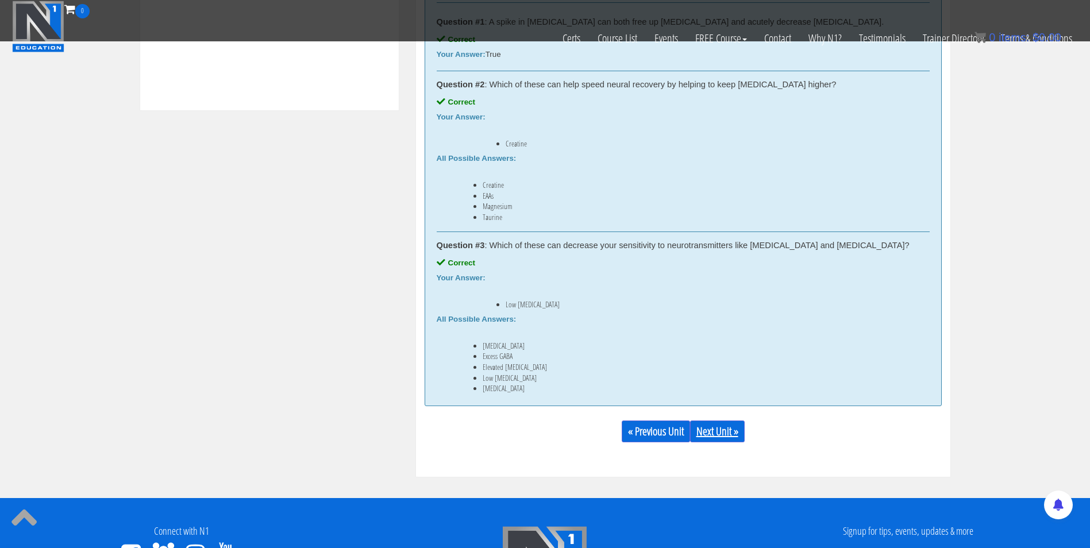
click at [709, 439] on link "Next Unit »" at bounding box center [717, 432] width 55 height 22
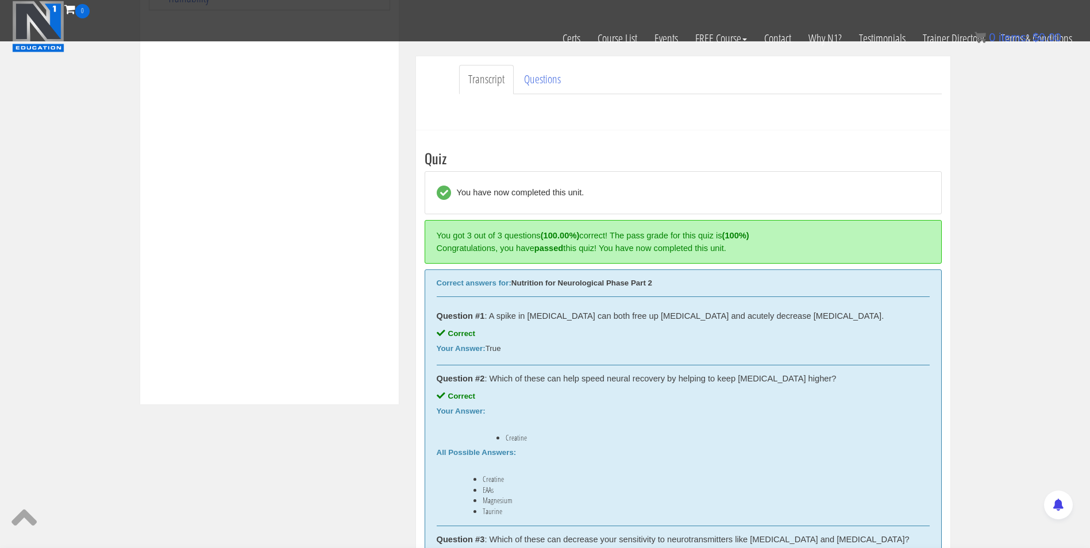
scroll to position [480, 0]
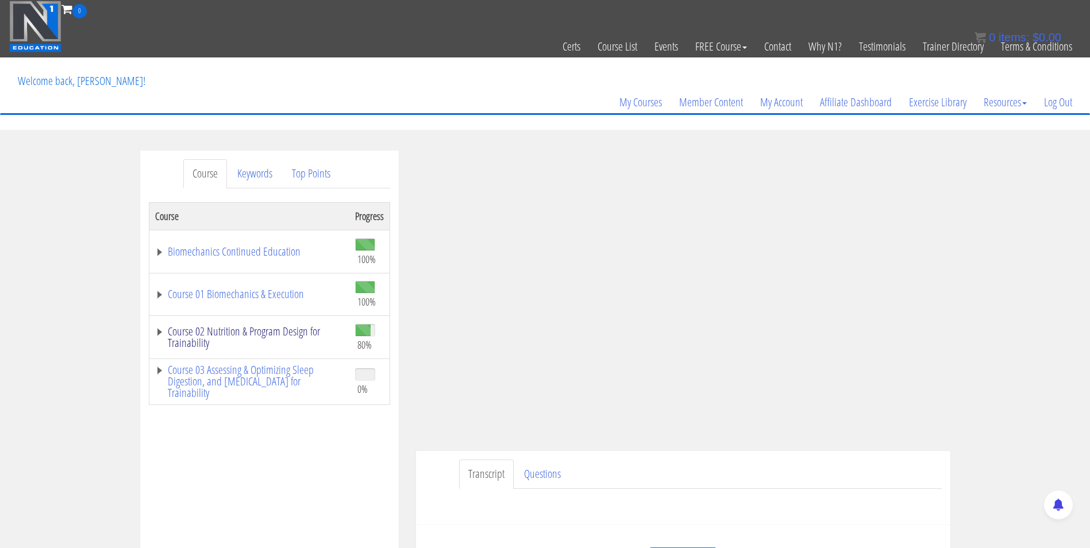
click at [282, 330] on link "Course 02 Nutrition & Program Design for Trainability" at bounding box center [249, 337] width 189 height 23
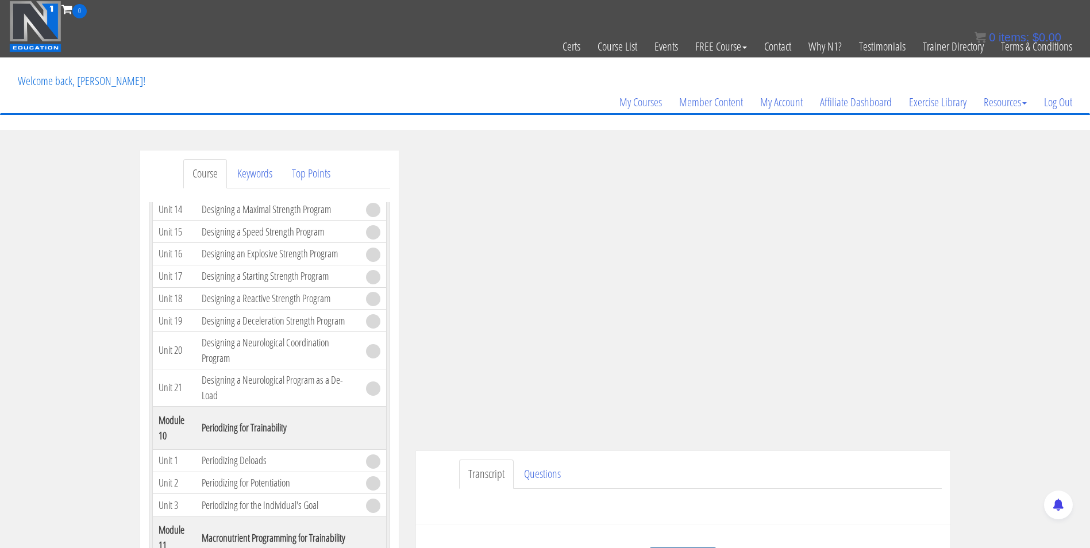
scroll to position [2783, 0]
click at [210, 386] on td "Designing a Neurological Program as a De-Load" at bounding box center [278, 387] width 164 height 37
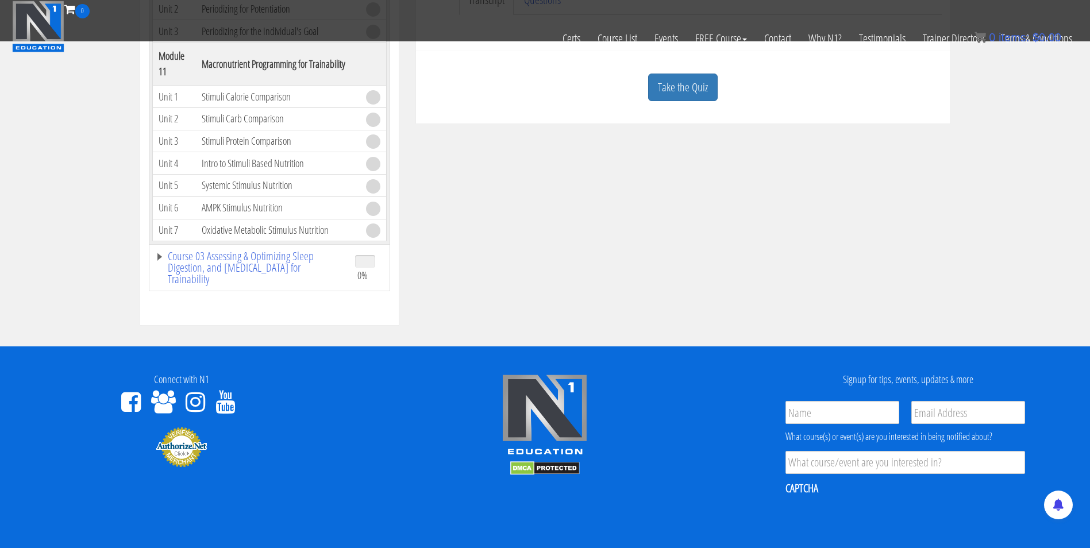
scroll to position [478, 0]
